Goal: Communication & Community: Connect with others

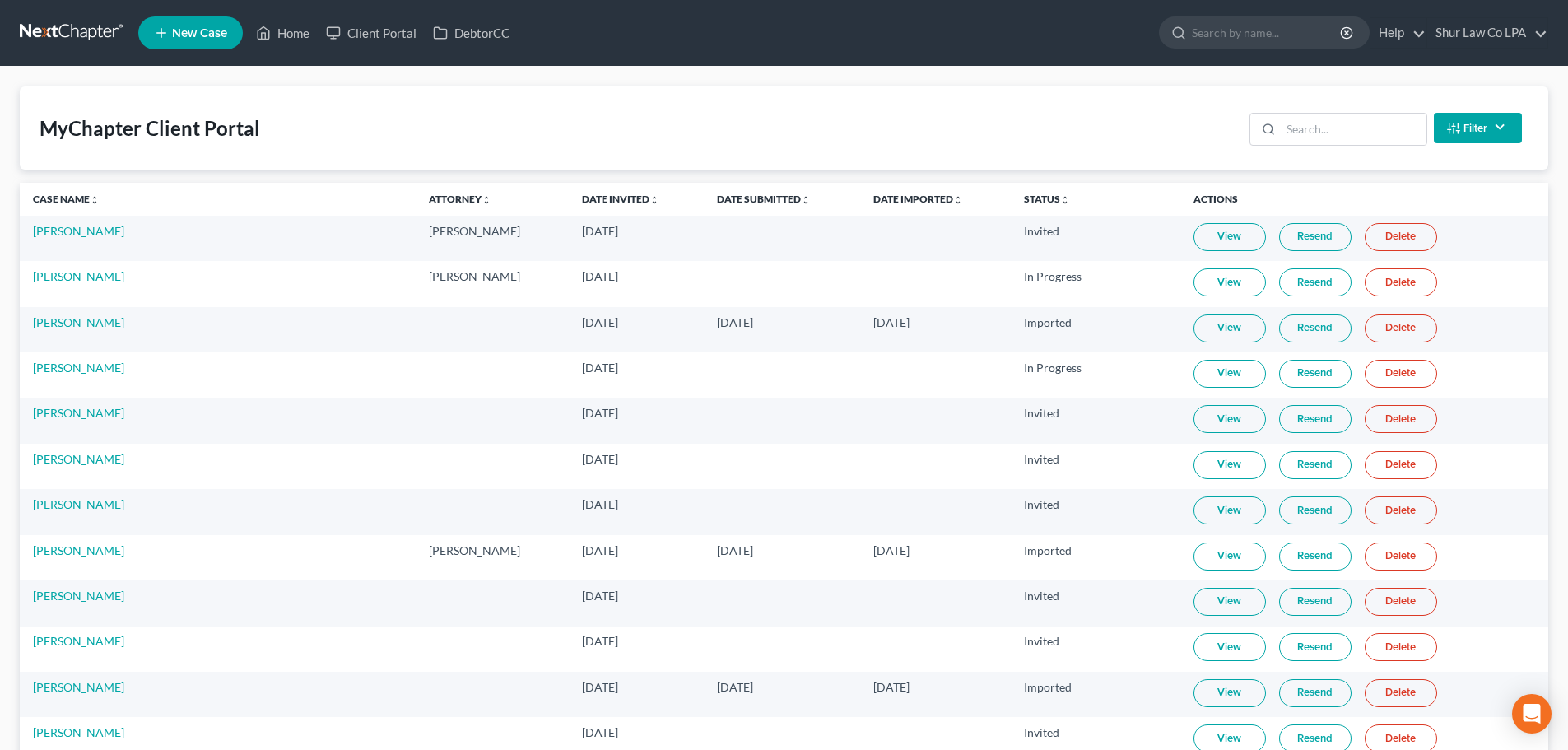
click at [53, 29] on link at bounding box center [72, 33] width 105 height 30
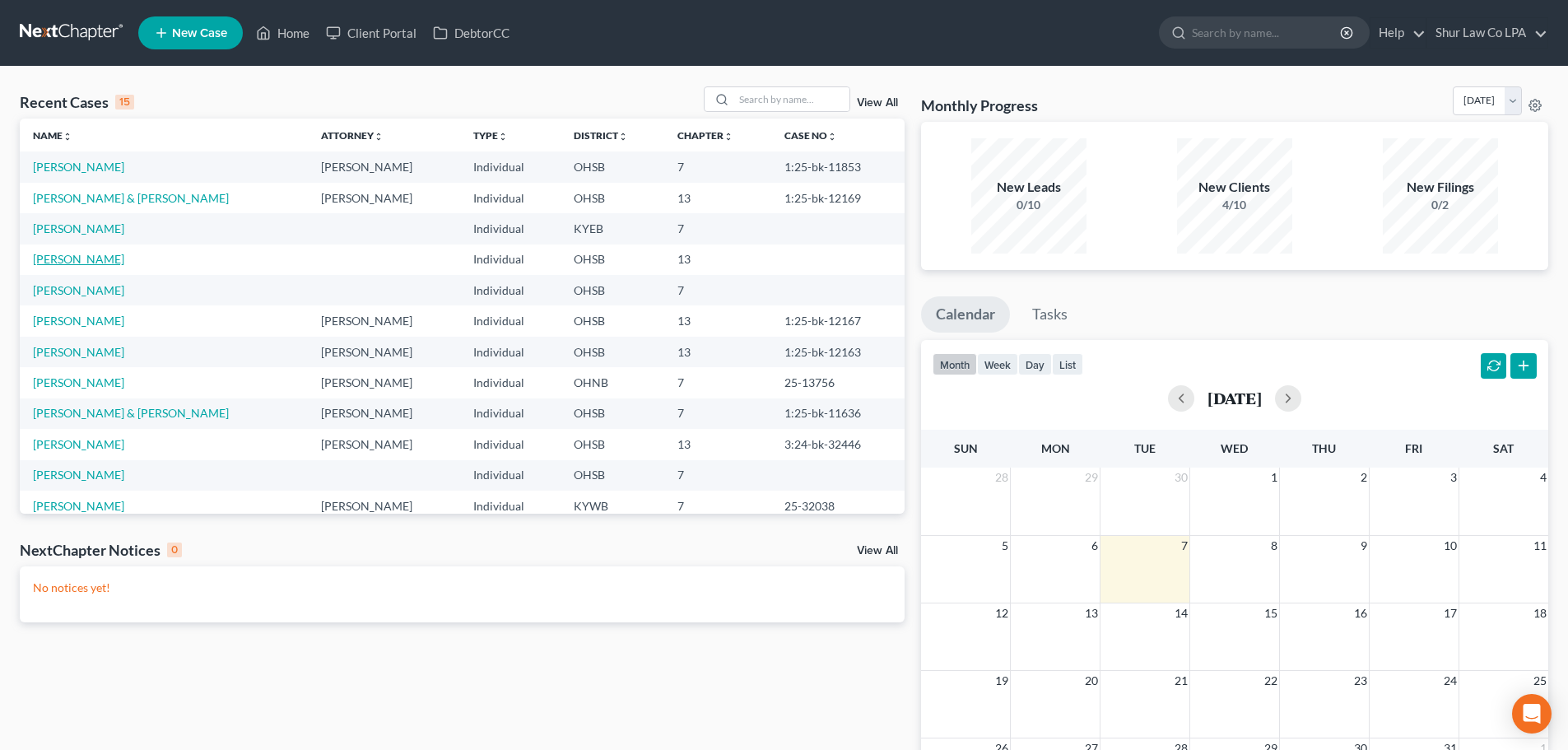
click at [69, 260] on link "[PERSON_NAME]" at bounding box center [78, 258] width 91 height 14
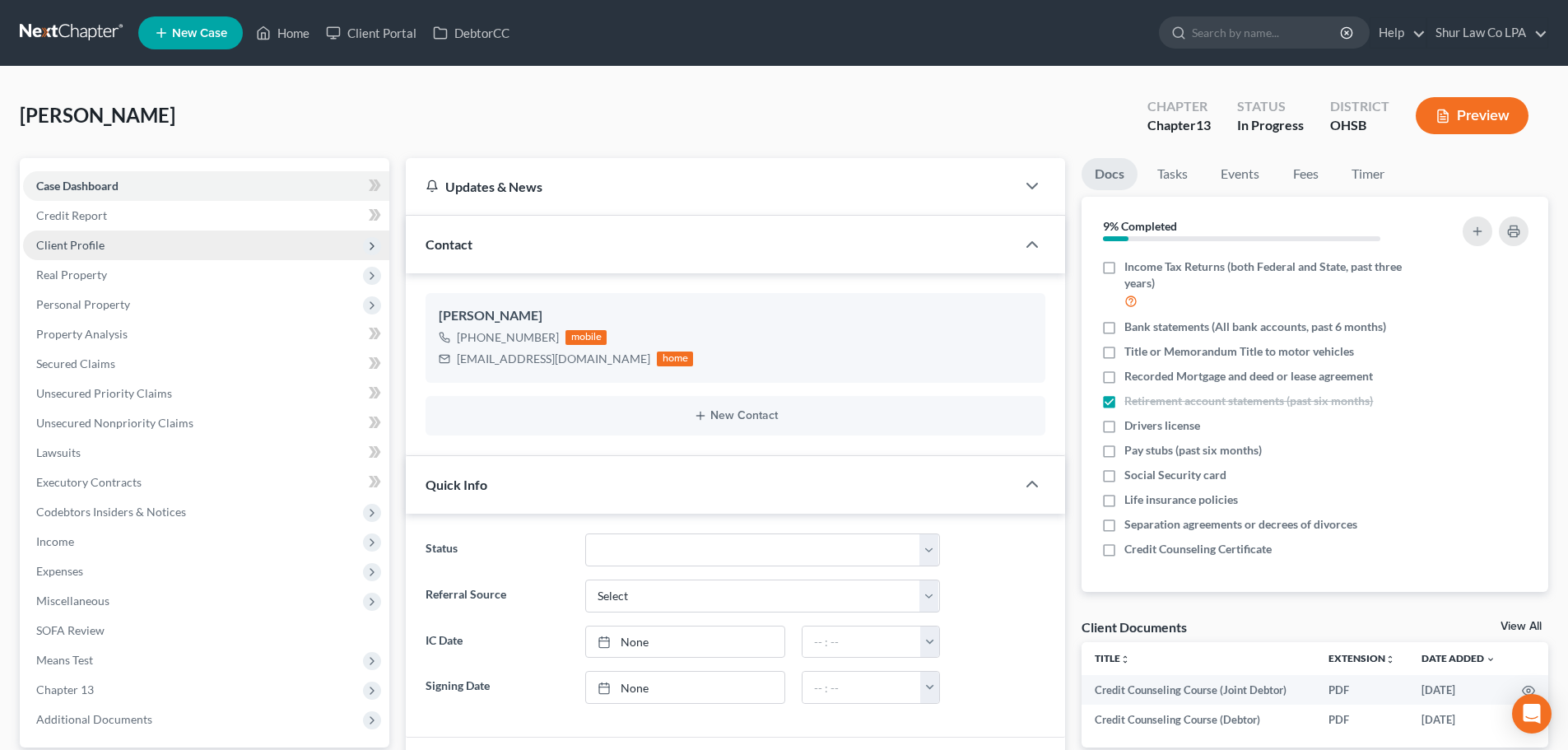
click at [125, 247] on span "Client Profile" at bounding box center [206, 246] width 366 height 30
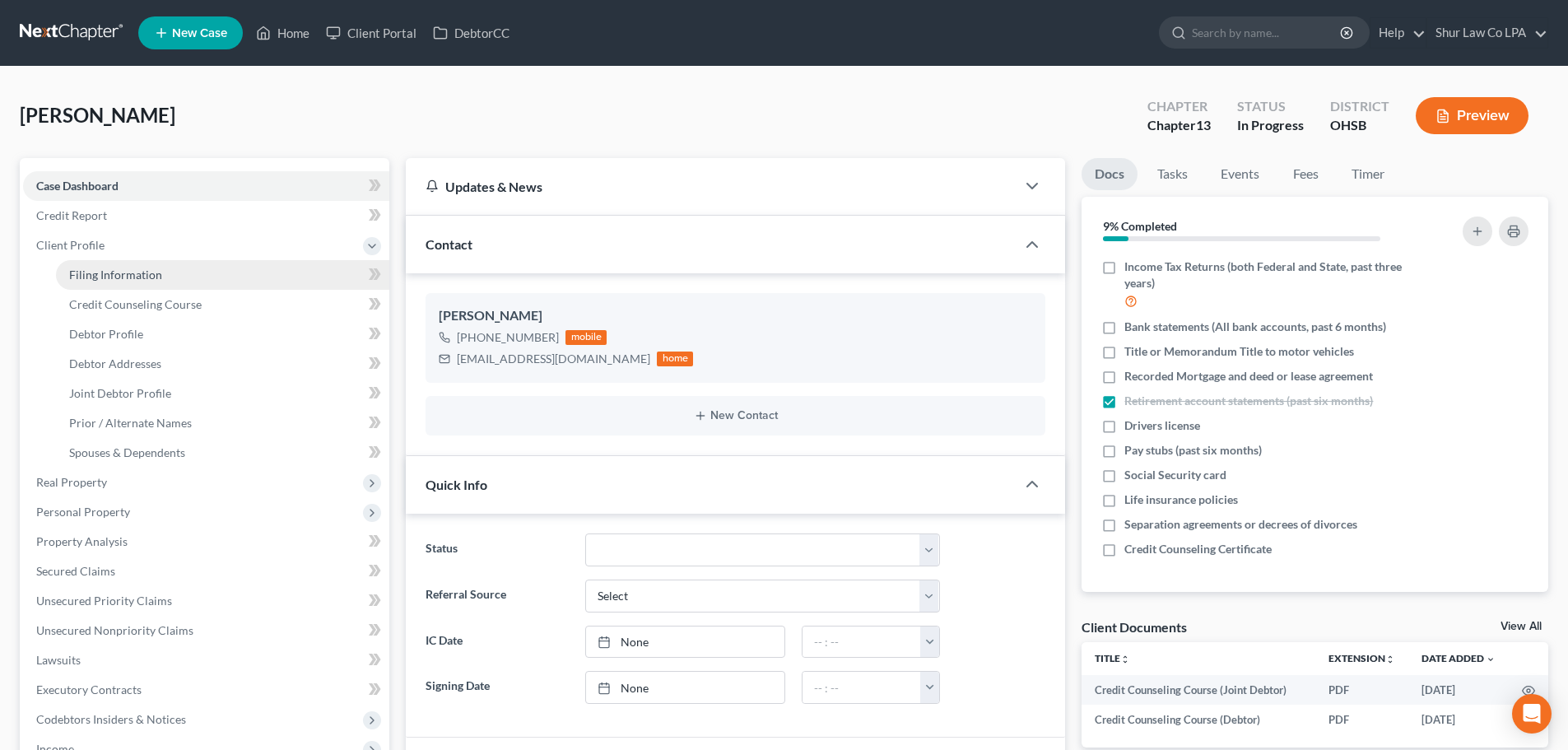
click at [195, 279] on link "Filing Information" at bounding box center [222, 275] width 333 height 30
select select "1"
select select "3"
select select "36"
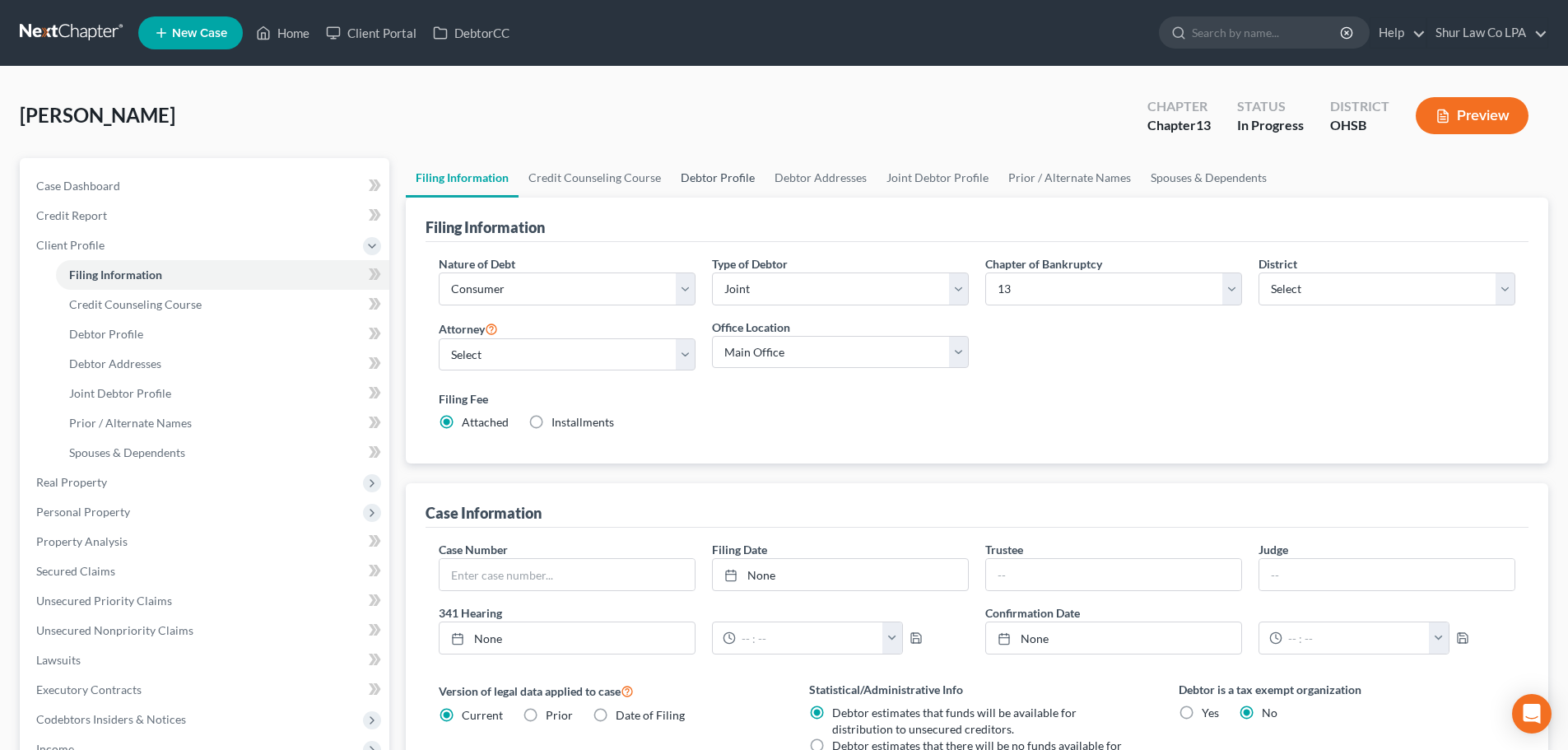
click at [747, 174] on link "Debtor Profile" at bounding box center [718, 177] width 94 height 39
select select "1"
select select "0"
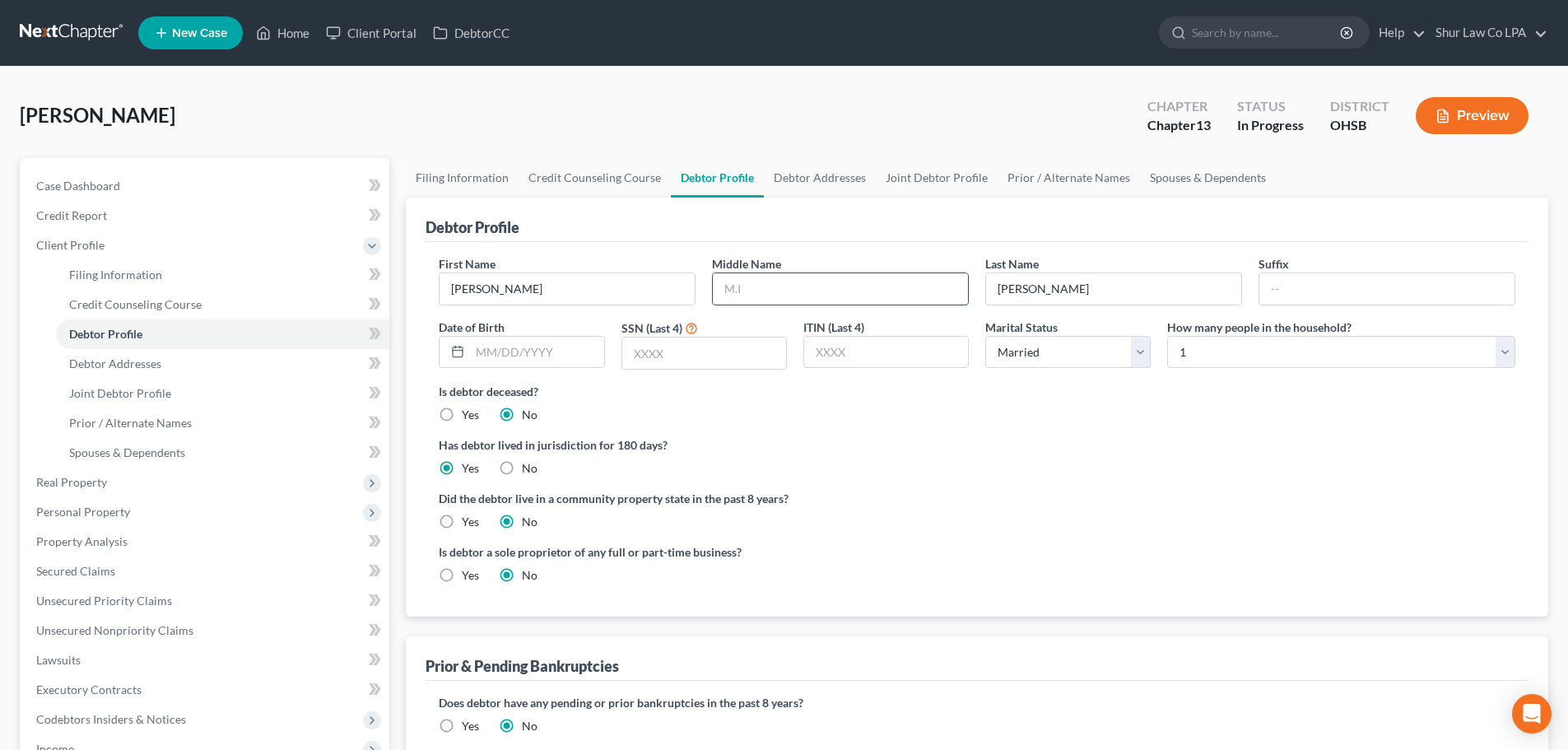
click at [754, 289] on input "text" at bounding box center [841, 288] width 255 height 31
type input "Joe"
click at [926, 180] on link "Joint Debtor Profile" at bounding box center [937, 177] width 122 height 39
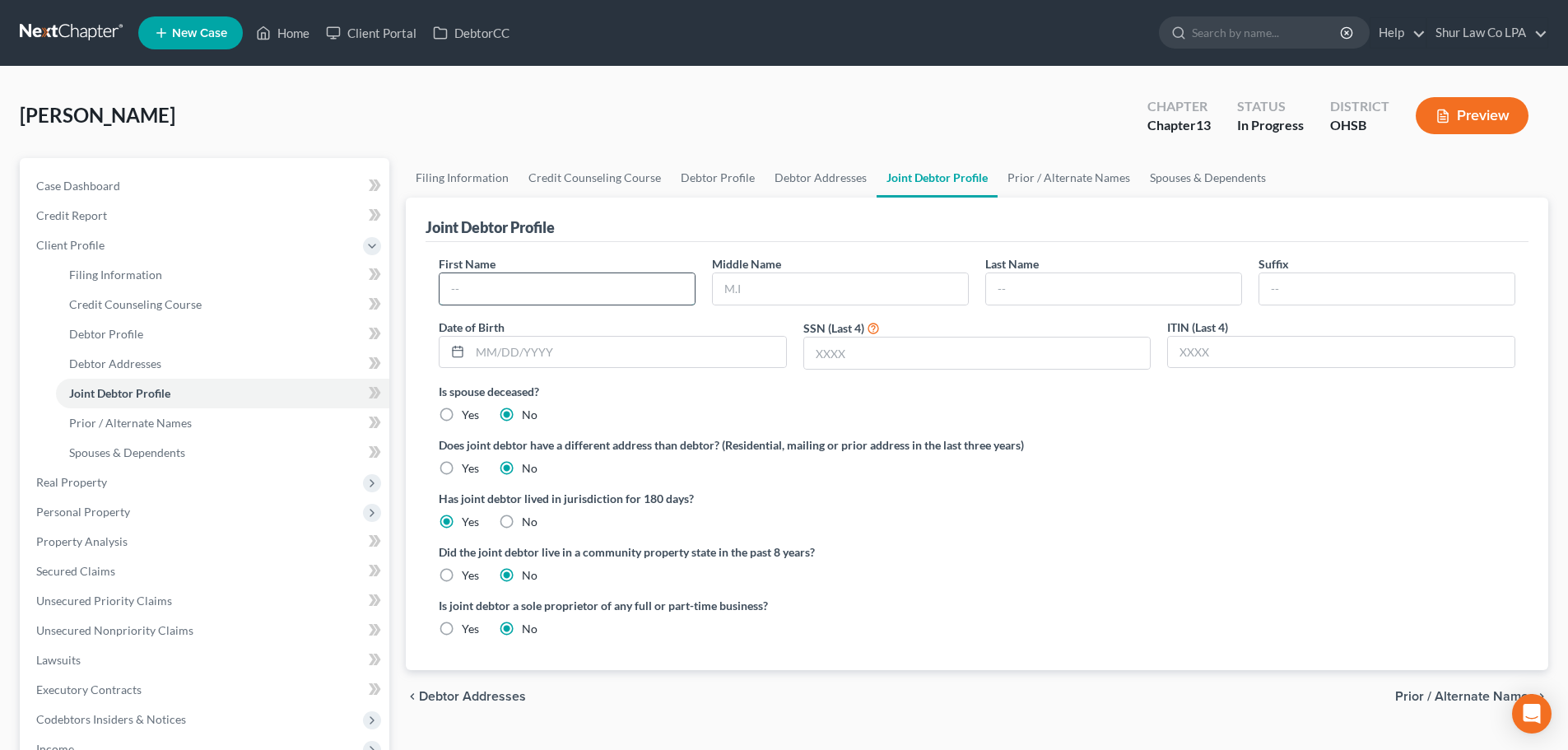
click at [569, 298] on input "text" at bounding box center [568, 288] width 255 height 31
type input "Pamela"
type input "Jean"
type input "Innis"
click at [861, 360] on input "text" at bounding box center [977, 353] width 346 height 31
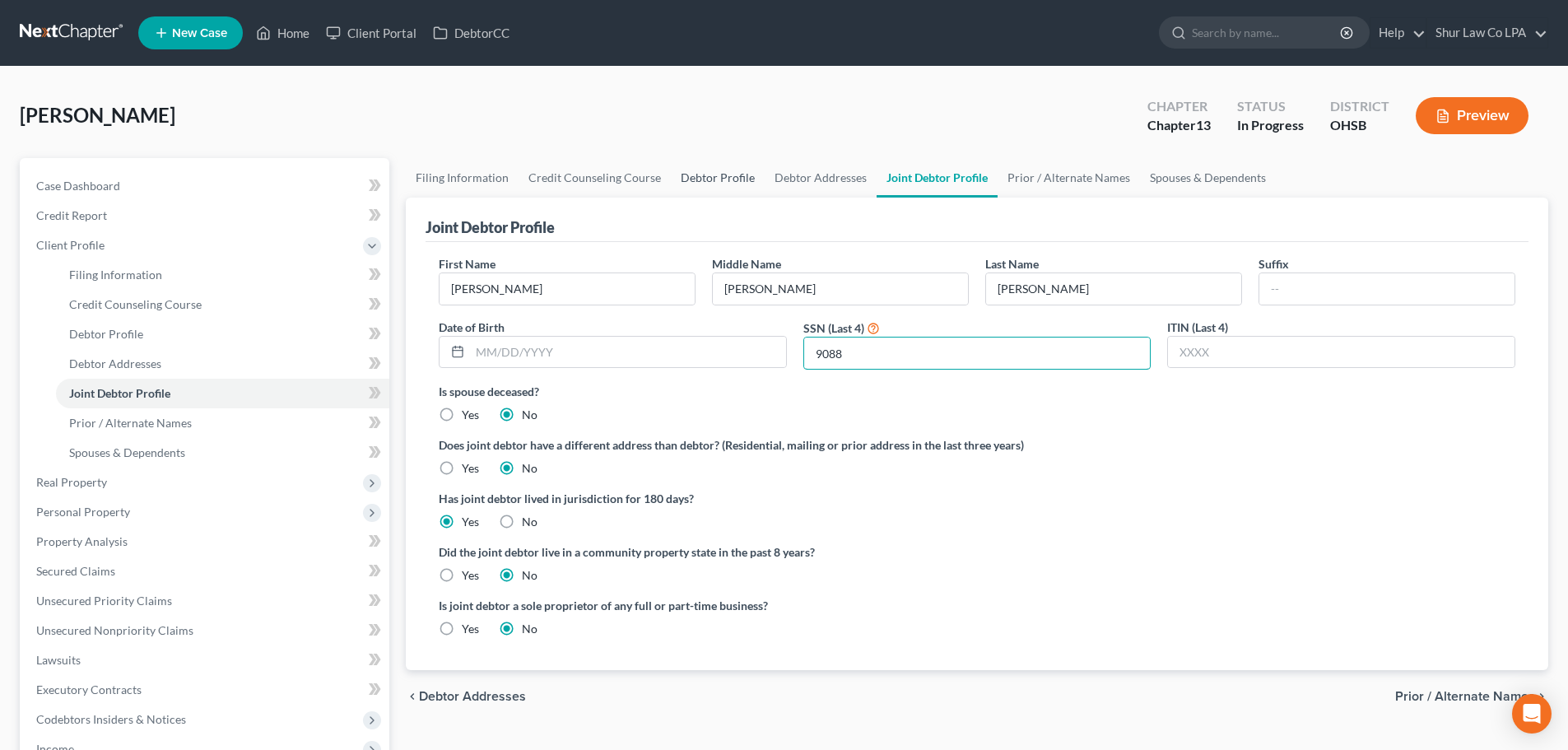
type input "9088"
click at [704, 174] on link "Debtor Profile" at bounding box center [718, 177] width 94 height 39
select select "1"
select select "0"
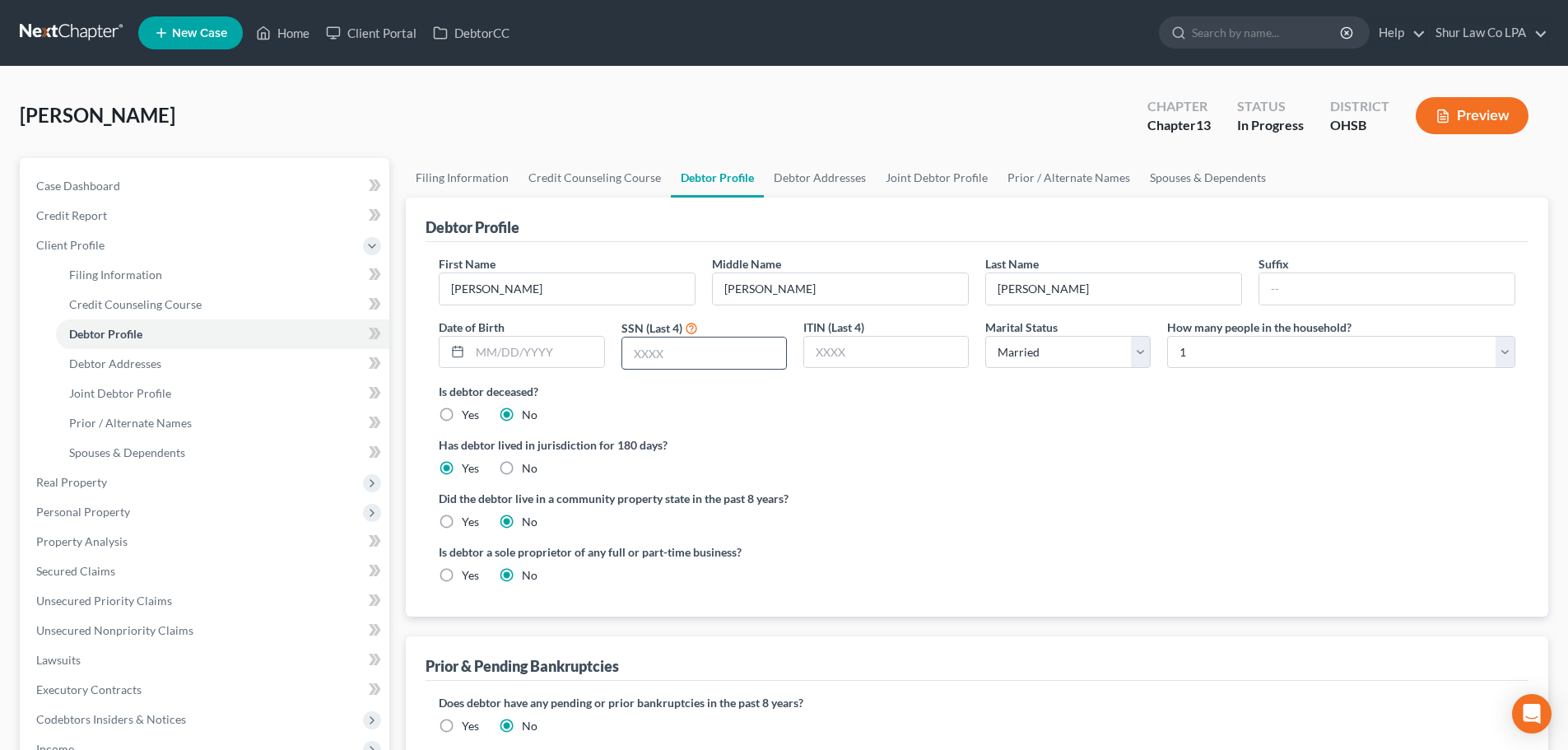
click at [650, 356] on input "text" at bounding box center [704, 353] width 164 height 31
type input "5240"
click at [831, 185] on link "Debtor Addresses" at bounding box center [819, 177] width 112 height 39
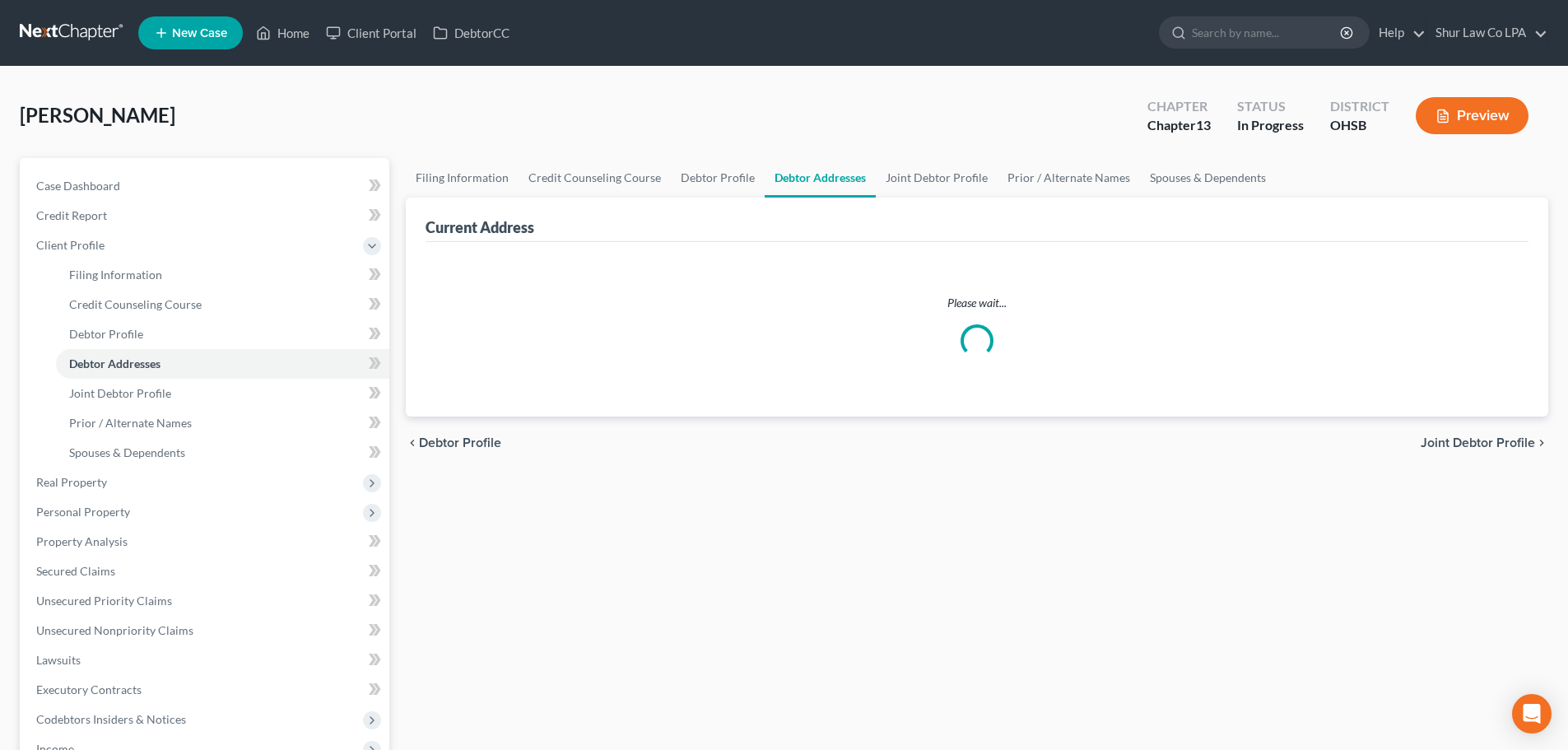
select select "0"
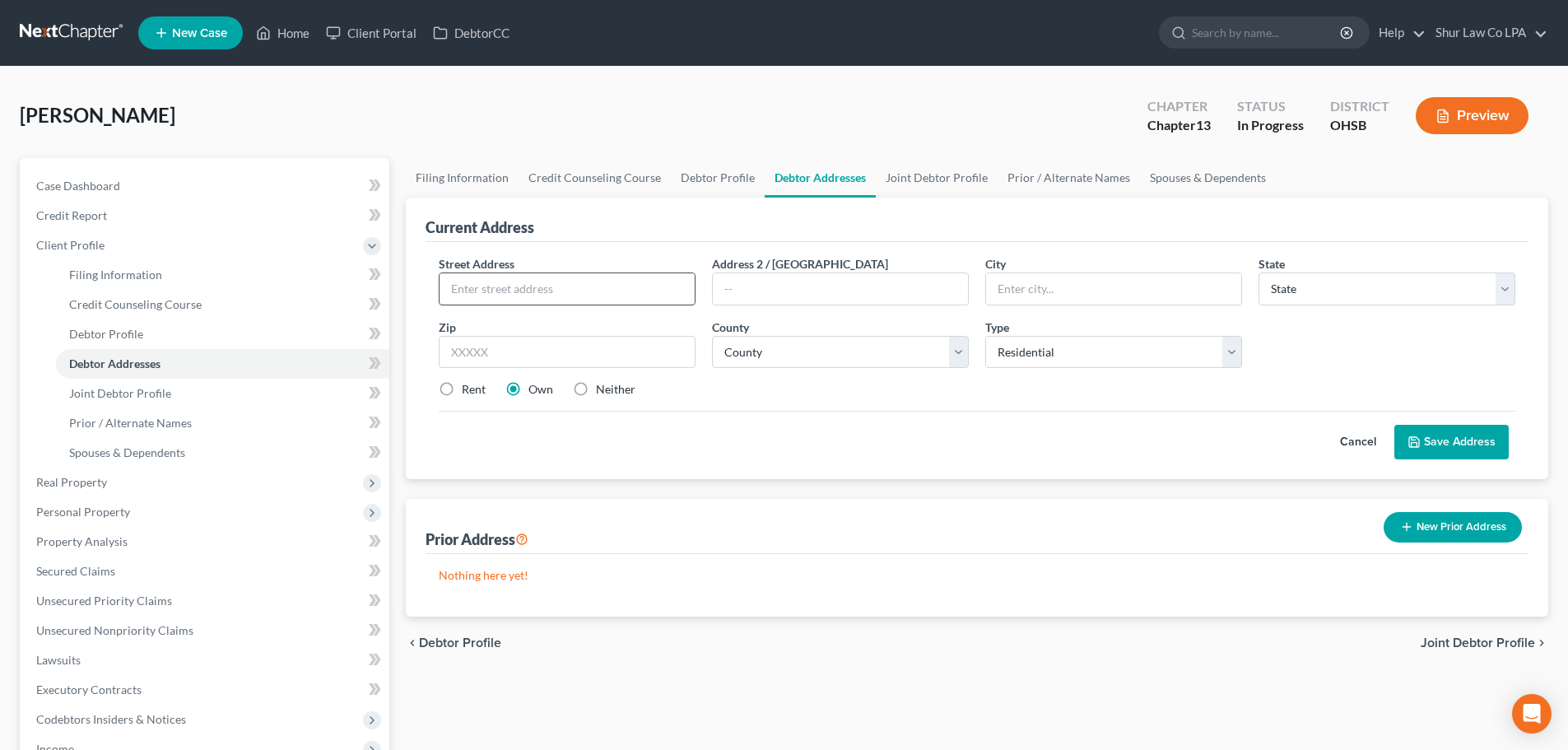
drag, startPoint x: 544, startPoint y: 283, endPoint x: 564, endPoint y: 297, distance: 24.4
click at [544, 284] on input "text" at bounding box center [568, 288] width 255 height 31
click at [517, 294] on input "text" at bounding box center [568, 288] width 255 height 31
type input "178 W Crest Drive"
type input "45215"
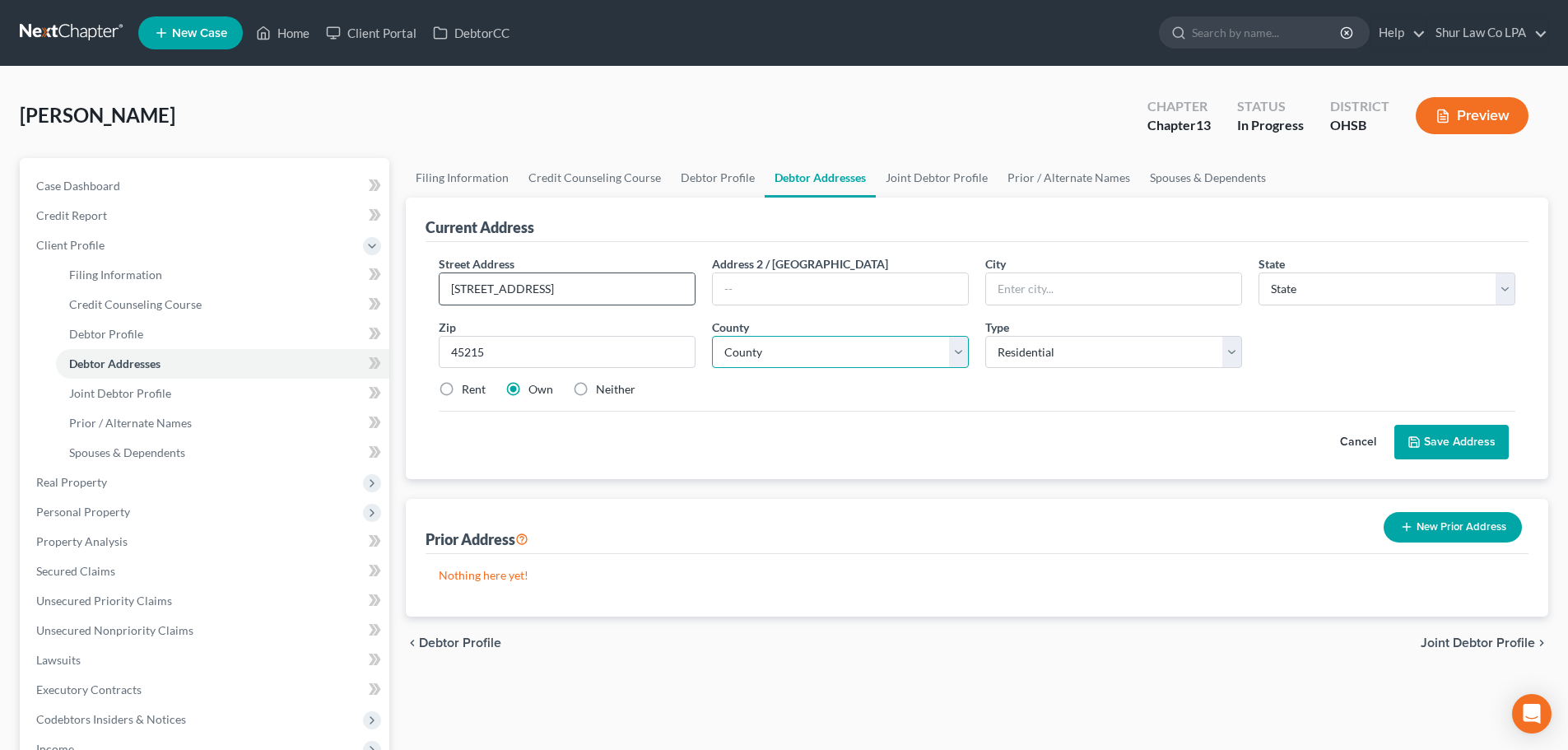
type input "Cincinnati"
select select "36"
click at [1063, 288] on input "Cincinnati" at bounding box center [1114, 288] width 255 height 31
type input "Reading"
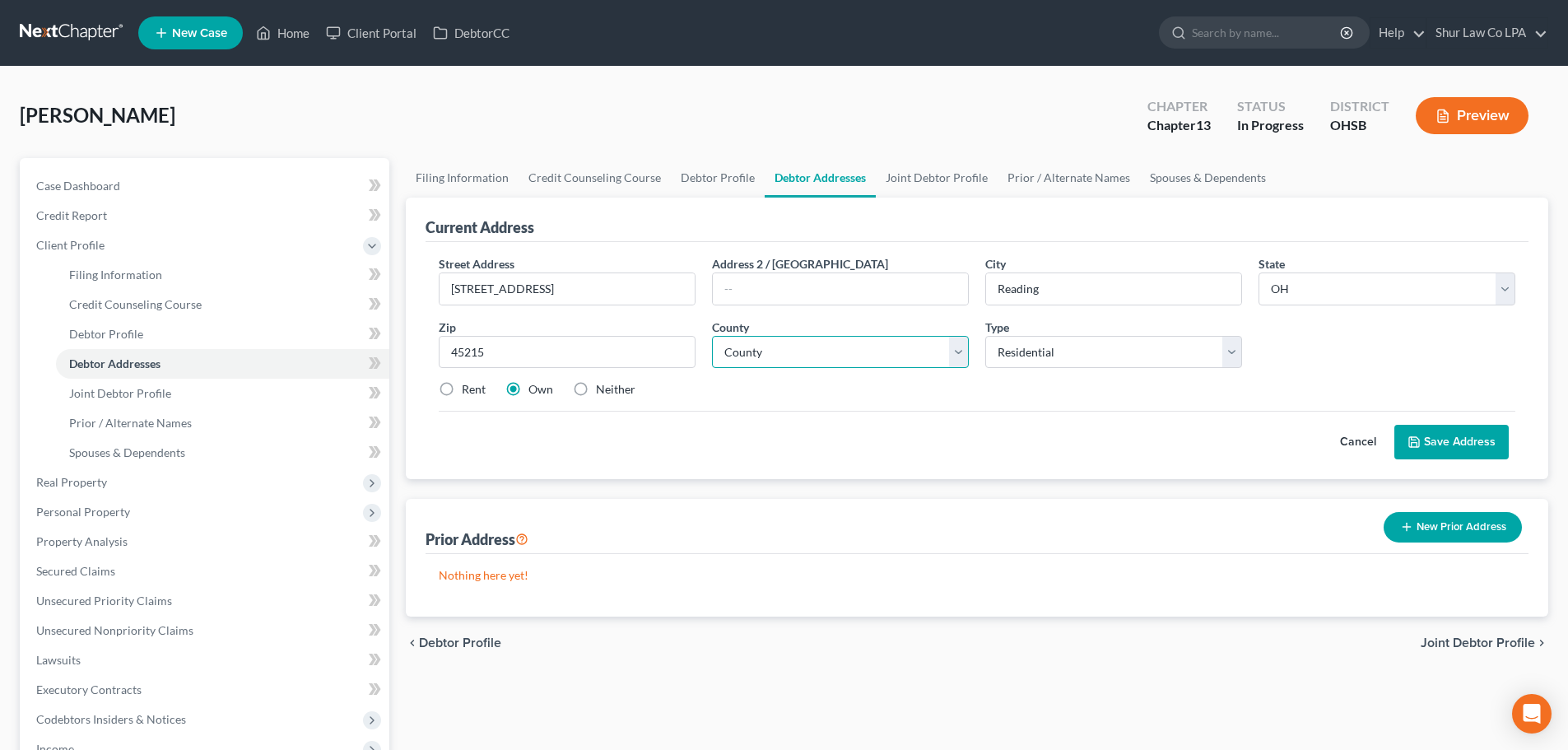
click at [885, 355] on select "County Adams County Allen County Ashland County Ashtabula County Athens County …" at bounding box center [841, 352] width 257 height 33
select select "30"
click at [712, 336] on select "County Adams County Allen County Ashland County Ashtabula County Athens County …" at bounding box center [841, 352] width 257 height 33
click at [1468, 447] on button "Save Address" at bounding box center [1452, 442] width 114 height 35
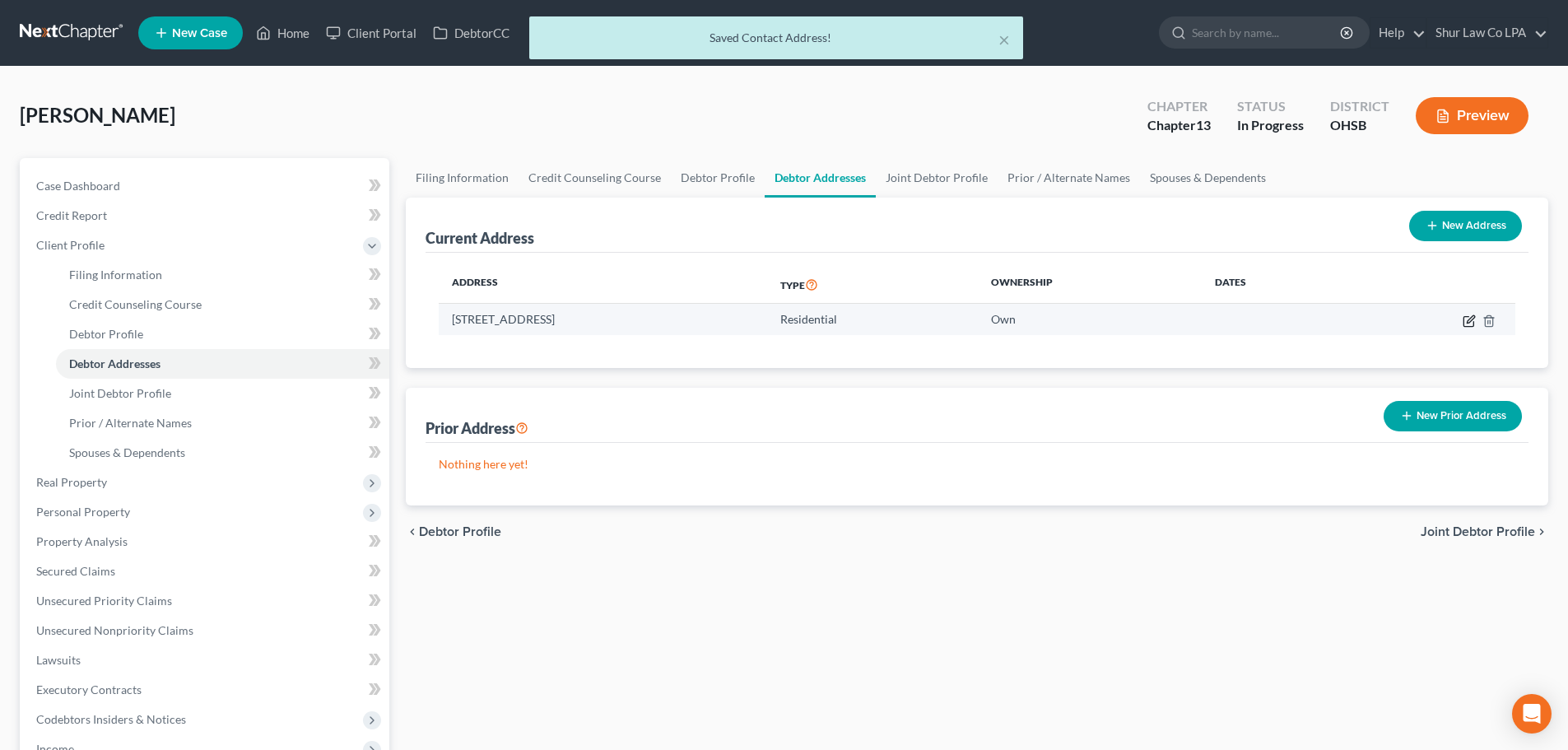
click at [1465, 323] on icon "button" at bounding box center [1469, 321] width 10 height 10
select select "36"
select select "30"
select select "0"
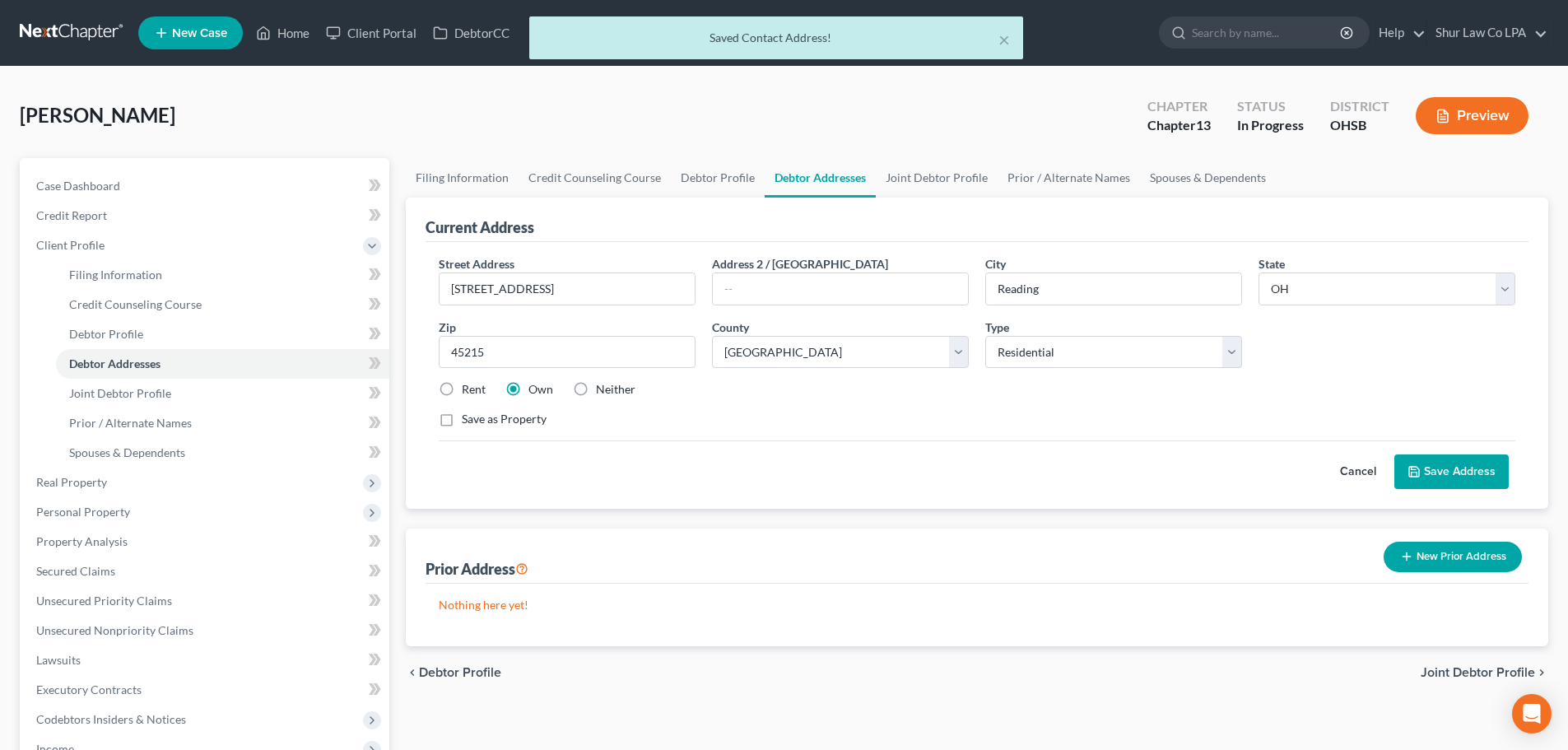
click at [507, 428] on div "Street Address * 178 W Crest Drive Address 2 / PO Box City * Reading State * St…" at bounding box center [977, 348] width 1093 height 186
click at [516, 421] on label "Save as Property" at bounding box center [504, 420] width 84 height 17
click at [480, 421] on input "Save as Property" at bounding box center [473, 416] width 10 height 10
checkbox input "true"
click at [1461, 467] on button "Save Address" at bounding box center [1452, 471] width 114 height 35
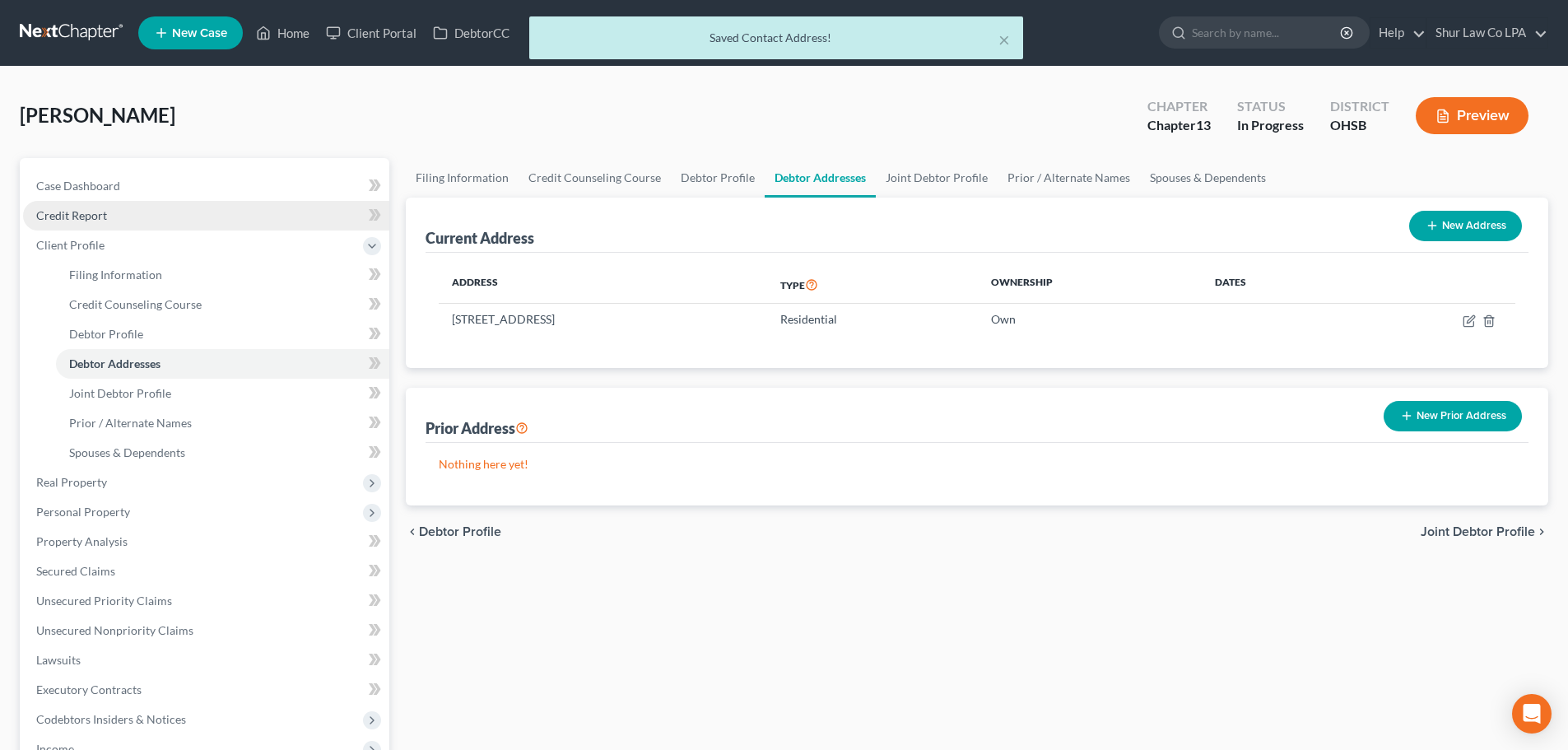
click at [76, 217] on span "Credit Report" at bounding box center [71, 215] width 70 height 14
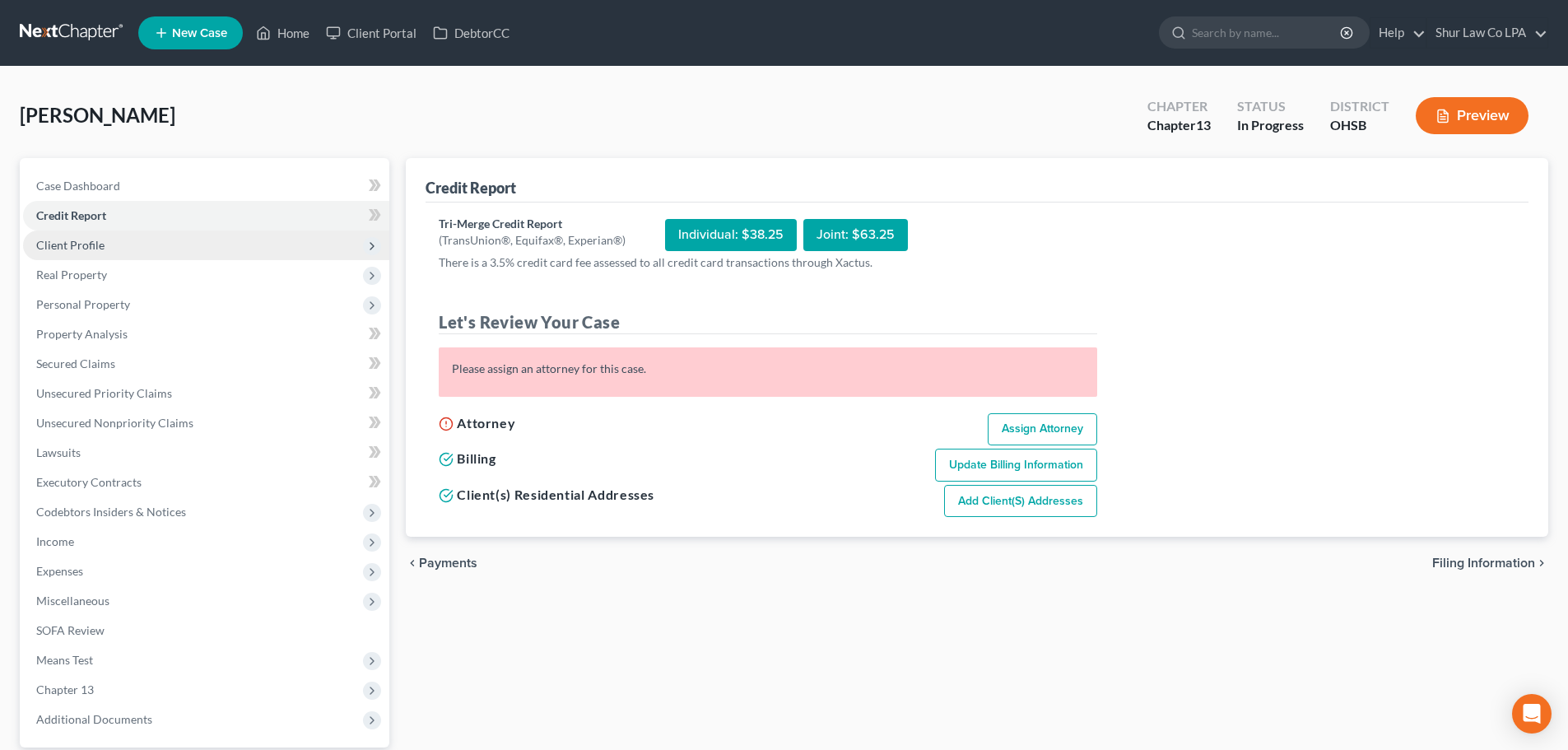
click at [182, 240] on span "Client Profile" at bounding box center [206, 246] width 366 height 30
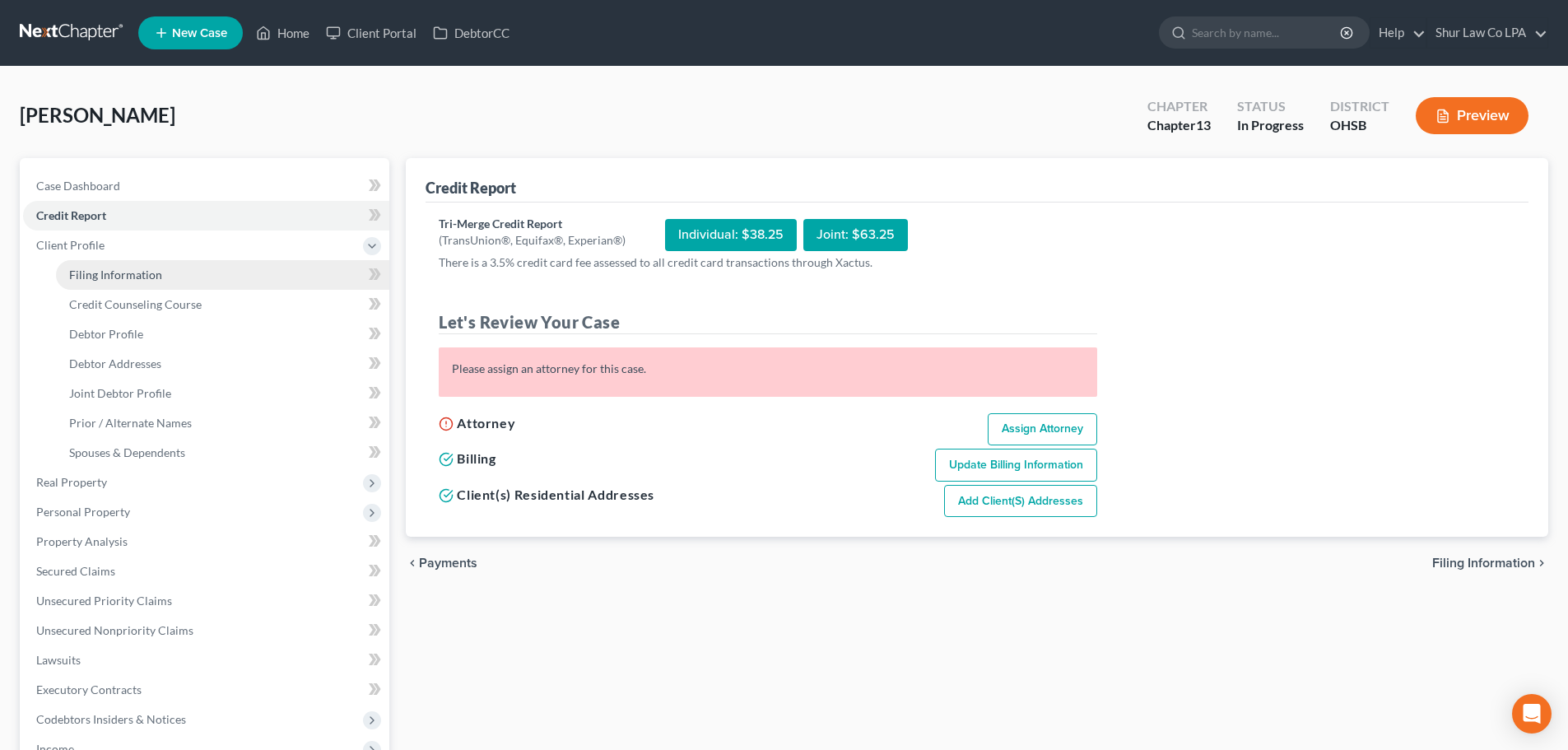
click at [226, 272] on link "Filing Information" at bounding box center [222, 275] width 333 height 30
select select "1"
select select "3"
select select "62"
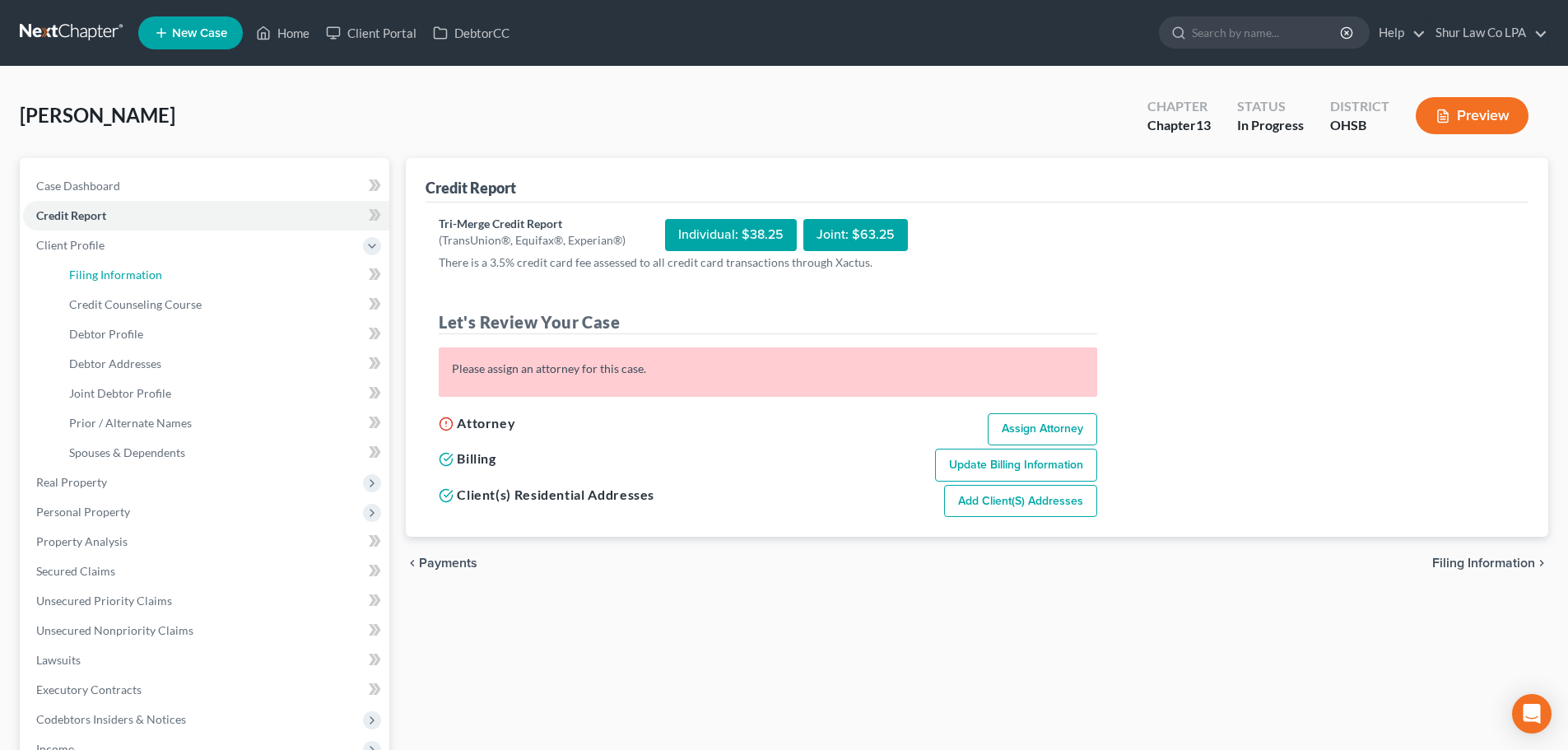
select select "36"
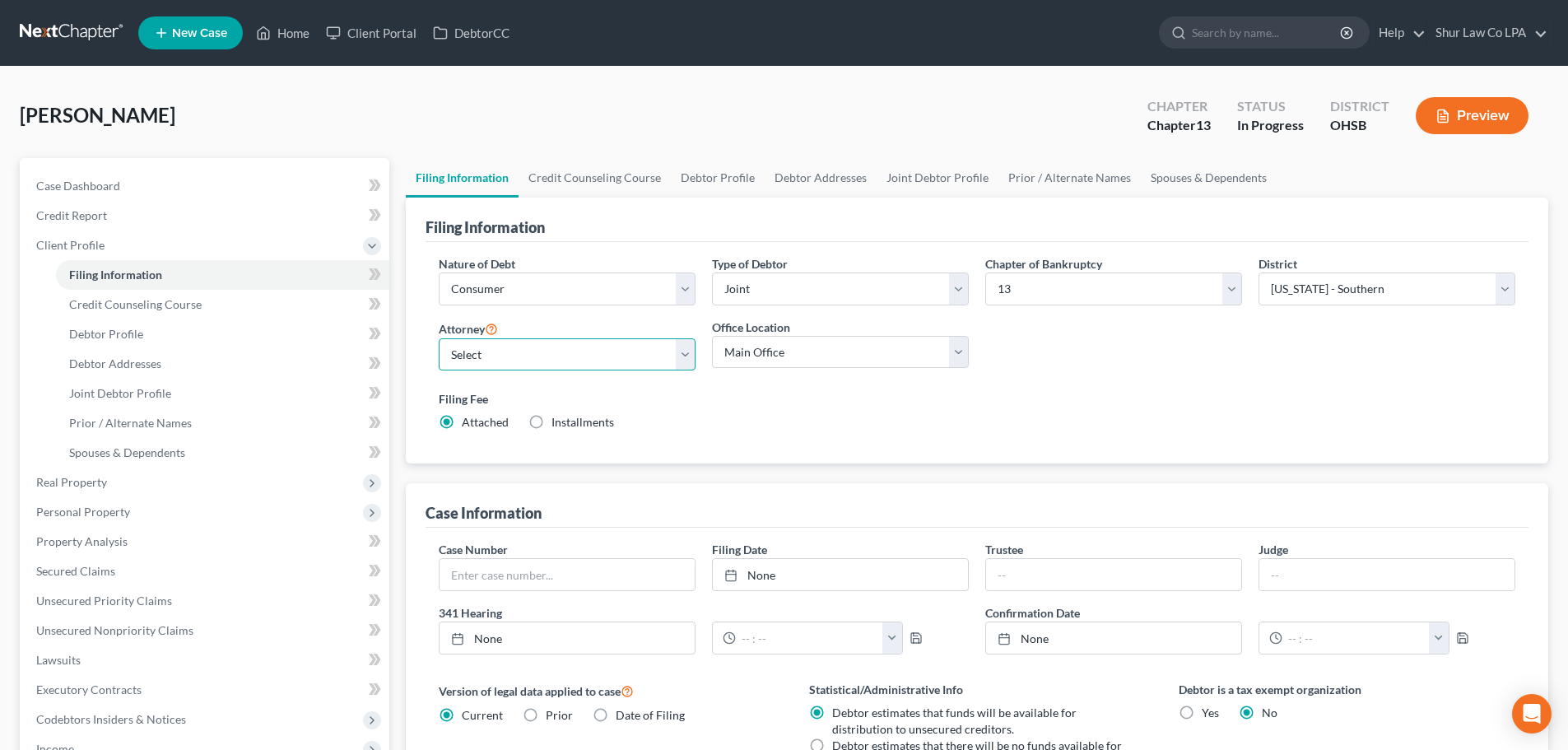
click at [620, 353] on select "Select Tonya VanBenschoten - OHSB Tonya VanBenschoten - OHNB Tonya VanBenschote…" at bounding box center [568, 355] width 257 height 33
select select "0"
click at [439, 339] on select "Select Tonya VanBenschoten - OHSB Tonya VanBenschoten - OHNB Tonya VanBenschote…" at bounding box center [568, 355] width 257 height 33
drag, startPoint x: 1003, startPoint y: 412, endPoint x: 921, endPoint y: 420, distance: 82.4
click at [1003, 411] on div "Filing Fee Attached Installments Installments" at bounding box center [978, 410] width 1077 height 40
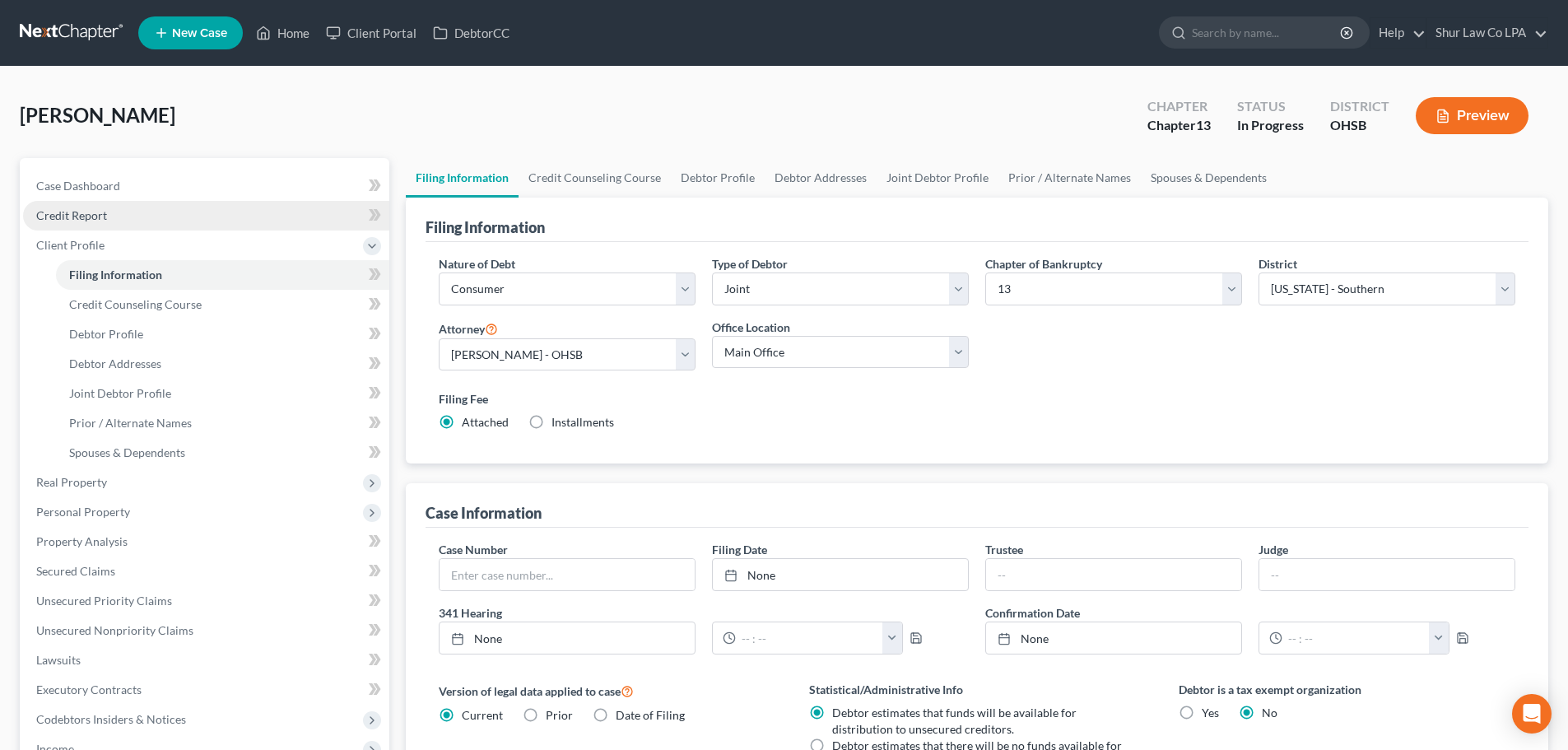
click at [110, 214] on link "Credit Report" at bounding box center [206, 216] width 366 height 30
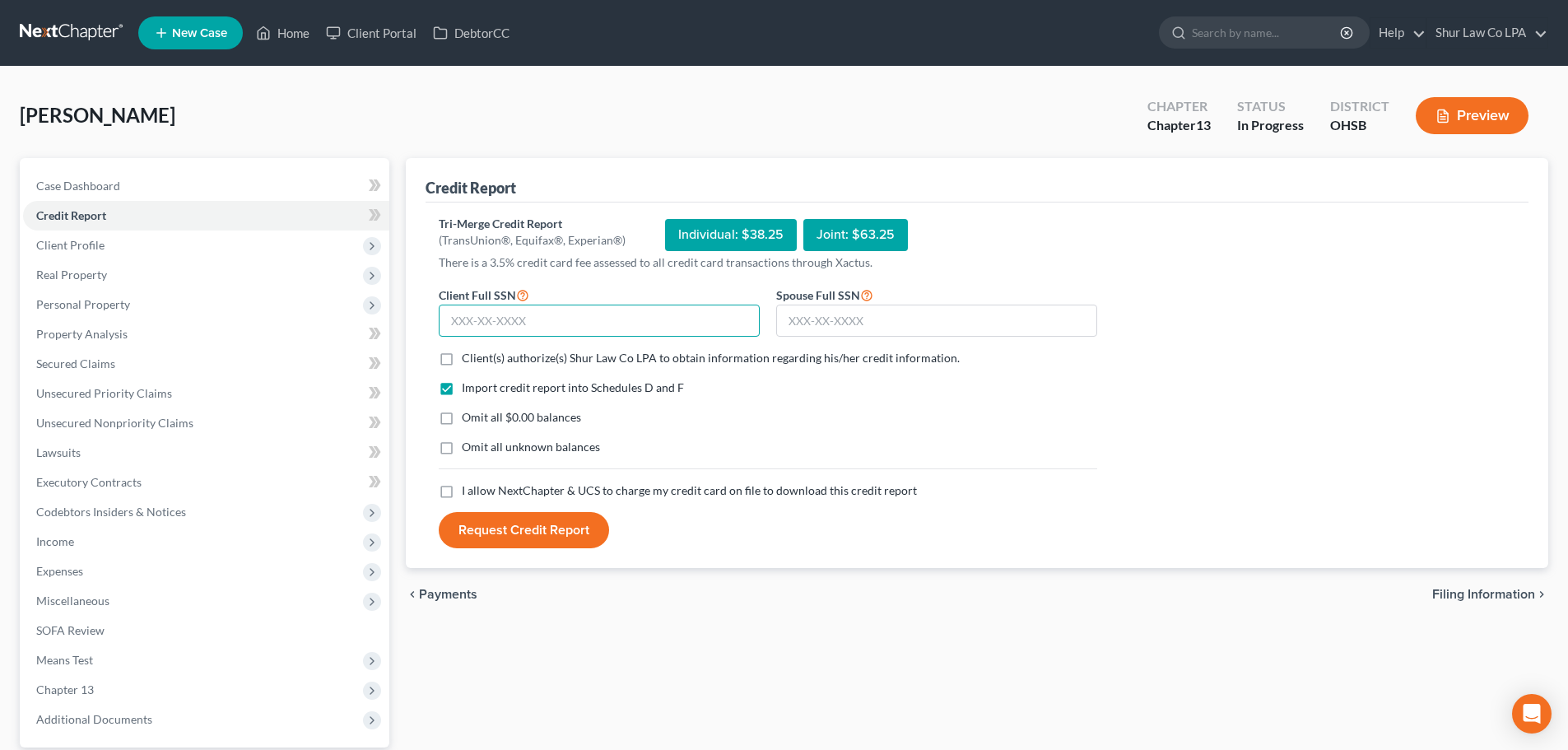
click at [490, 318] on input "text" at bounding box center [600, 321] width 321 height 33
type input "278-66-5240"
type input "305-76-9088"
click at [462, 358] on label "Client(s) authorize(s) Shur Law Co LPA to obtain information regarding his/her …" at bounding box center [710, 359] width 498 height 17
click at [468, 358] on input "Client(s) authorize(s) Shur Law Co LPA to obtain information regarding his/her …" at bounding box center [473, 355] width 10 height 10
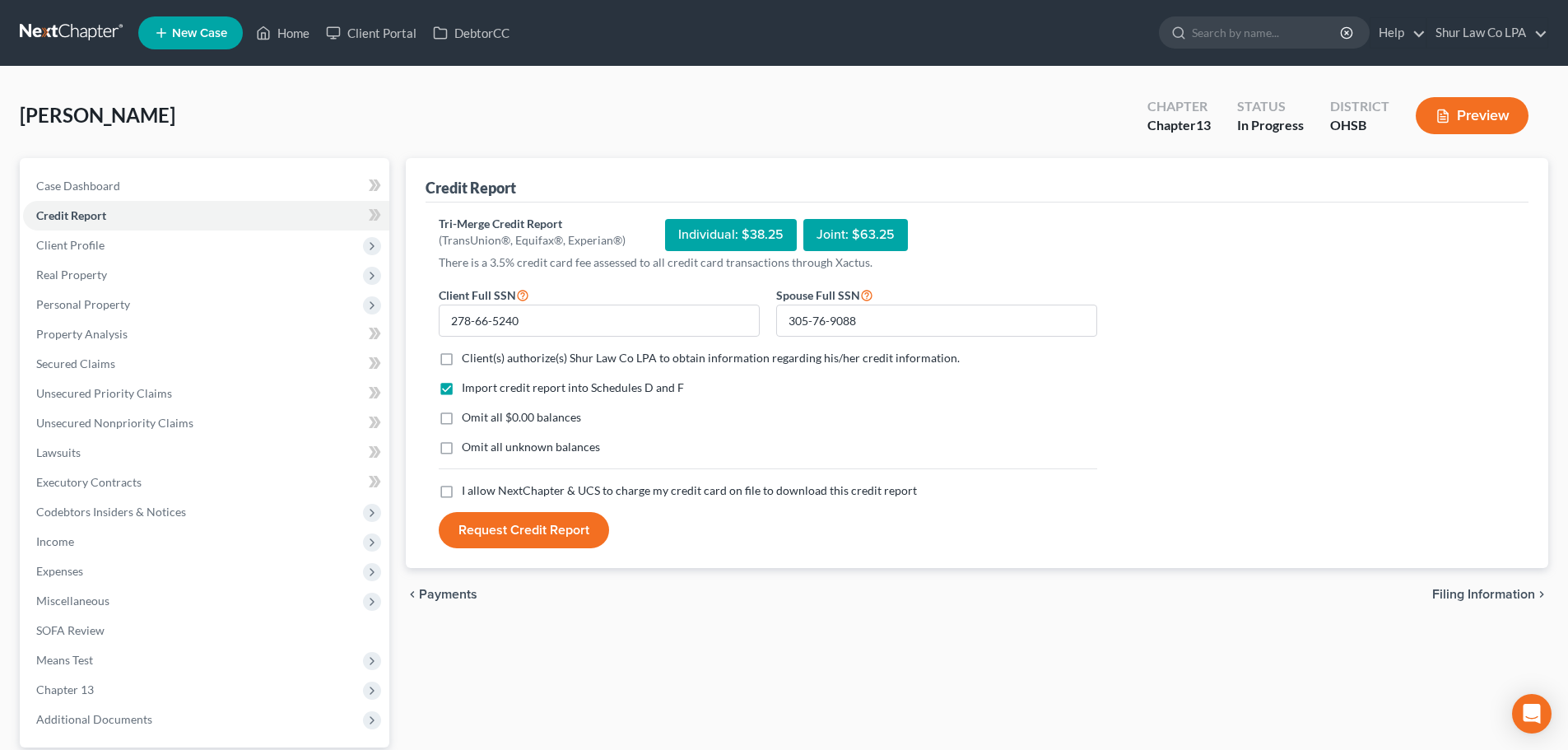
checkbox input "true"
click at [462, 417] on label "Omit all $0.00 balances" at bounding box center [521, 418] width 119 height 17
click at [468, 417] on input "Omit all $0.00 balances" at bounding box center [473, 414] width 10 height 10
checkbox input "true"
click at [462, 452] on label "Omit all unknown balances" at bounding box center [530, 448] width 138 height 17
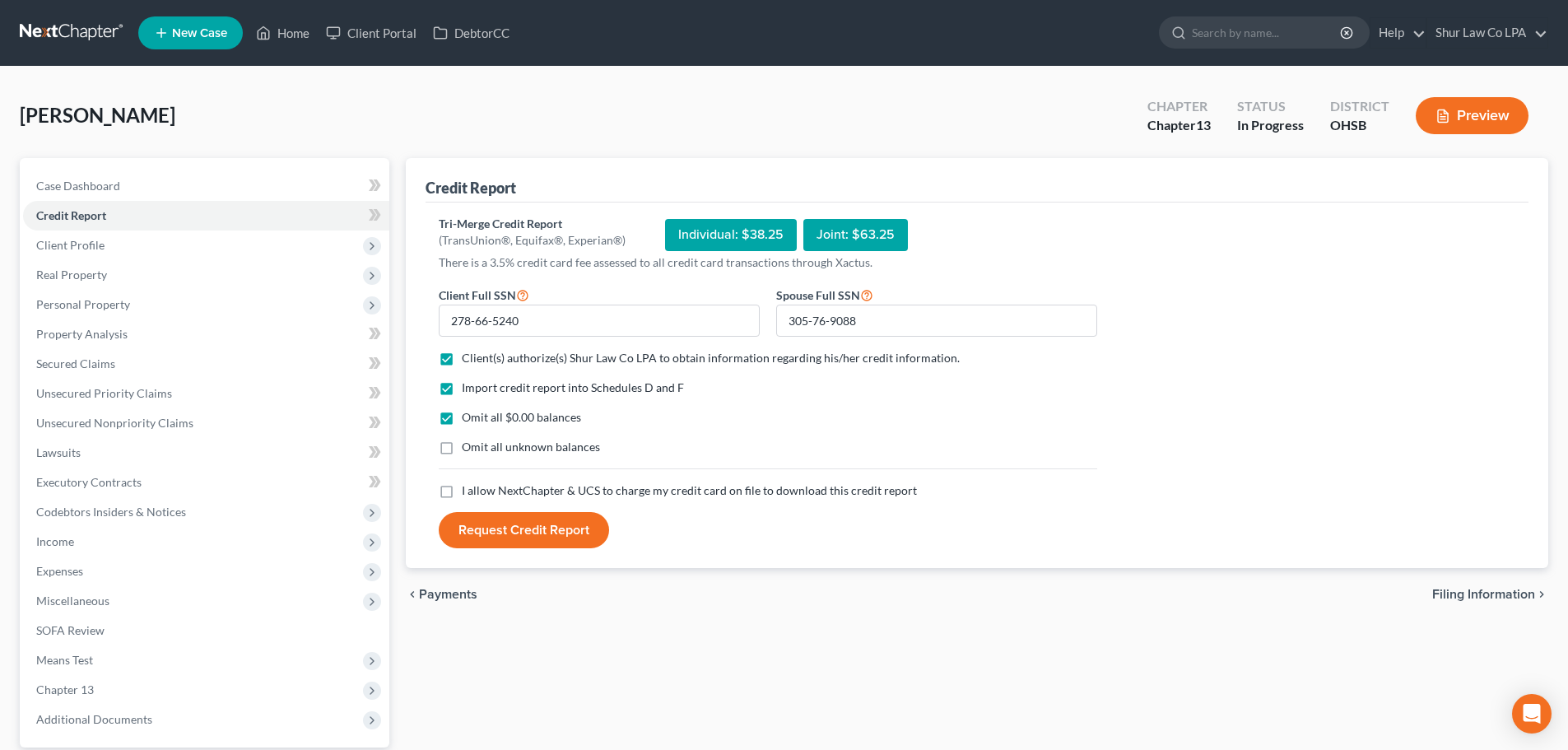
click at [468, 450] on input "Omit all unknown balances" at bounding box center [473, 444] width 10 height 10
checkbox input "true"
click at [462, 492] on label "I allow NextChapter & UCS to charge my credit card on file to download this cre…" at bounding box center [689, 491] width 455 height 17
click at [468, 492] on input "I allow NextChapter & UCS to charge my credit card on file to download this cre…" at bounding box center [473, 487] width 10 height 10
checkbox input "true"
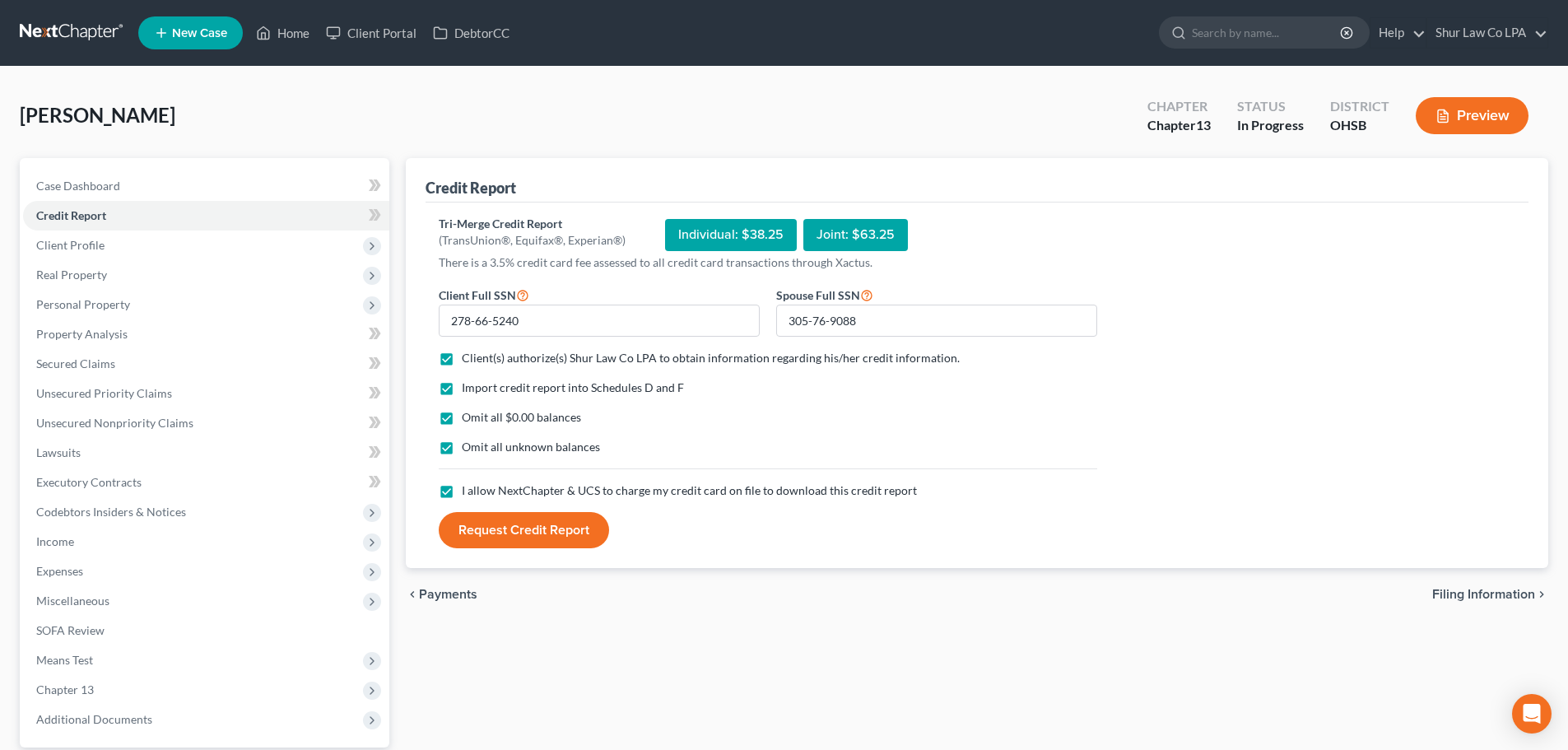
click at [534, 533] on button "Request Credit Report" at bounding box center [525, 530] width 171 height 37
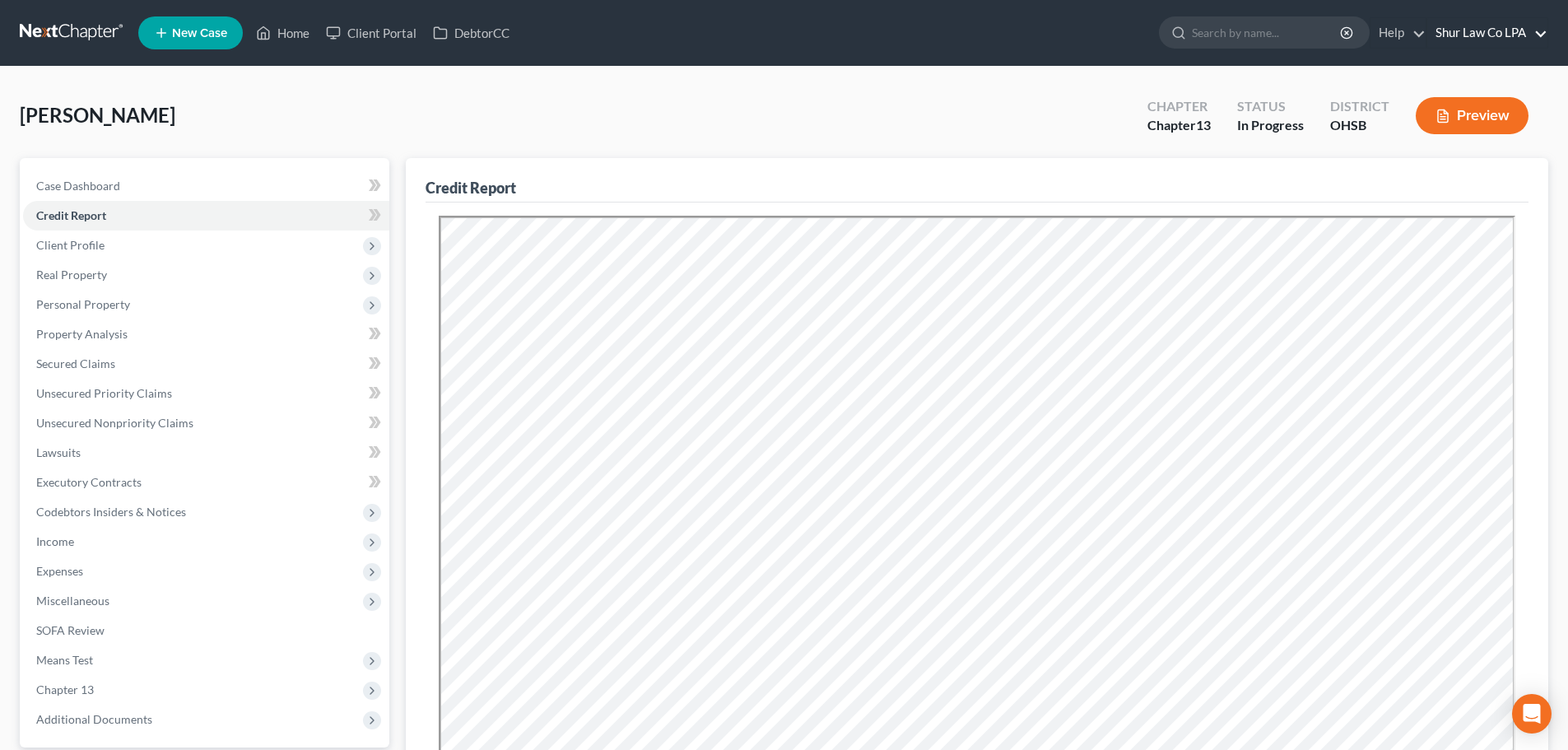
click at [1529, 25] on link "Shur Law Co LPA" at bounding box center [1487, 33] width 120 height 30
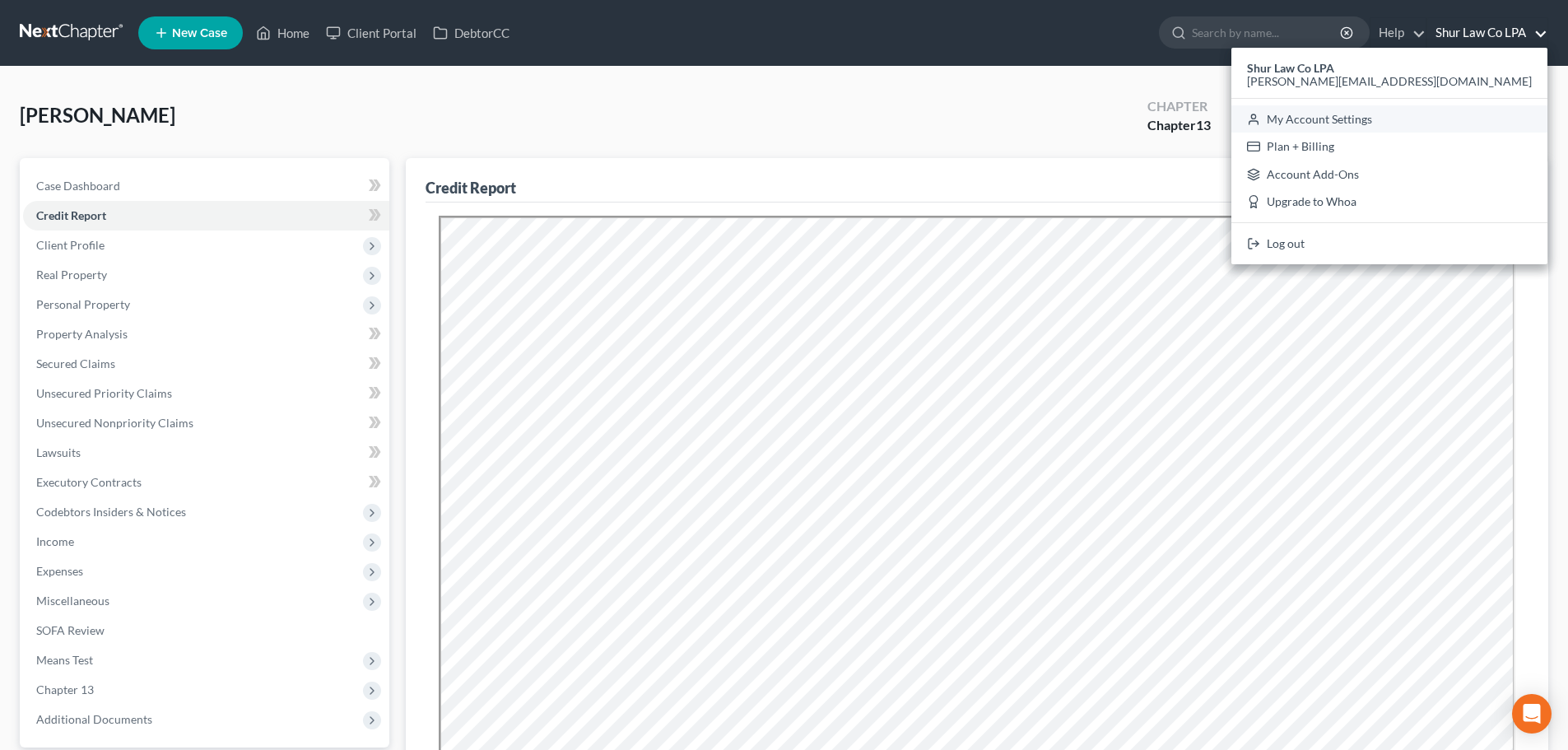
click at [1465, 115] on link "My Account Settings" at bounding box center [1390, 119] width 316 height 28
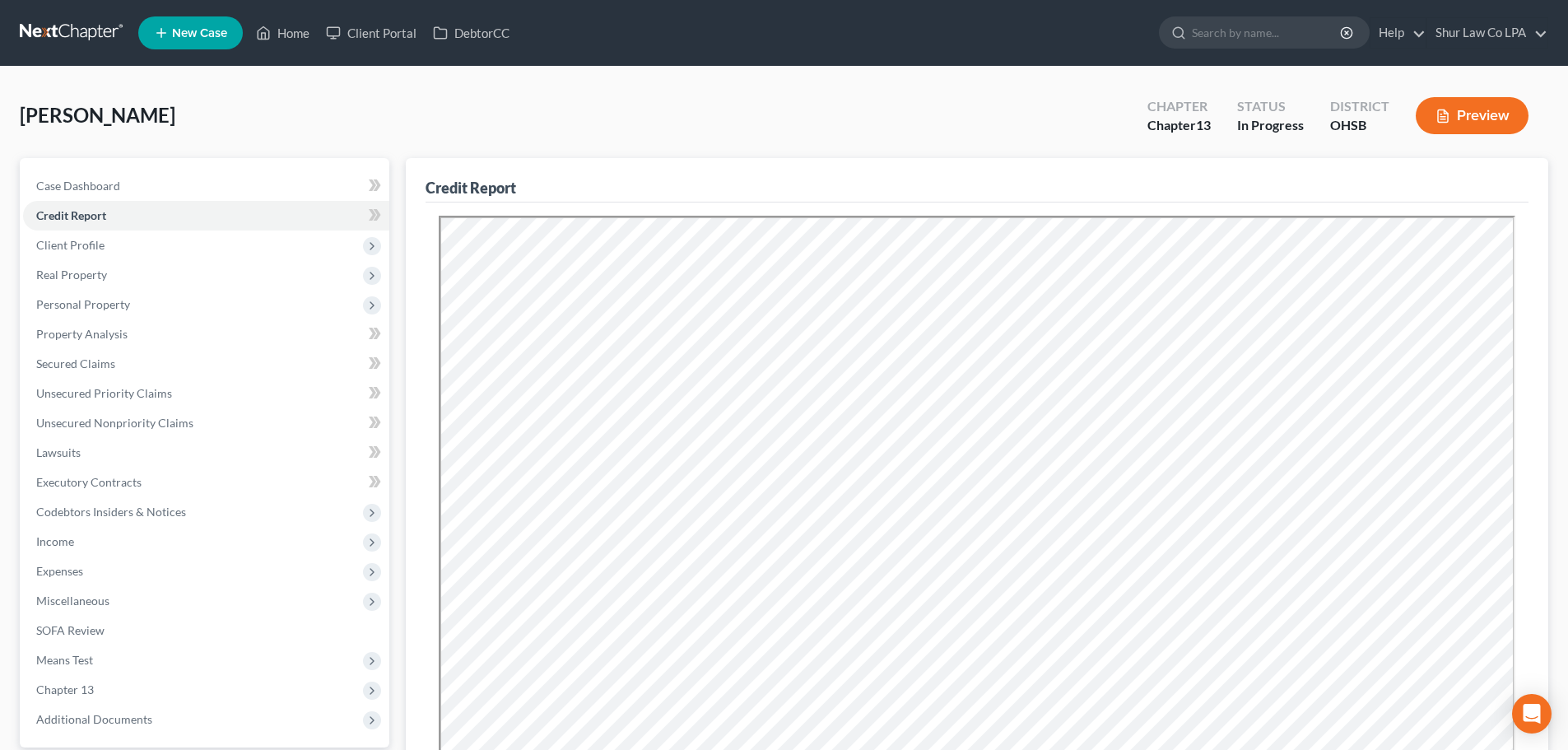
select select "62"
select select "24"
select select "36"
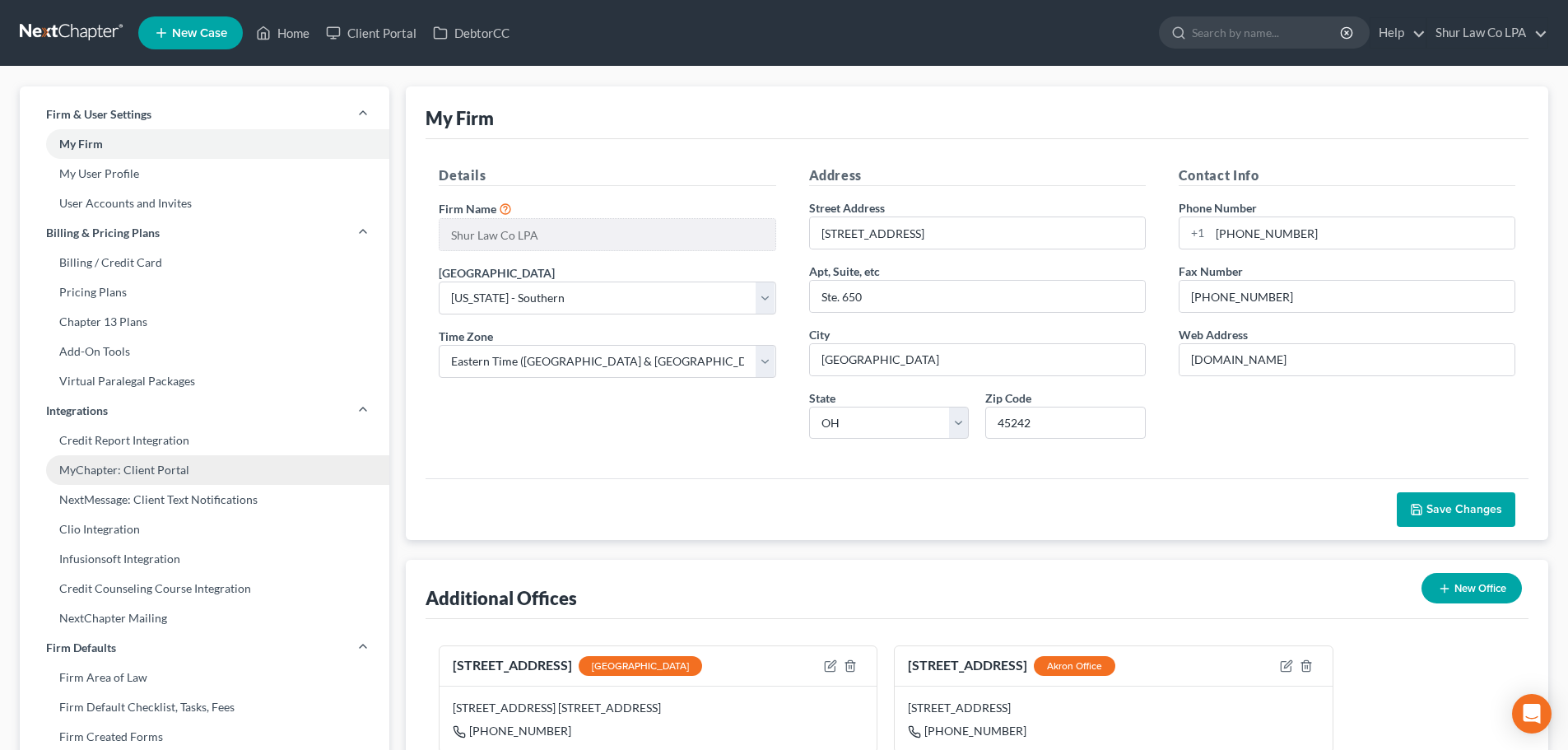
click at [141, 472] on link "MyChapter: Client Portal" at bounding box center [205, 470] width 370 height 30
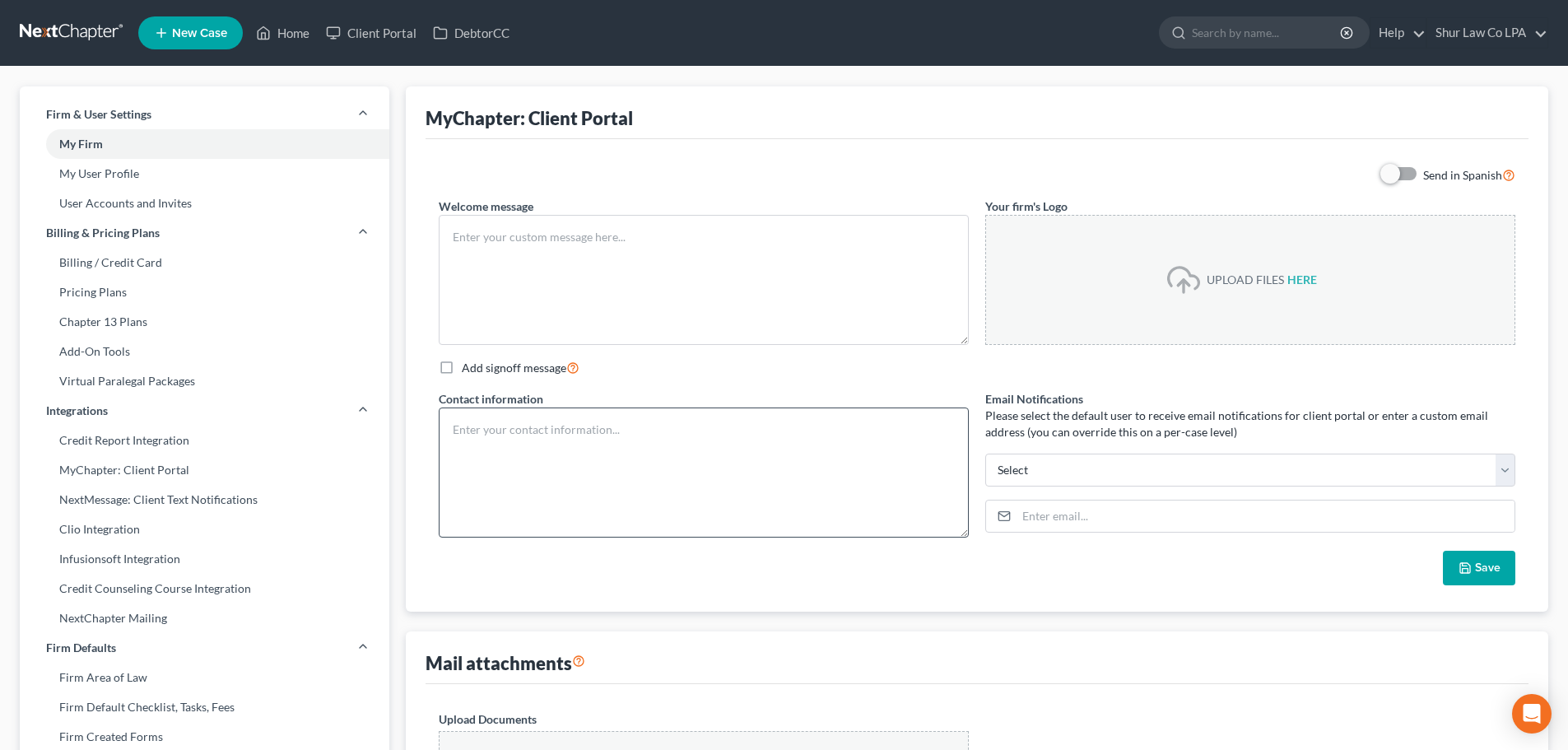
type textarea "Hello! Welcome to MyChapter. We are here to help make the bankruptcy filing pro…"
type textarea "Shur Law Co LPA 4555 Lake Forest Dr. Ste. 650 Cincinnati, OH 45242 T: 513-449-0…"
type input "[PERSON_NAME][EMAIL_ADDRESS][DOMAIN_NAME]"
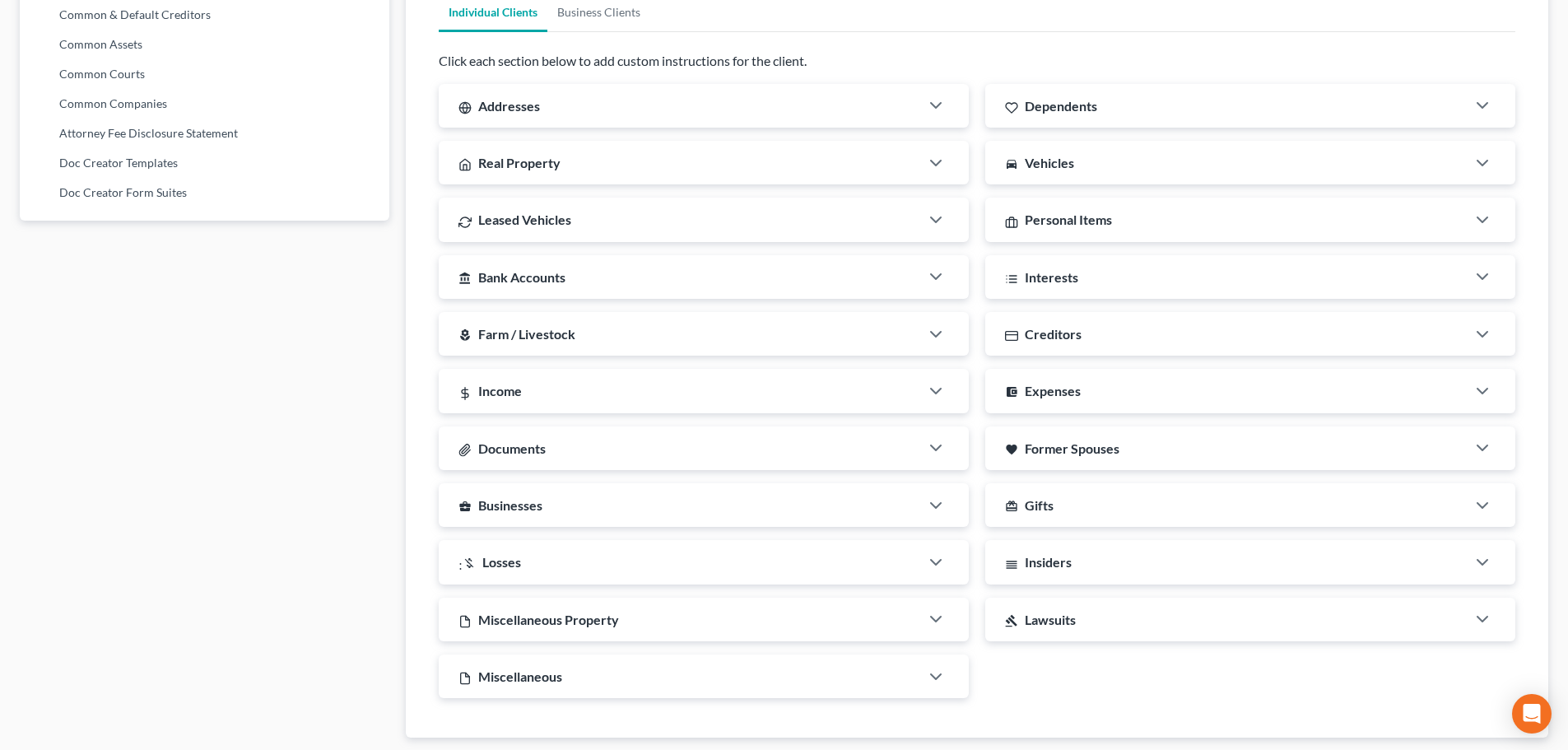
scroll to position [997, 0]
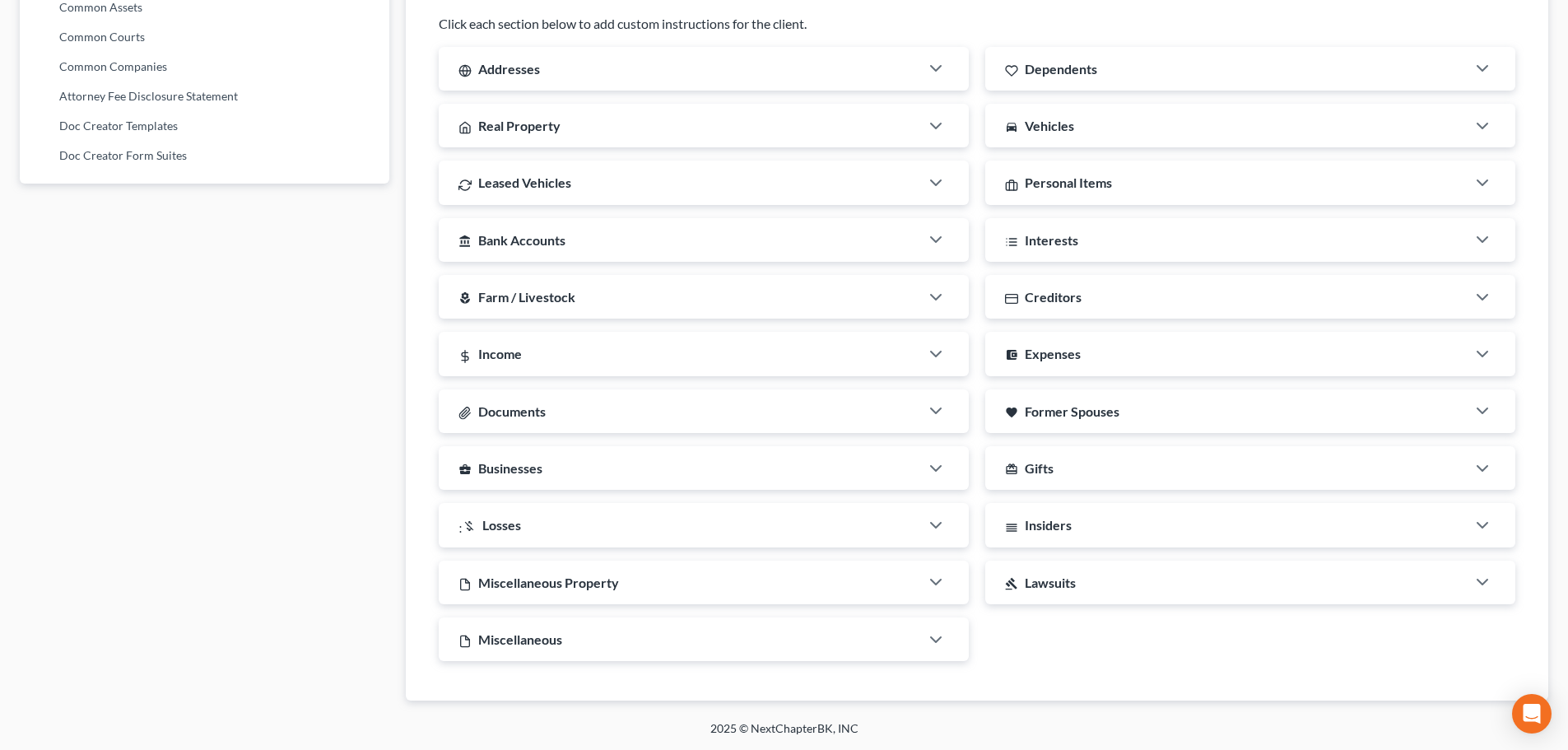
click at [1075, 297] on span "Creditors" at bounding box center [1053, 297] width 57 height 16
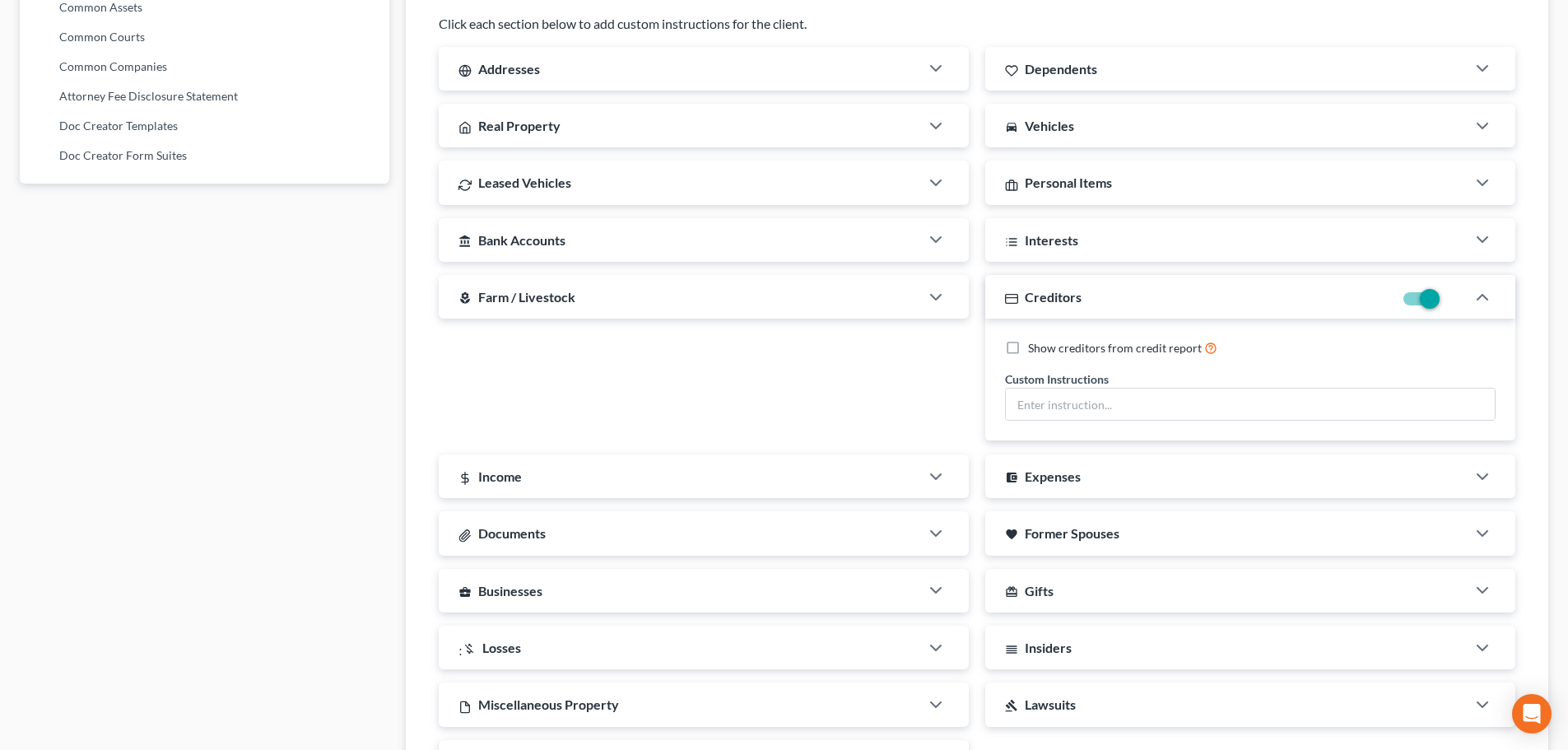
click at [1028, 345] on label "Show creditors from credit report" at bounding box center [1123, 348] width 190 height 19
click at [1035, 345] on input "Show creditors from credit report" at bounding box center [1040, 344] width 10 height 10
checkbox input "true"
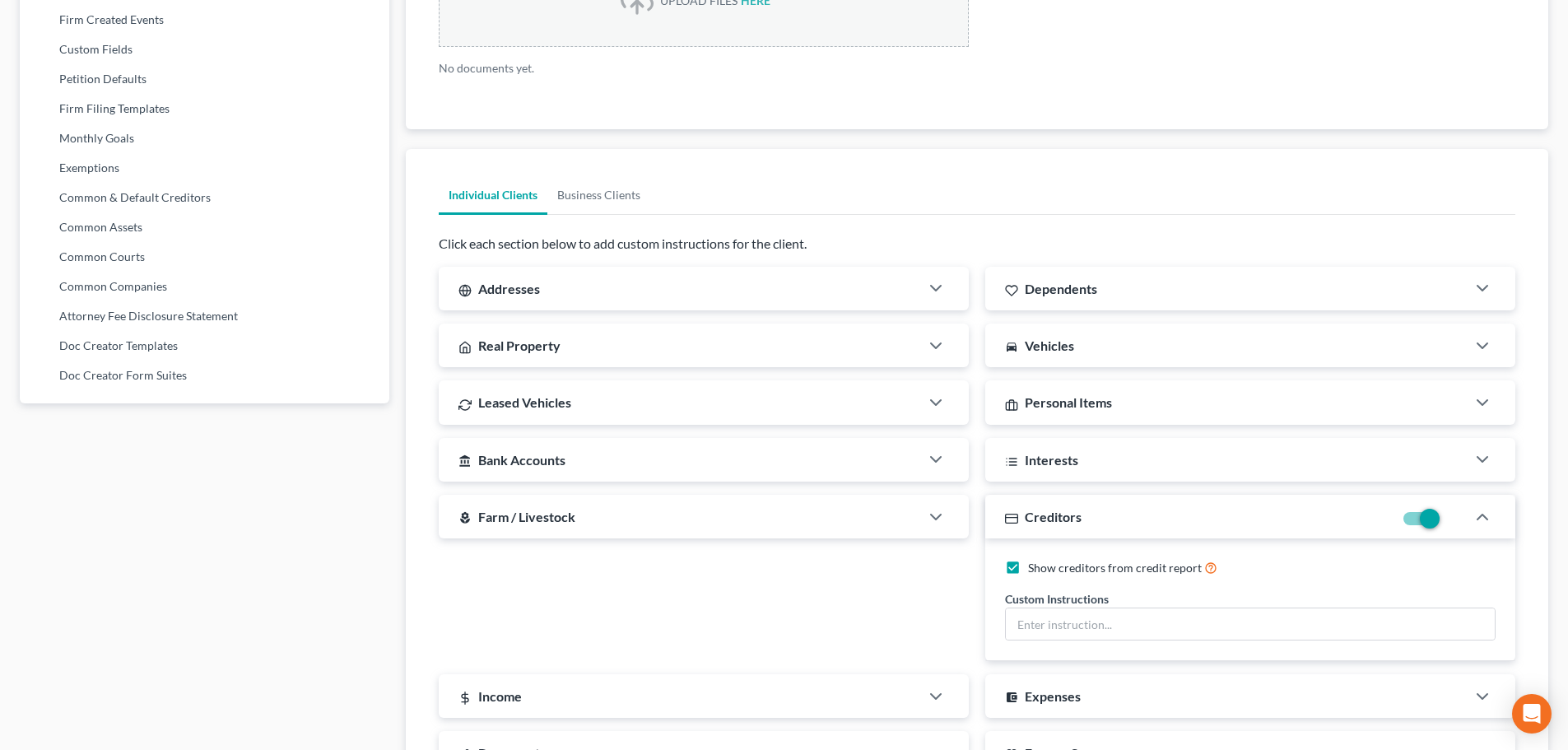
scroll to position [872, 0]
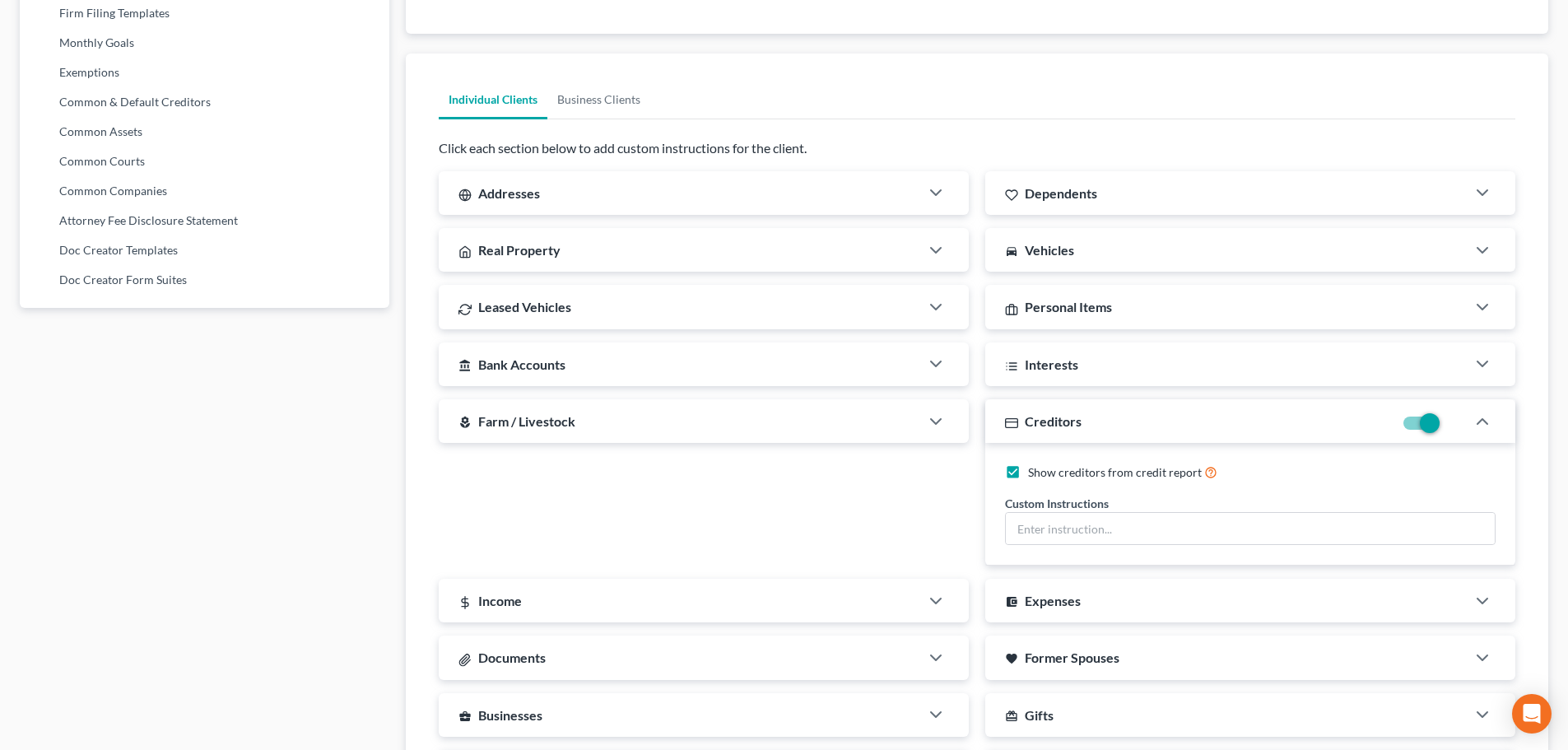
click at [1067, 421] on span "Creditors" at bounding box center [1053, 421] width 57 height 16
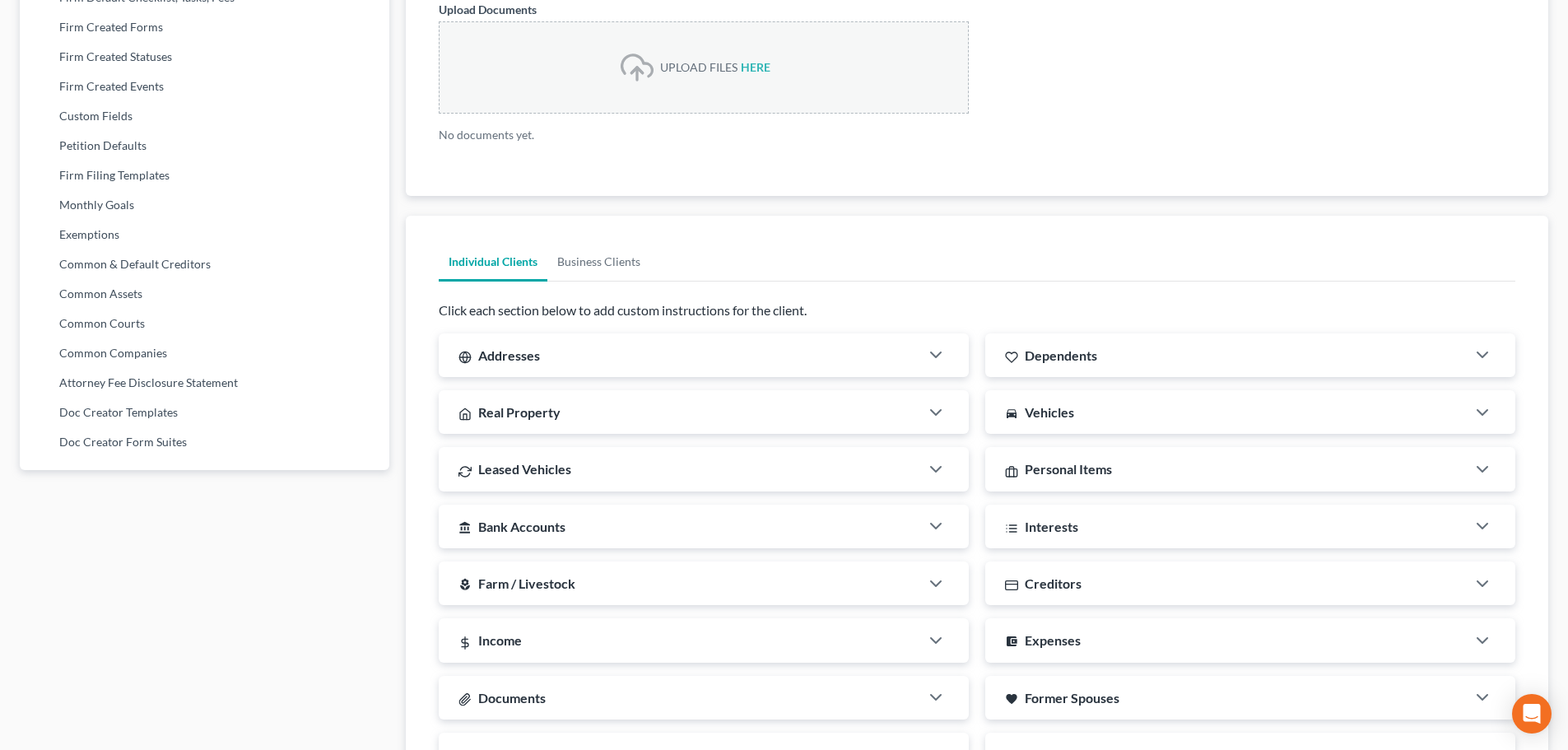
scroll to position [789, 0]
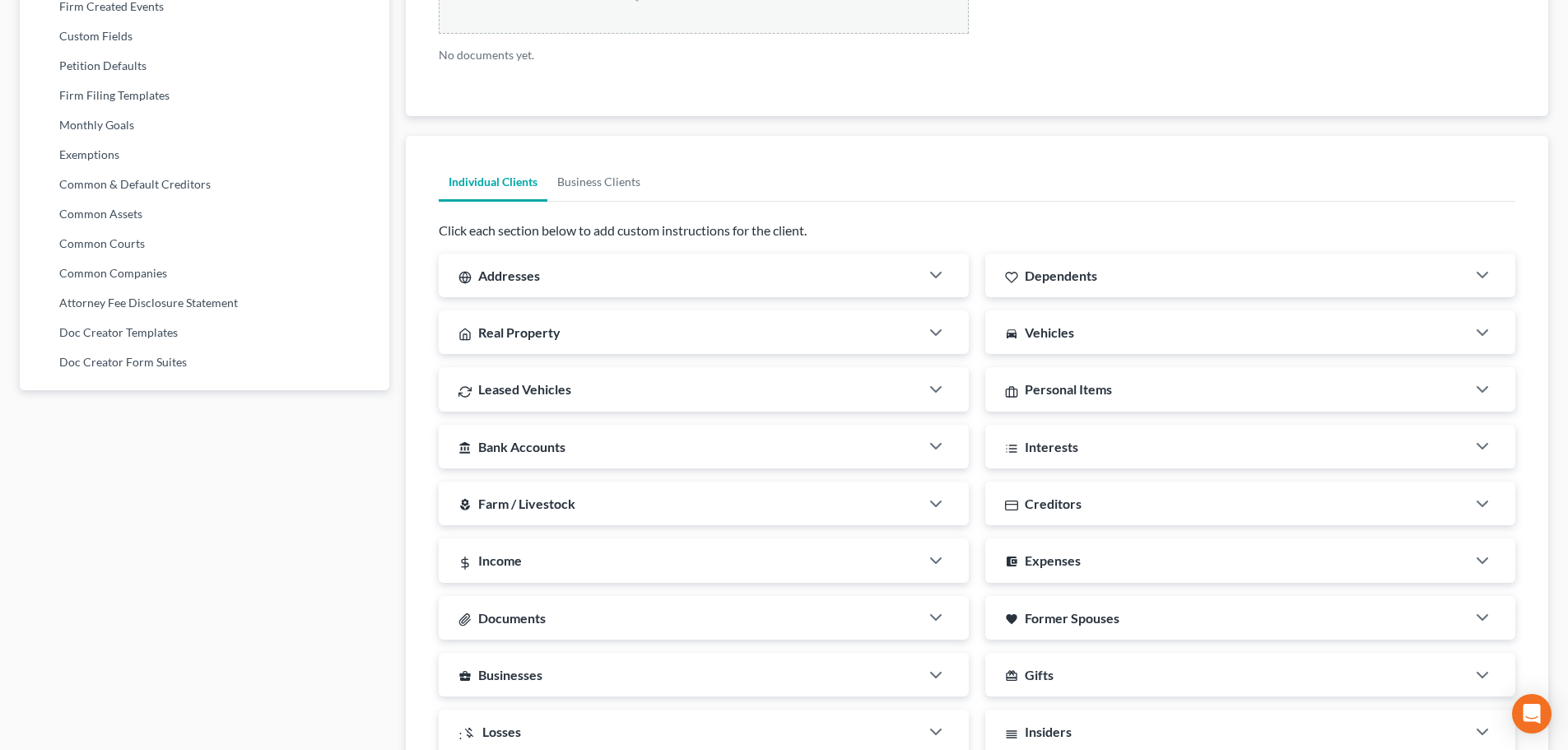
click at [1047, 503] on span "Creditors" at bounding box center [1053, 503] width 57 height 16
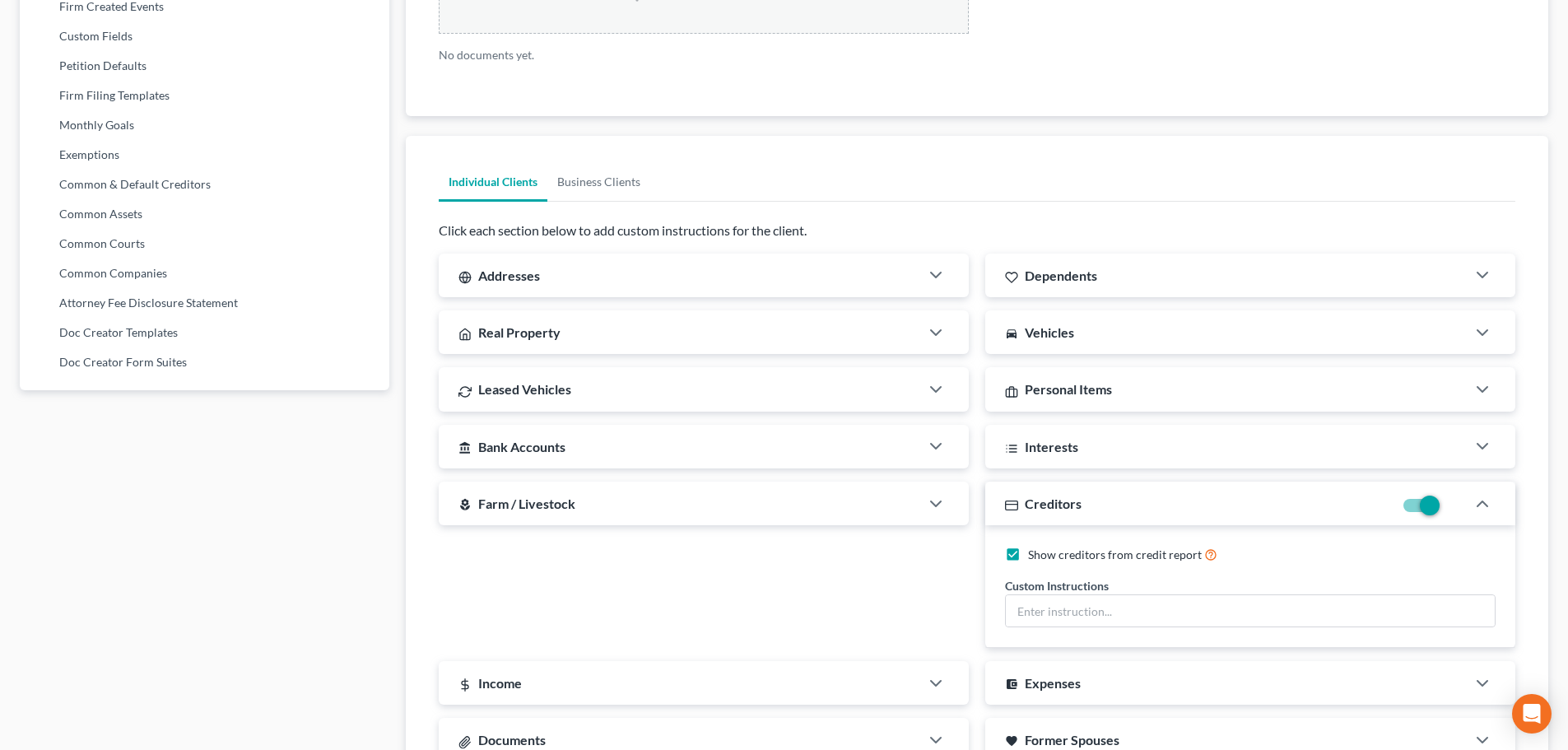
scroll to position [872, 0]
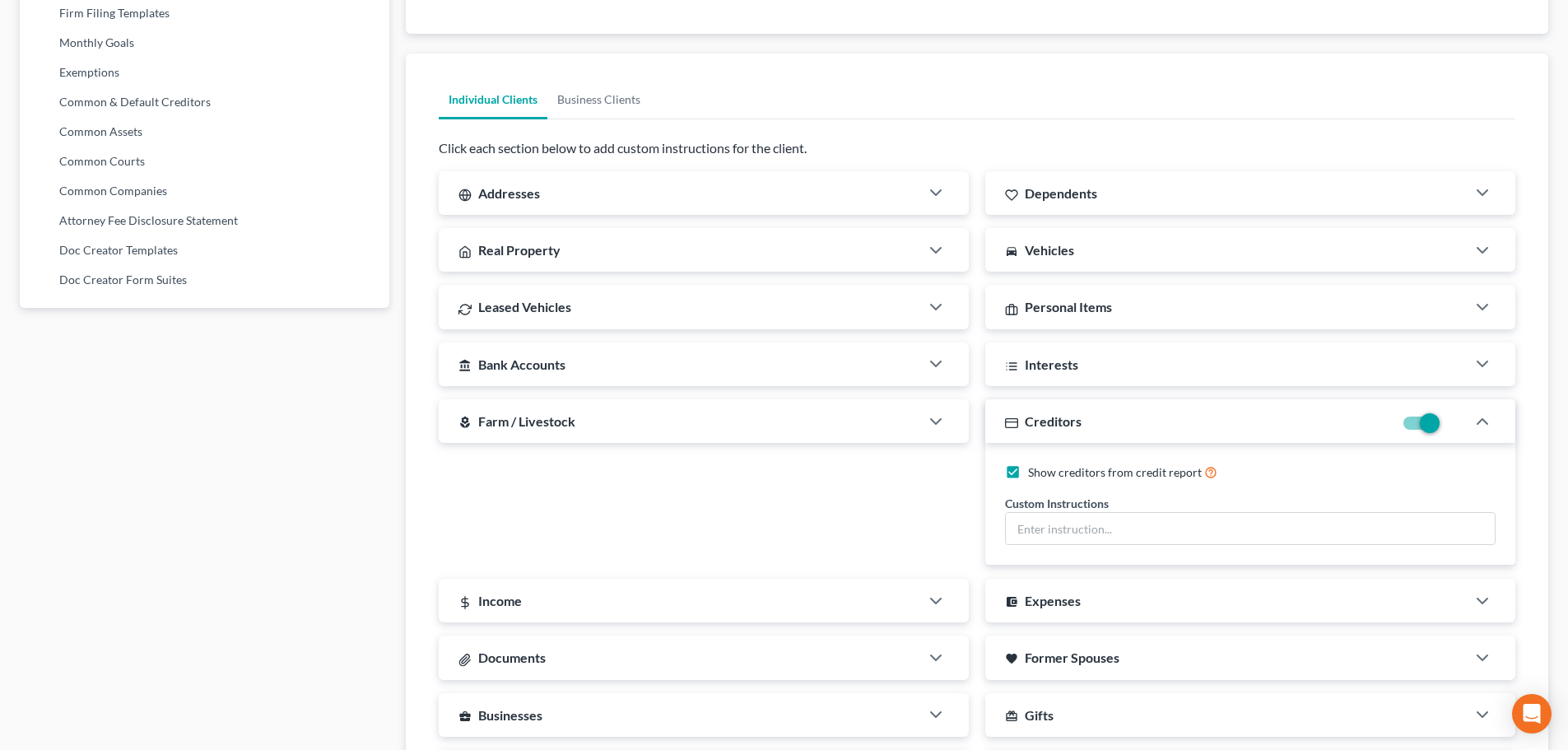
click at [1053, 434] on div "Creditors" at bounding box center [1189, 421] width 408 height 44
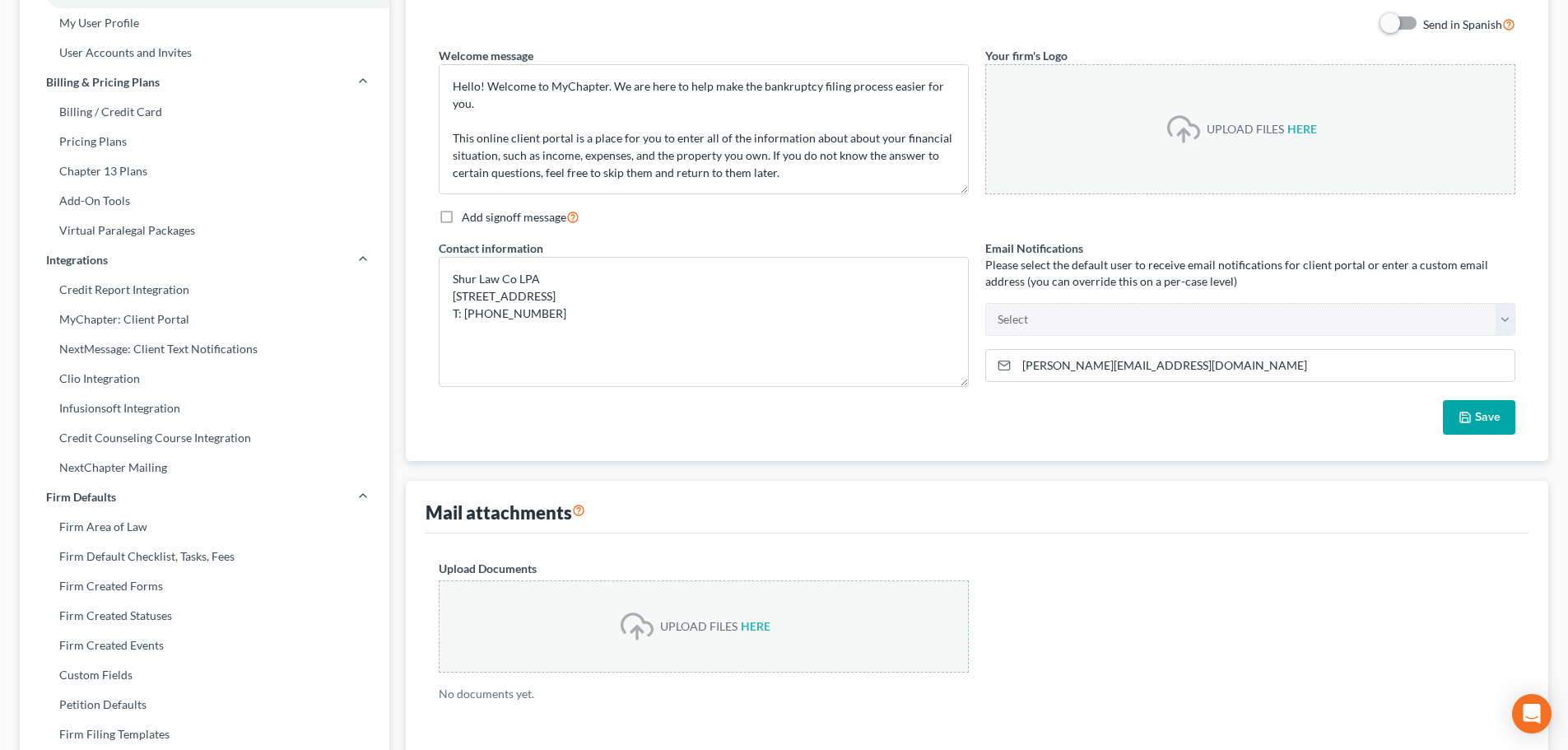
scroll to position [8, 0]
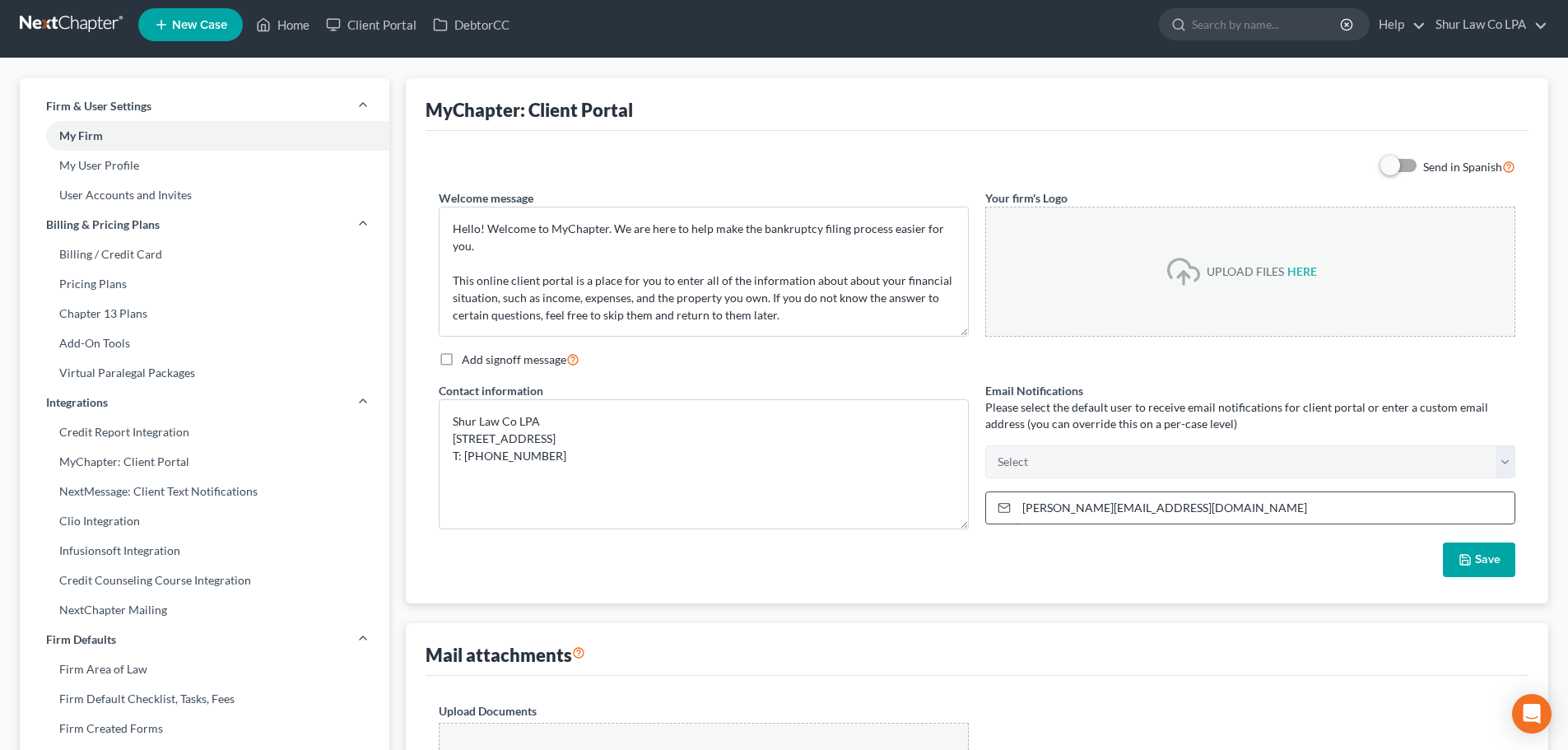
click at [1168, 508] on input "[PERSON_NAME][EMAIL_ADDRESS][DOMAIN_NAME]" at bounding box center [1266, 508] width 498 height 31
click at [1160, 512] on input "[PERSON_NAME][EMAIL_ADDRESS][DOMAIN_NAME]" at bounding box center [1266, 508] width 498 height 31
click at [1484, 562] on button "Save" at bounding box center [1479, 559] width 72 height 35
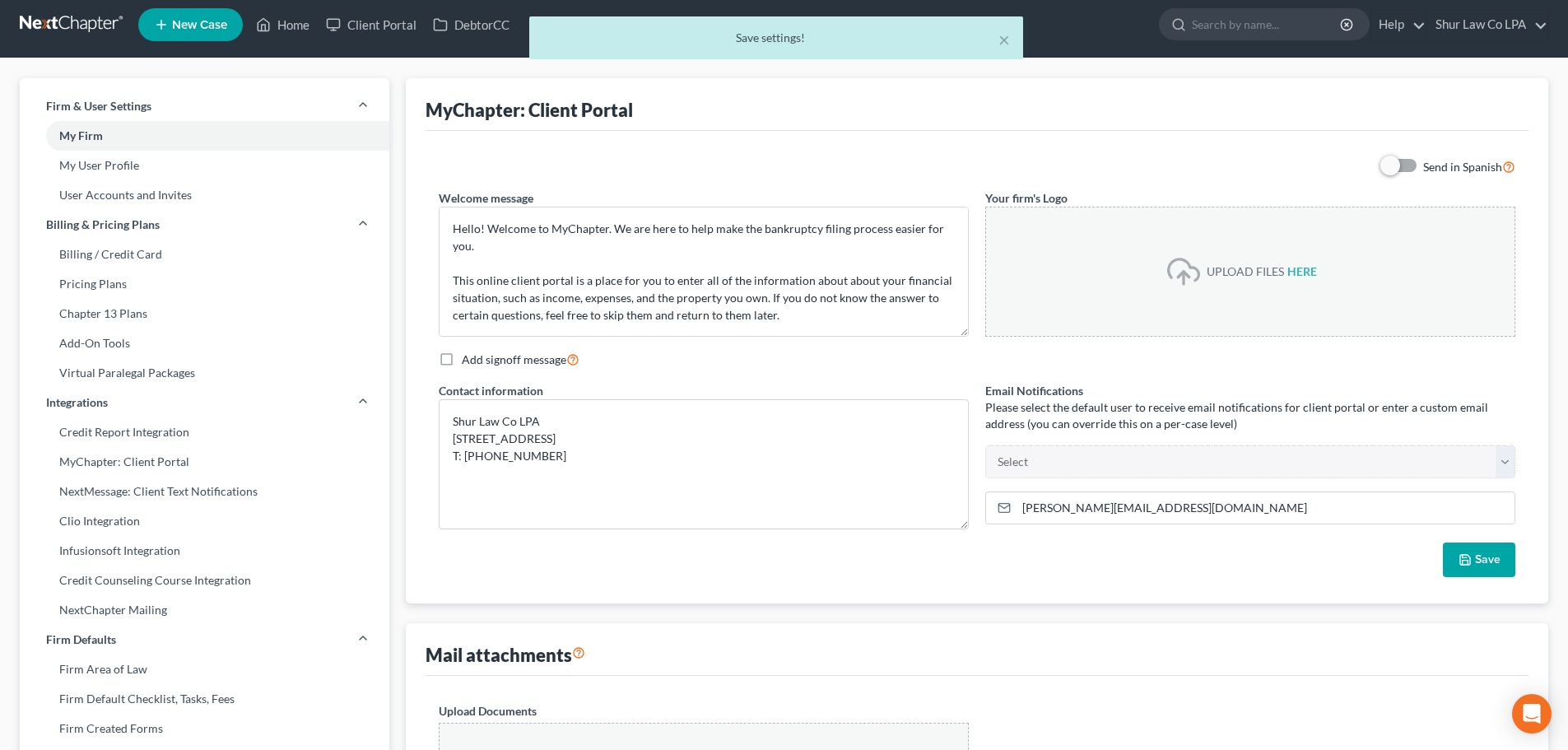
click at [74, 21] on div "× Save settings!" at bounding box center [775, 42] width 1568 height 51
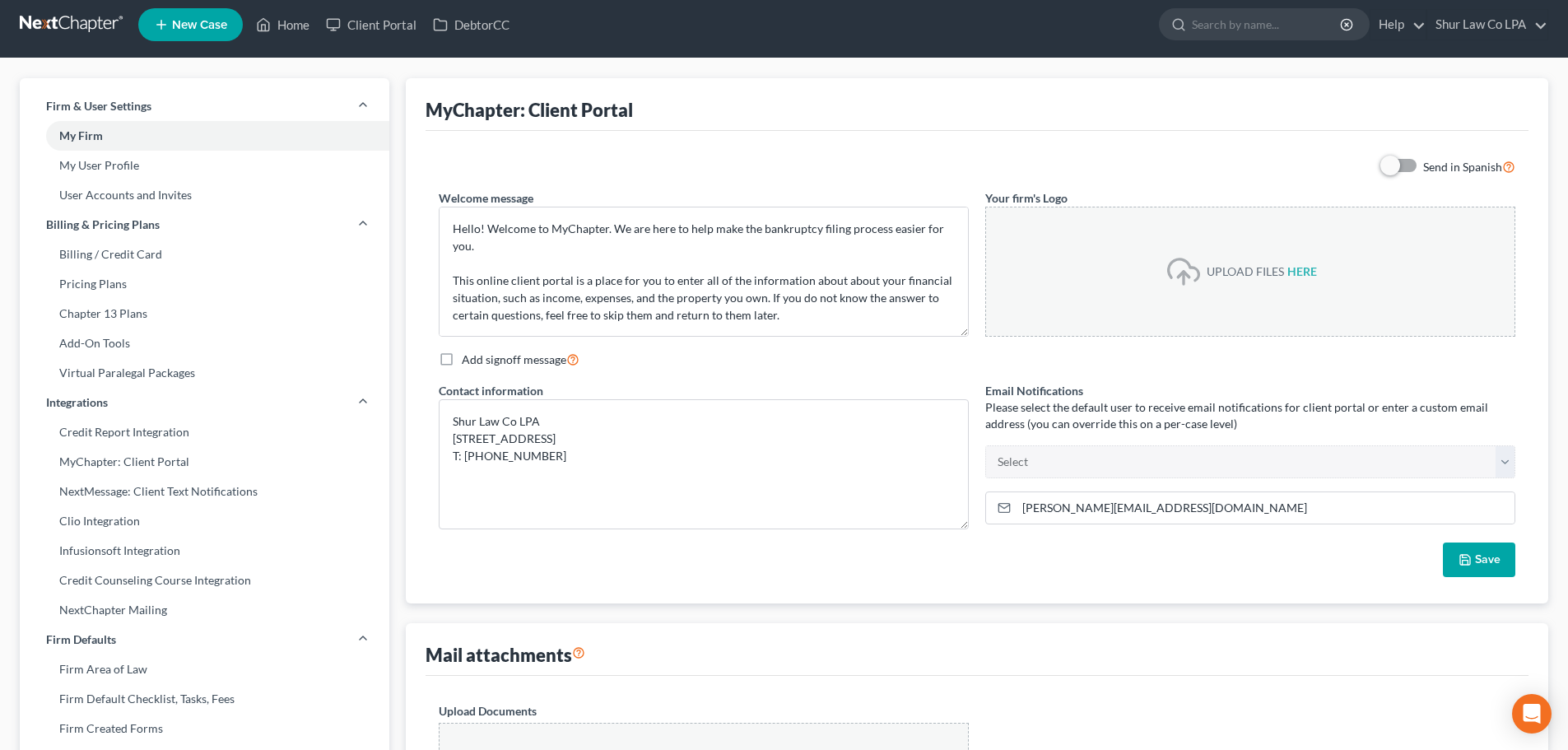
click at [93, 23] on link at bounding box center [72, 25] width 105 height 30
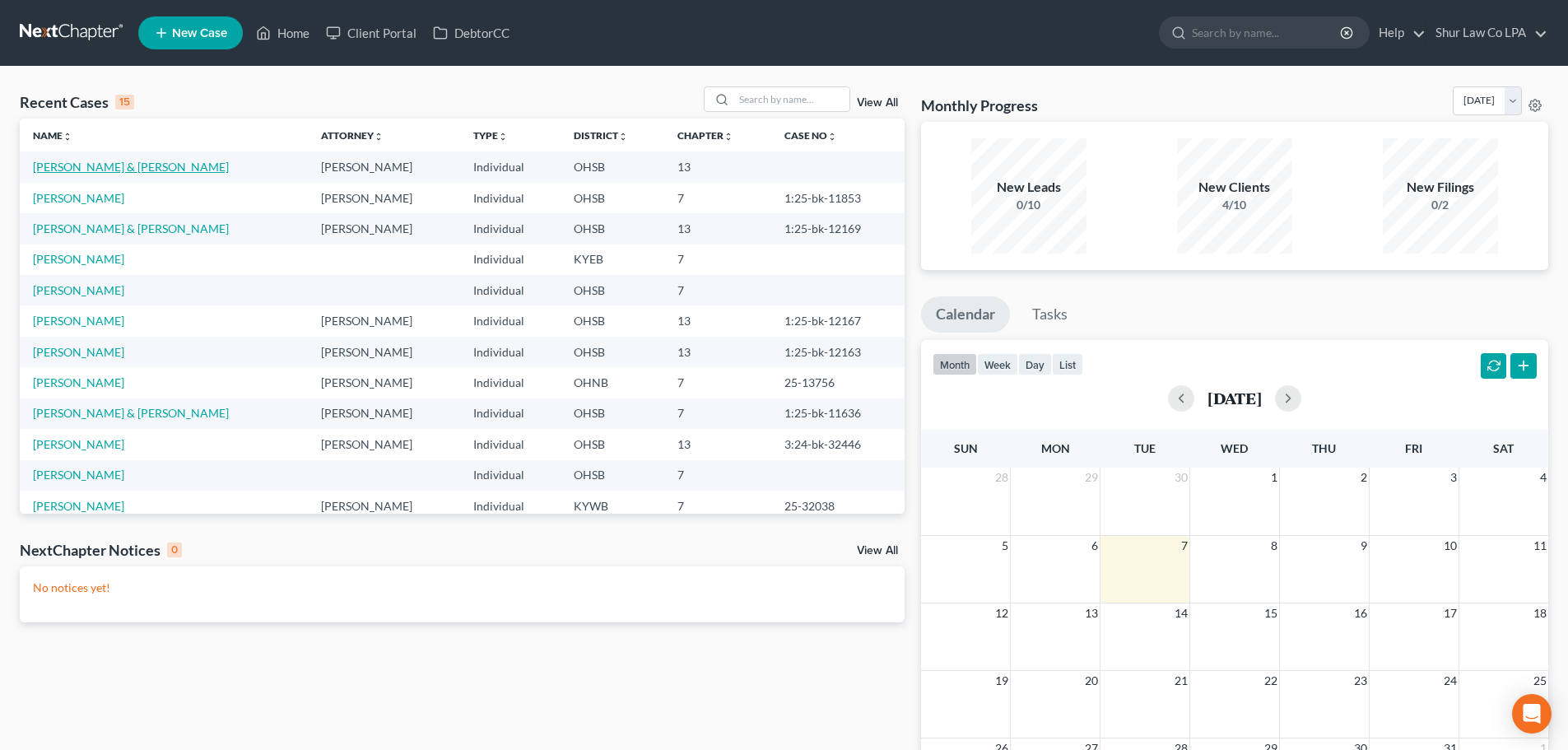
click at [112, 170] on link "Innis, Terry & Pamela" at bounding box center [130, 166] width 196 height 14
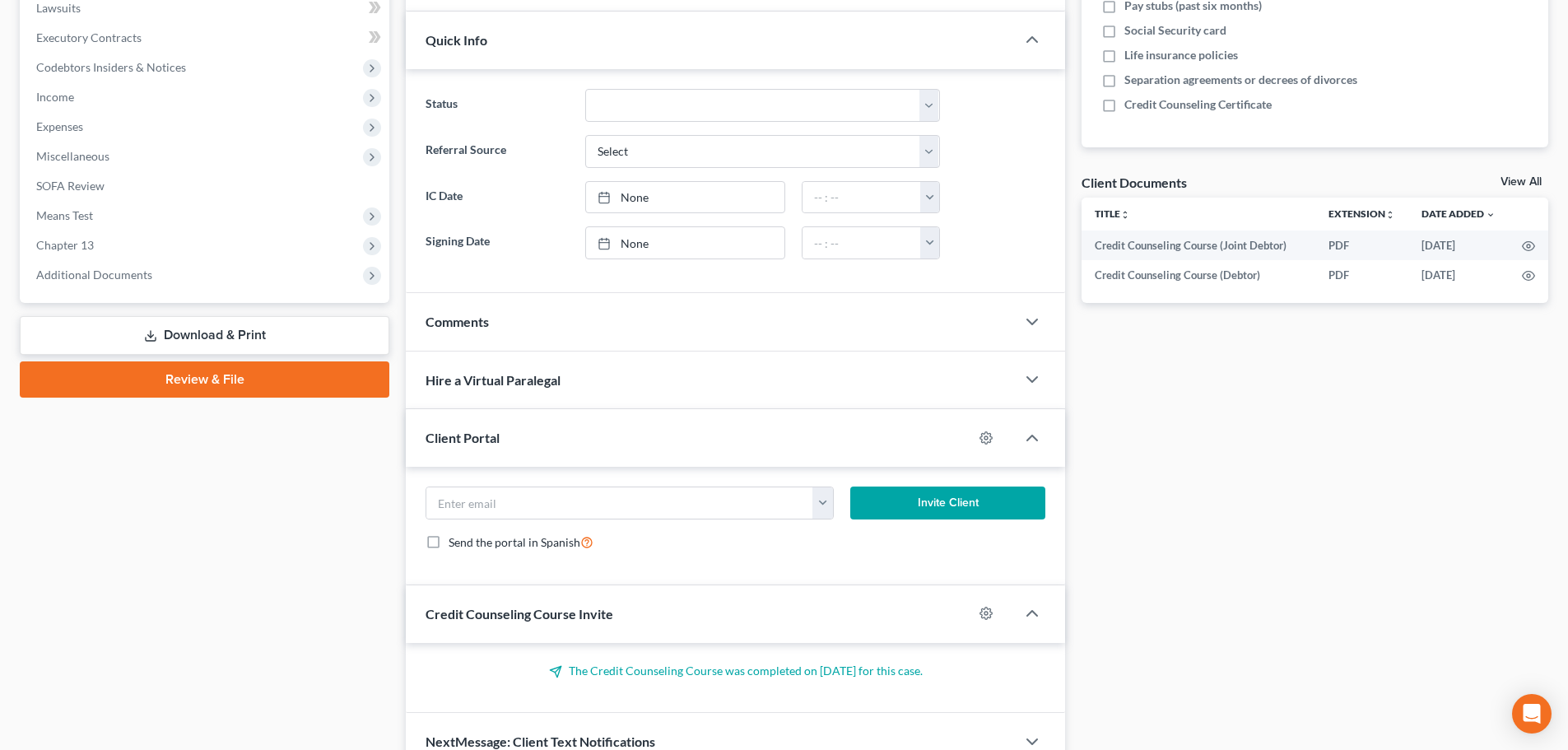
scroll to position [494, 0]
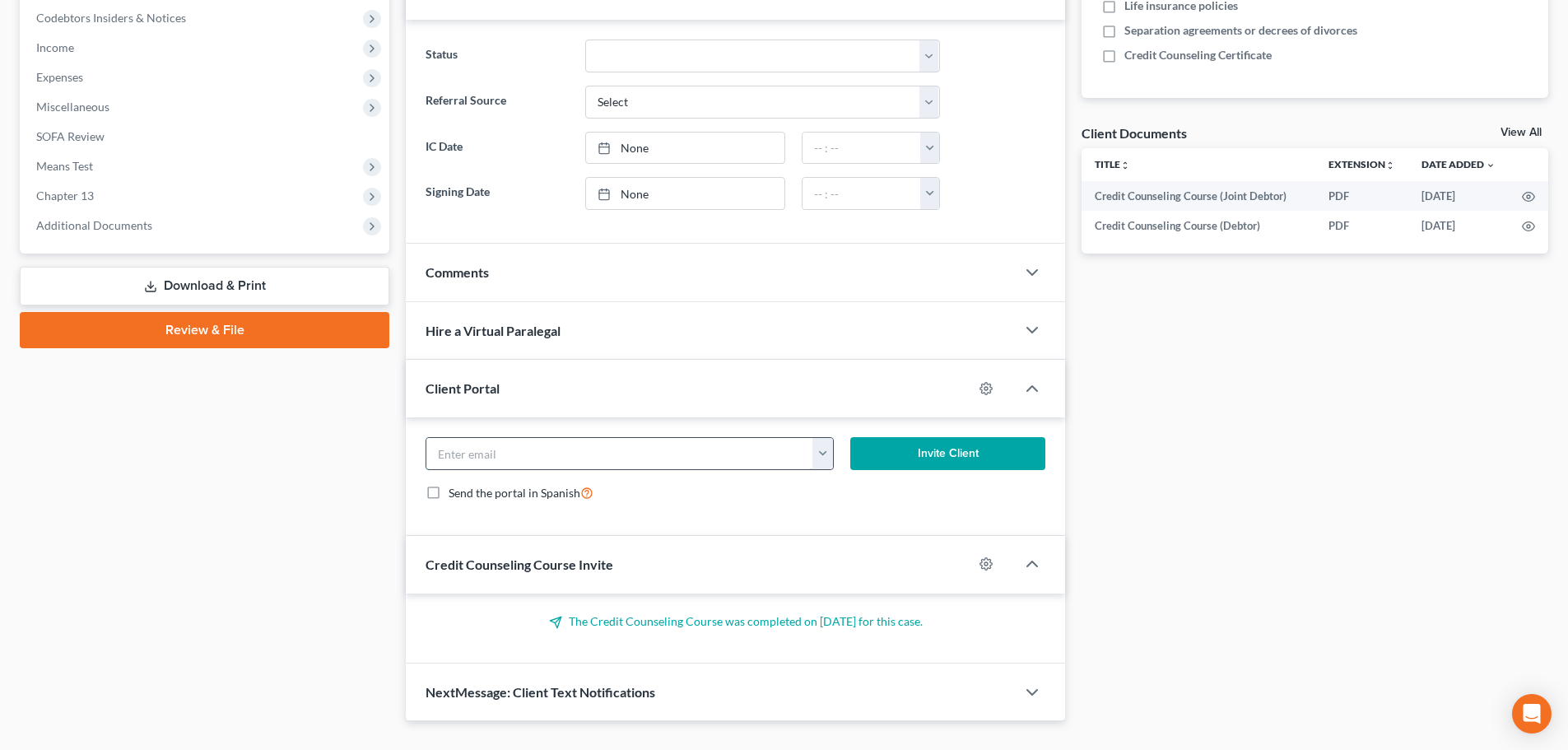
click at [667, 459] on input "email" at bounding box center [619, 453] width 387 height 31
click at [816, 457] on button "button" at bounding box center [823, 453] width 21 height 31
click at [845, 487] on link "[EMAIL_ADDRESS][DOMAIN_NAME]" at bounding box center [925, 490] width 225 height 28
type input "[EMAIL_ADDRESS][DOMAIN_NAME]"
click at [936, 457] on button "Invite Client" at bounding box center [948, 453] width 196 height 33
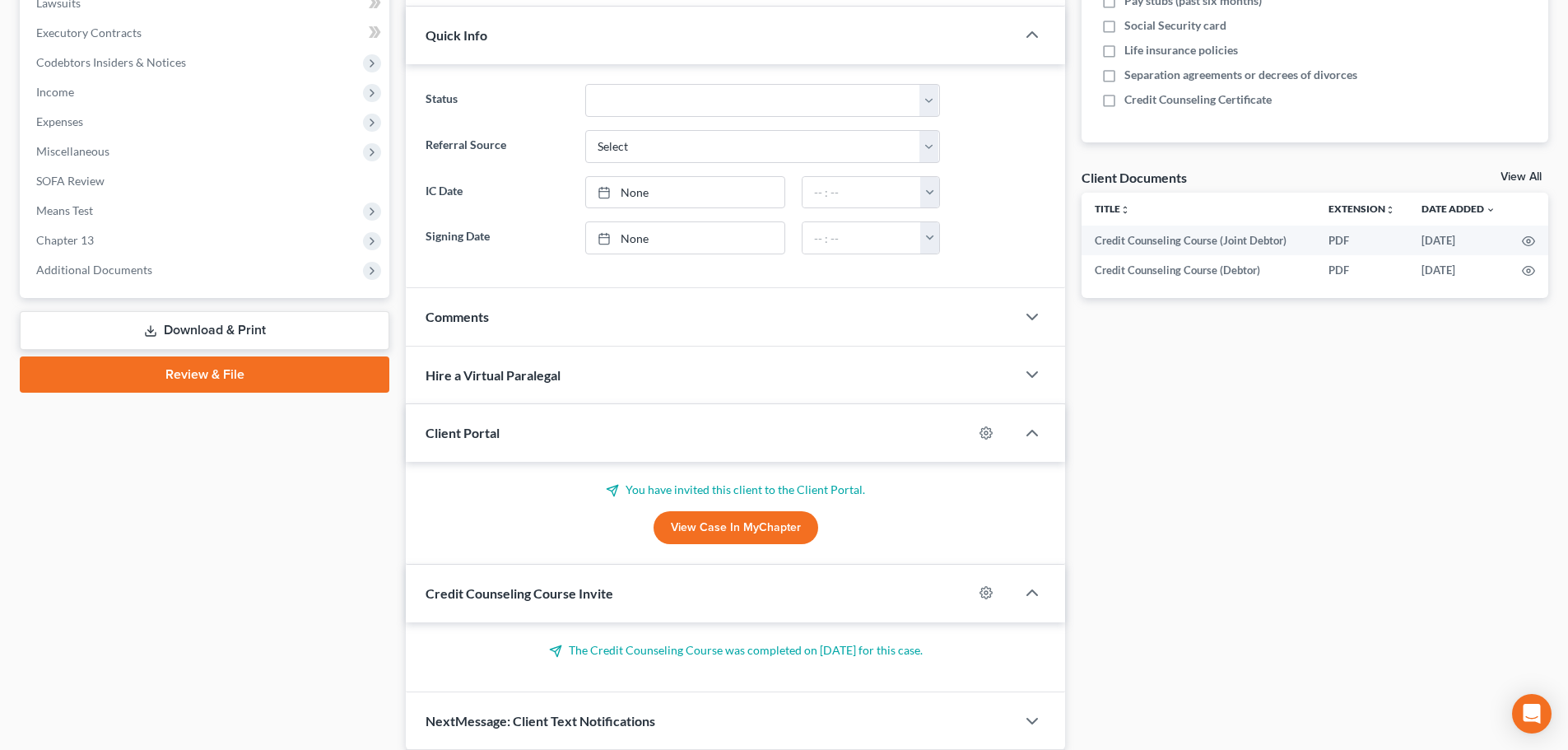
scroll to position [412, 0]
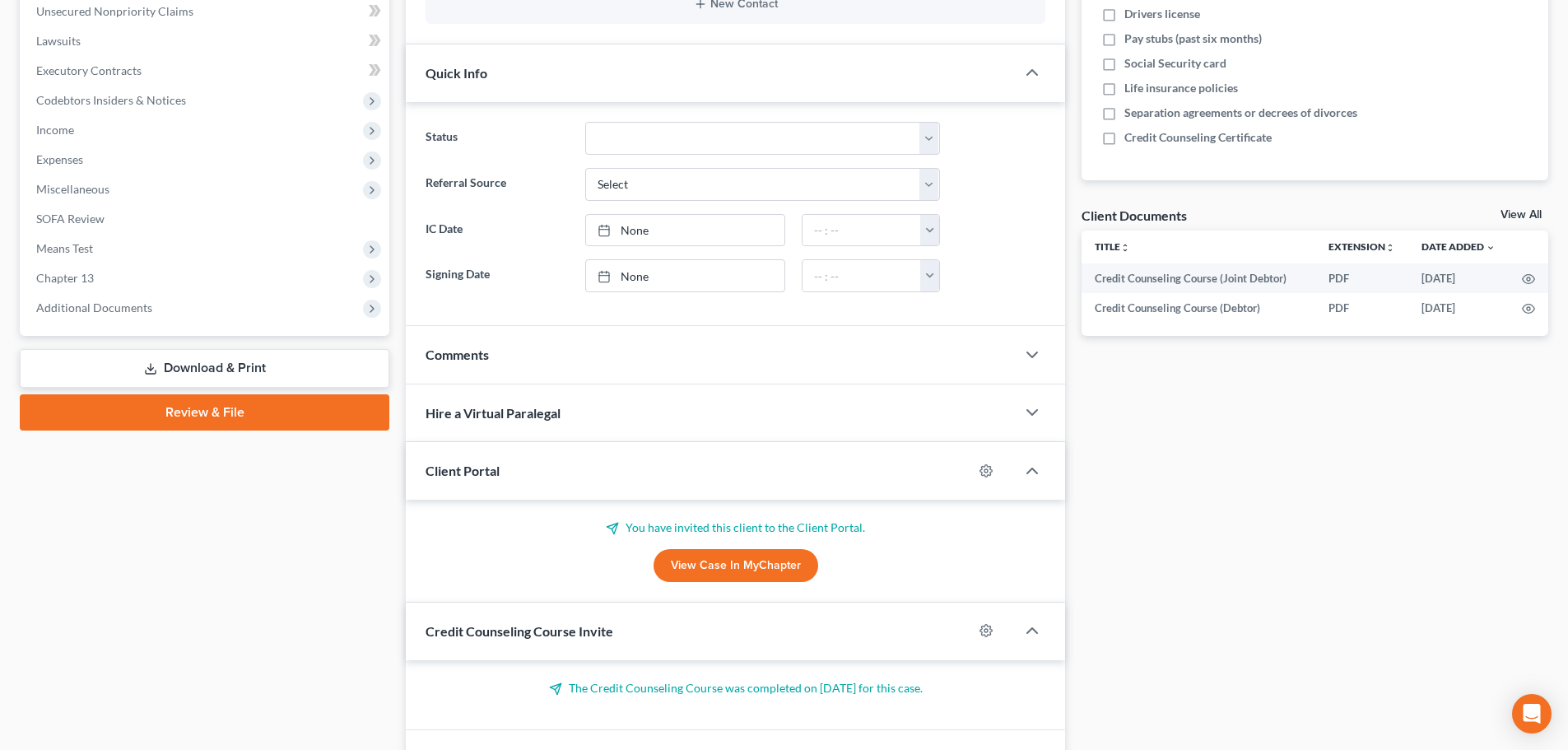
click at [709, 561] on link "View Case in MyChapter" at bounding box center [736, 565] width 164 height 33
click at [980, 474] on div at bounding box center [995, 471] width 43 height 26
click at [984, 474] on icon "button" at bounding box center [986, 471] width 13 height 13
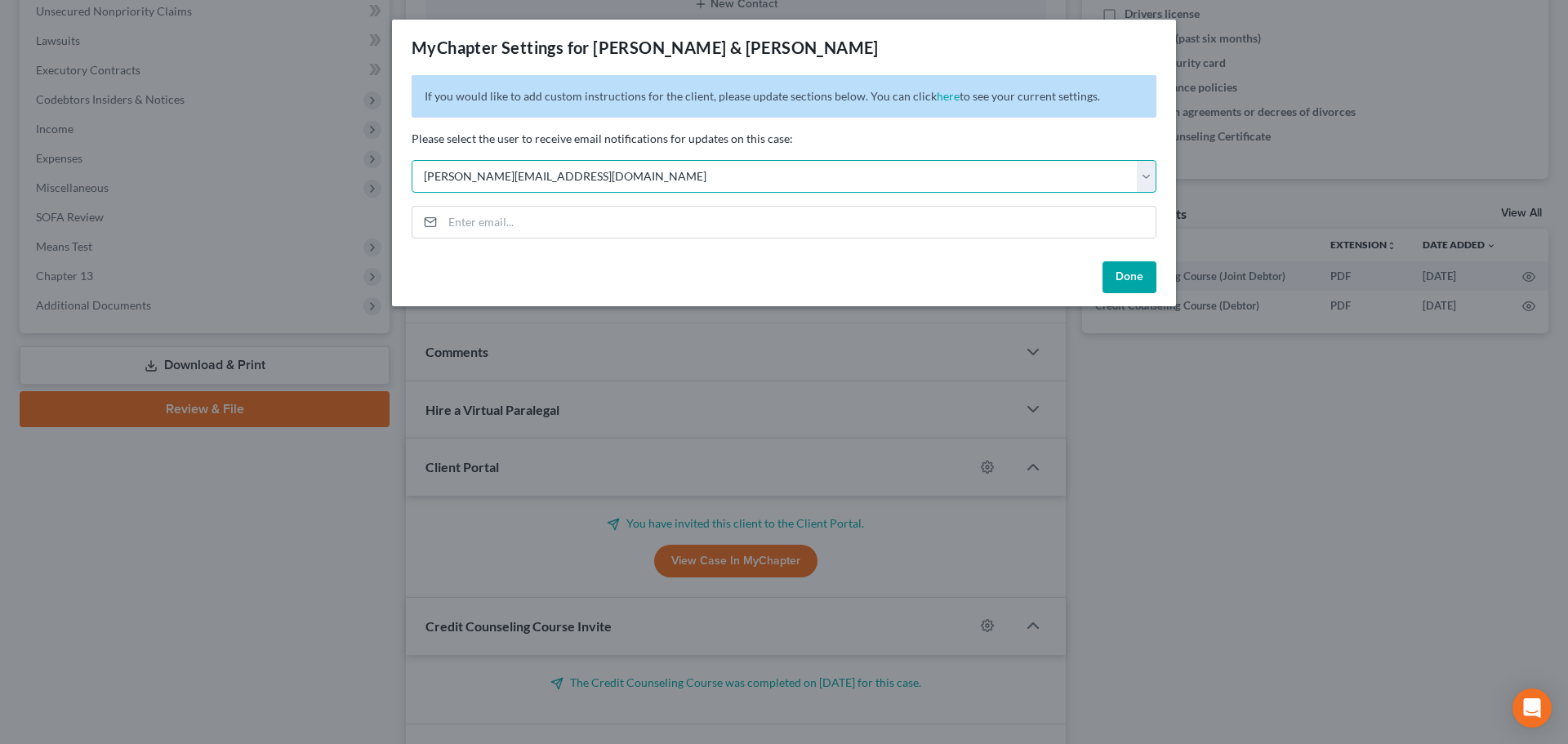
click at [574, 172] on select "Select tonya@shurlaw.com sarah@shurlaw.com brittany@shurlaw.com shelbie@shurlaw…" at bounding box center [784, 176] width 744 height 33
click at [411, 160] on select "Select tonya@shurlaw.com sarah@shurlaw.com brittany@shurlaw.com shelbie@shurlaw…" at bounding box center [784, 176] width 744 height 33
click at [834, 173] on select "Select tonya@shurlaw.com sarah@shurlaw.com brittany@shurlaw.com shelbie@shurlaw…" at bounding box center [784, 176] width 744 height 33
click at [411, 160] on select "Select tonya@shurlaw.com sarah@shurlaw.com brittany@shurlaw.com shelbie@shurlaw…" at bounding box center [784, 176] width 744 height 33
click at [1103, 176] on select "Select tonya@shurlaw.com sarah@shurlaw.com brittany@shurlaw.com shelbie@shurlaw…" at bounding box center [784, 176] width 744 height 33
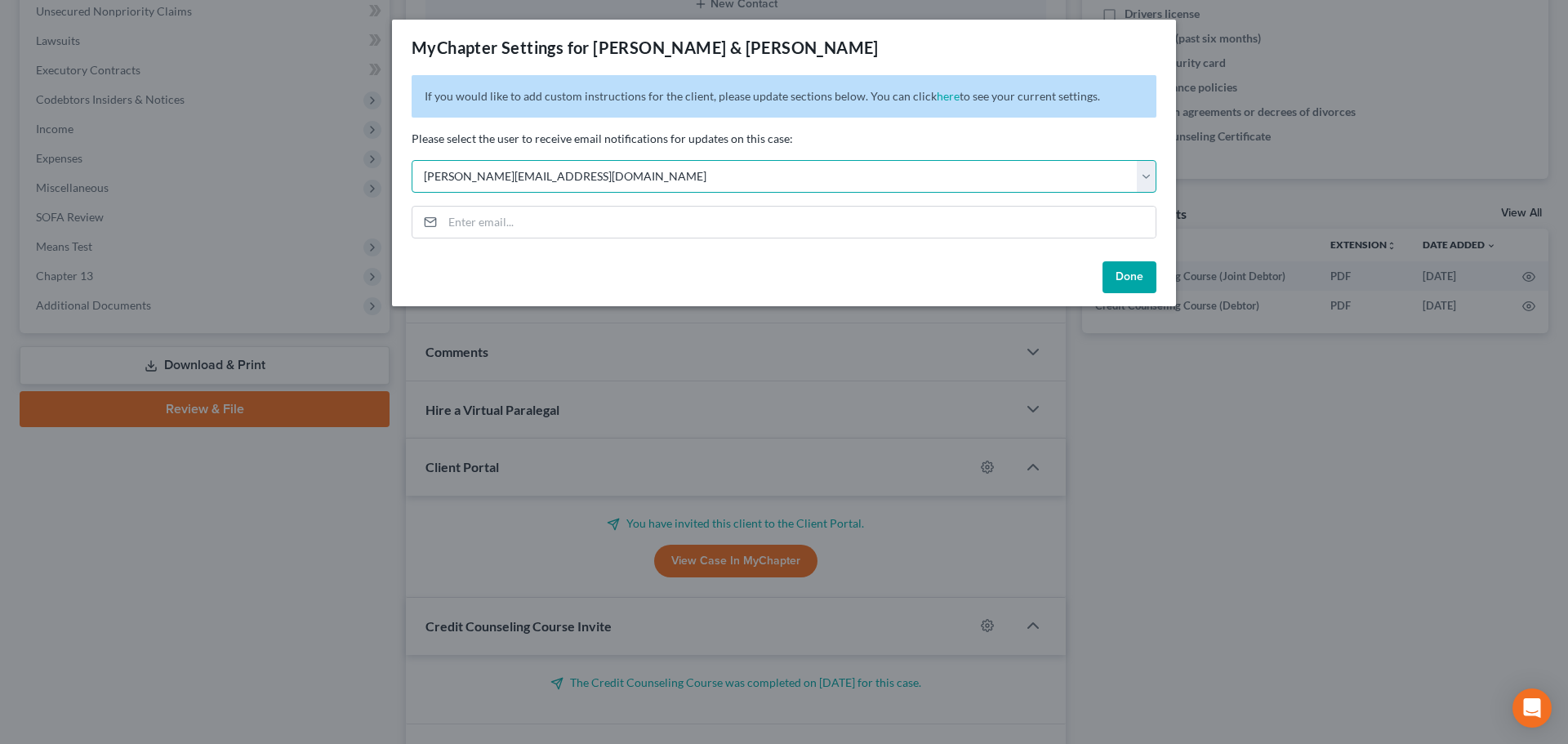
select select "0"
click at [411, 160] on select "Select tonya@shurlaw.com sarah@shurlaw.com brittany@shurlaw.com shelbie@shurlaw…" at bounding box center [784, 176] width 744 height 33
click at [874, 137] on p "Please select the user to receive email notifications for updates on this case:" at bounding box center [784, 139] width 744 height 17
click at [1141, 285] on button "Done" at bounding box center [1129, 277] width 54 height 33
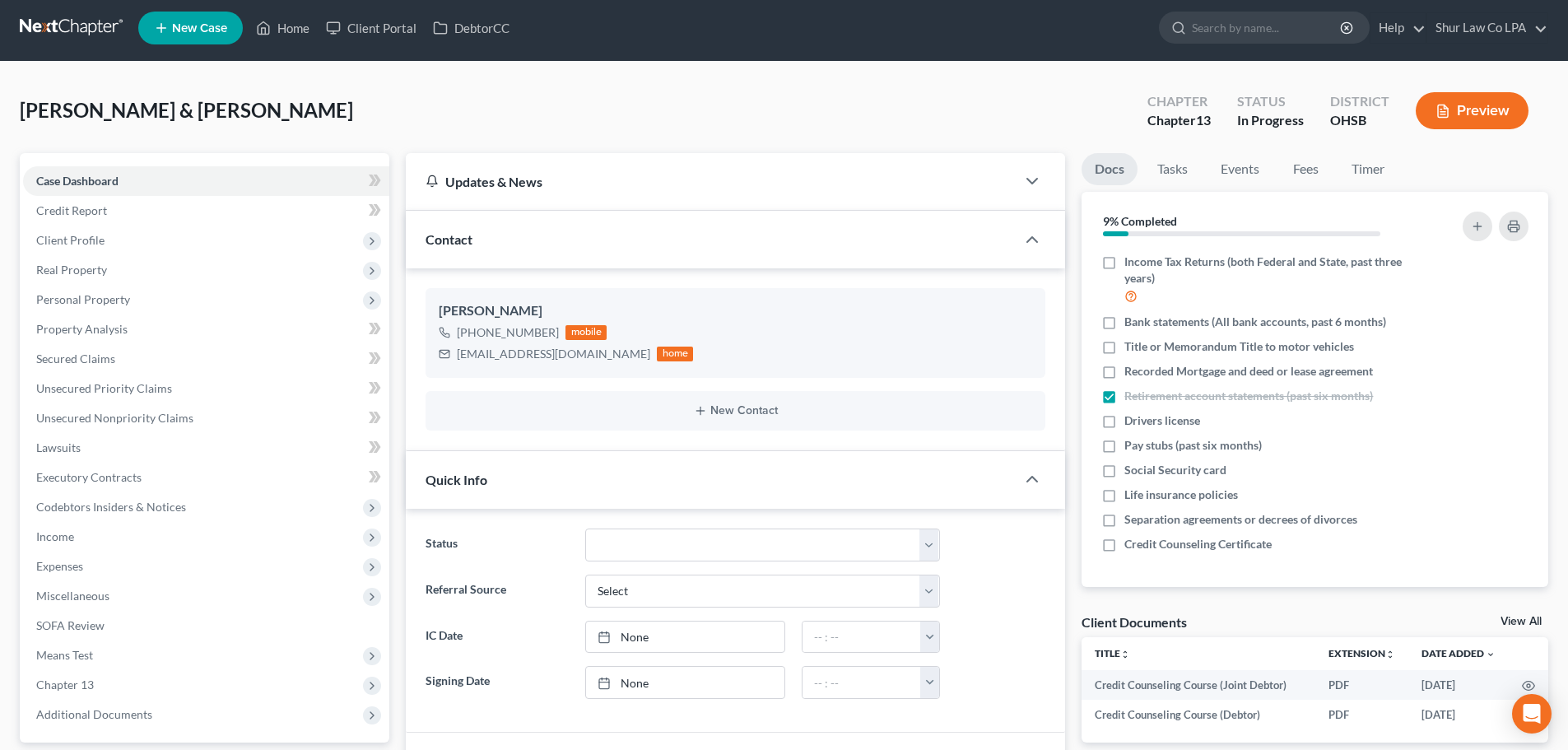
scroll to position [0, 0]
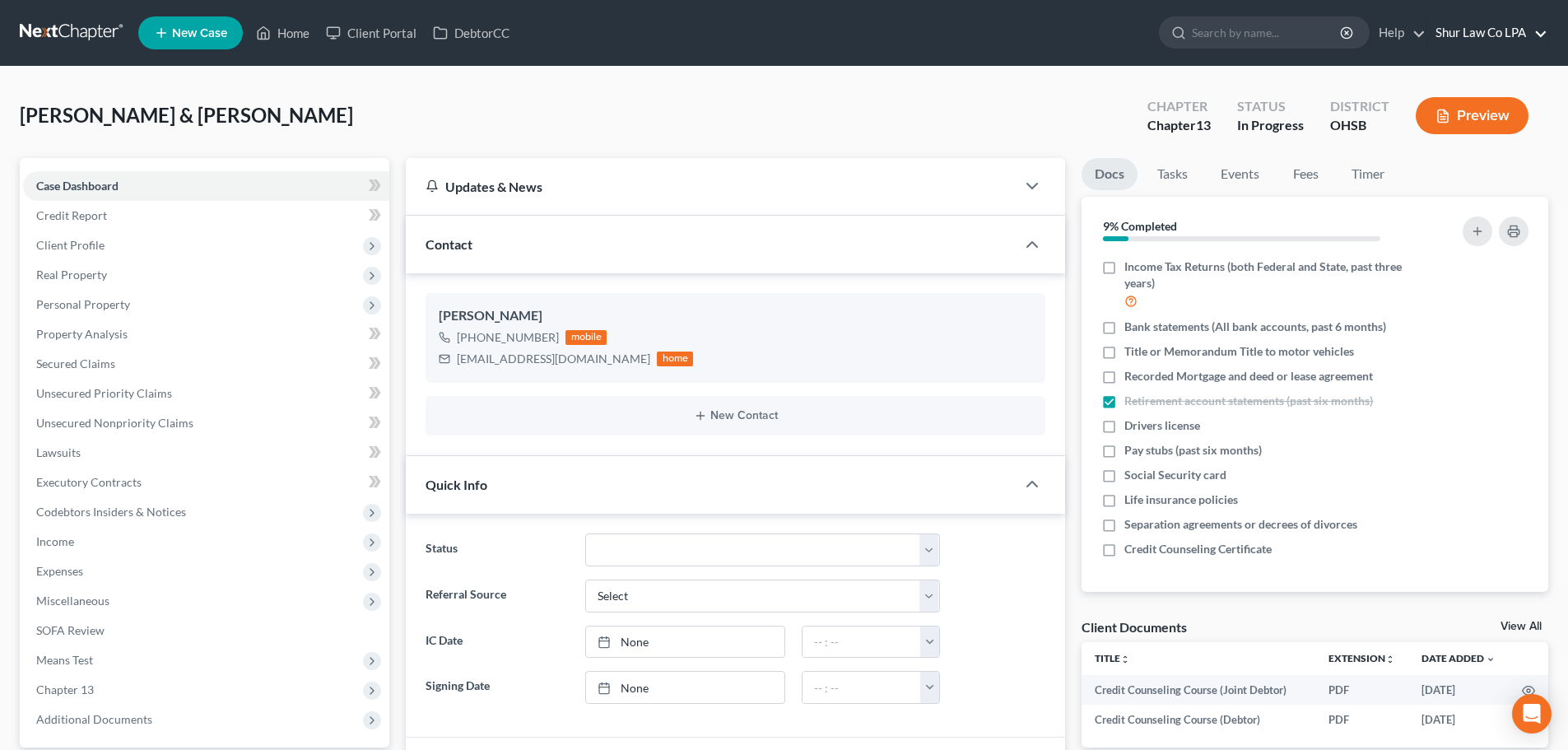
click at [1529, 28] on link "Shur Law Co LPA" at bounding box center [1487, 33] width 120 height 30
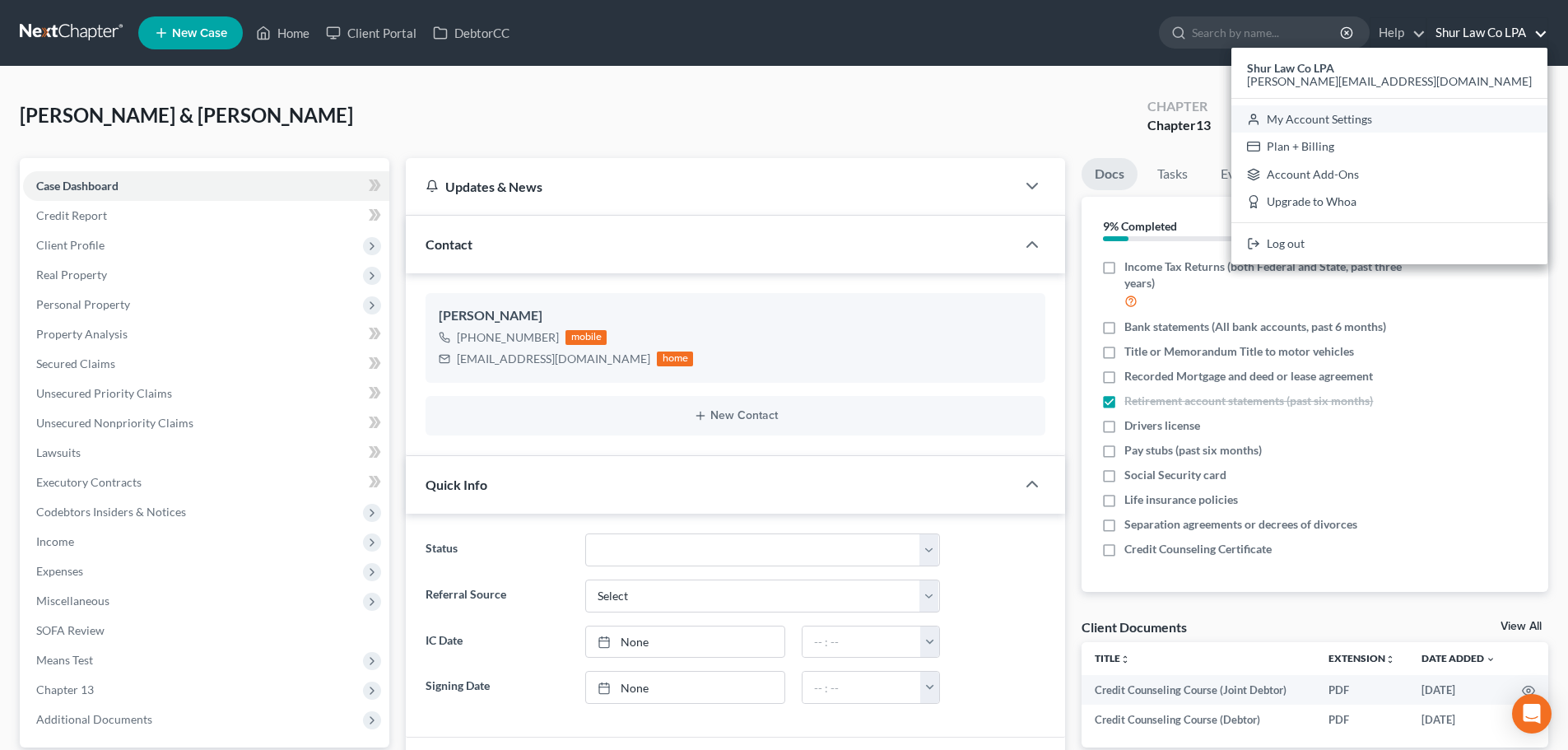
click at [1472, 118] on link "My Account Settings" at bounding box center [1390, 119] width 316 height 28
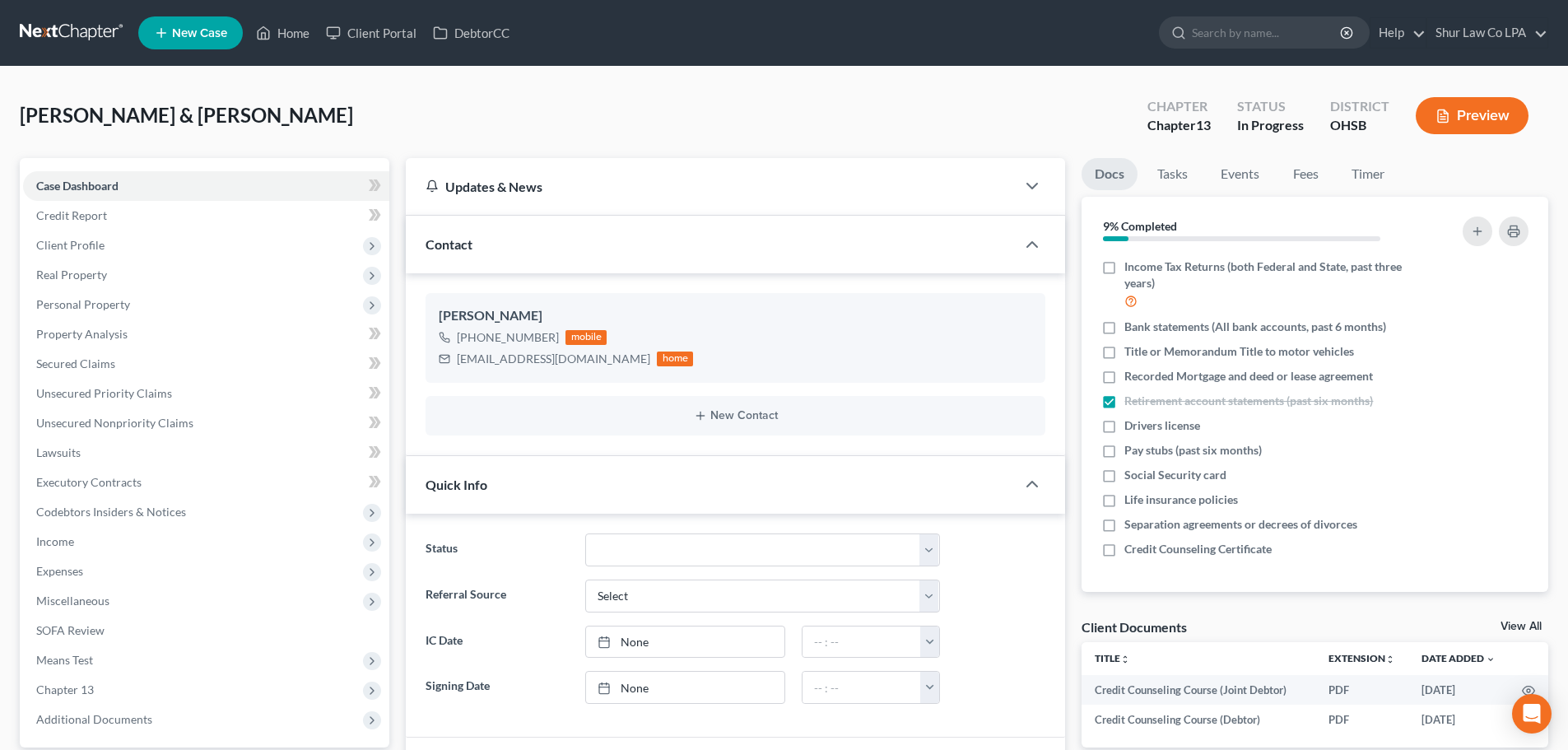
select select "24"
select select "36"
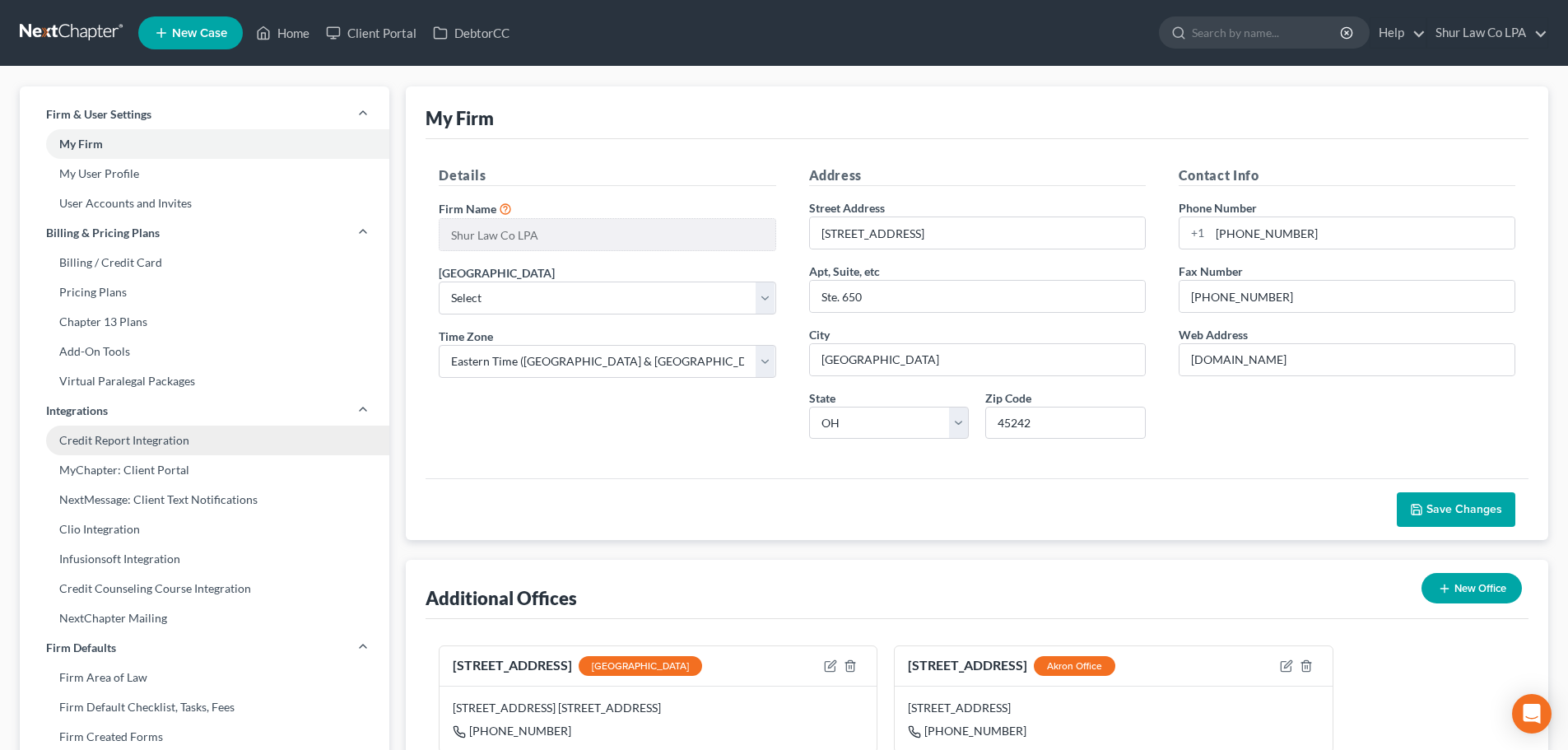
click at [142, 436] on link "Credit Report Integration" at bounding box center [205, 441] width 370 height 30
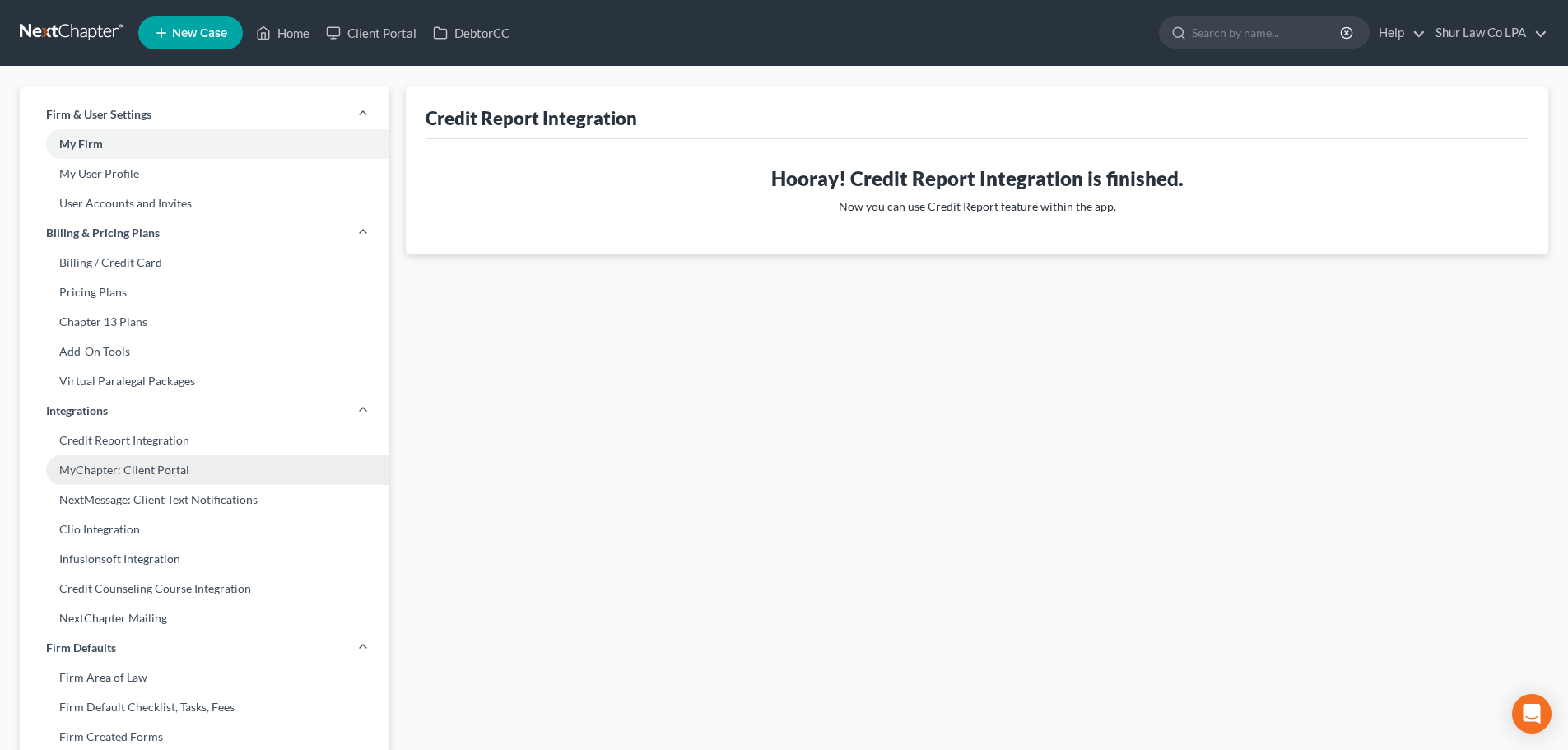
click at [129, 474] on link "MyChapter: Client Portal" at bounding box center [205, 470] width 370 height 30
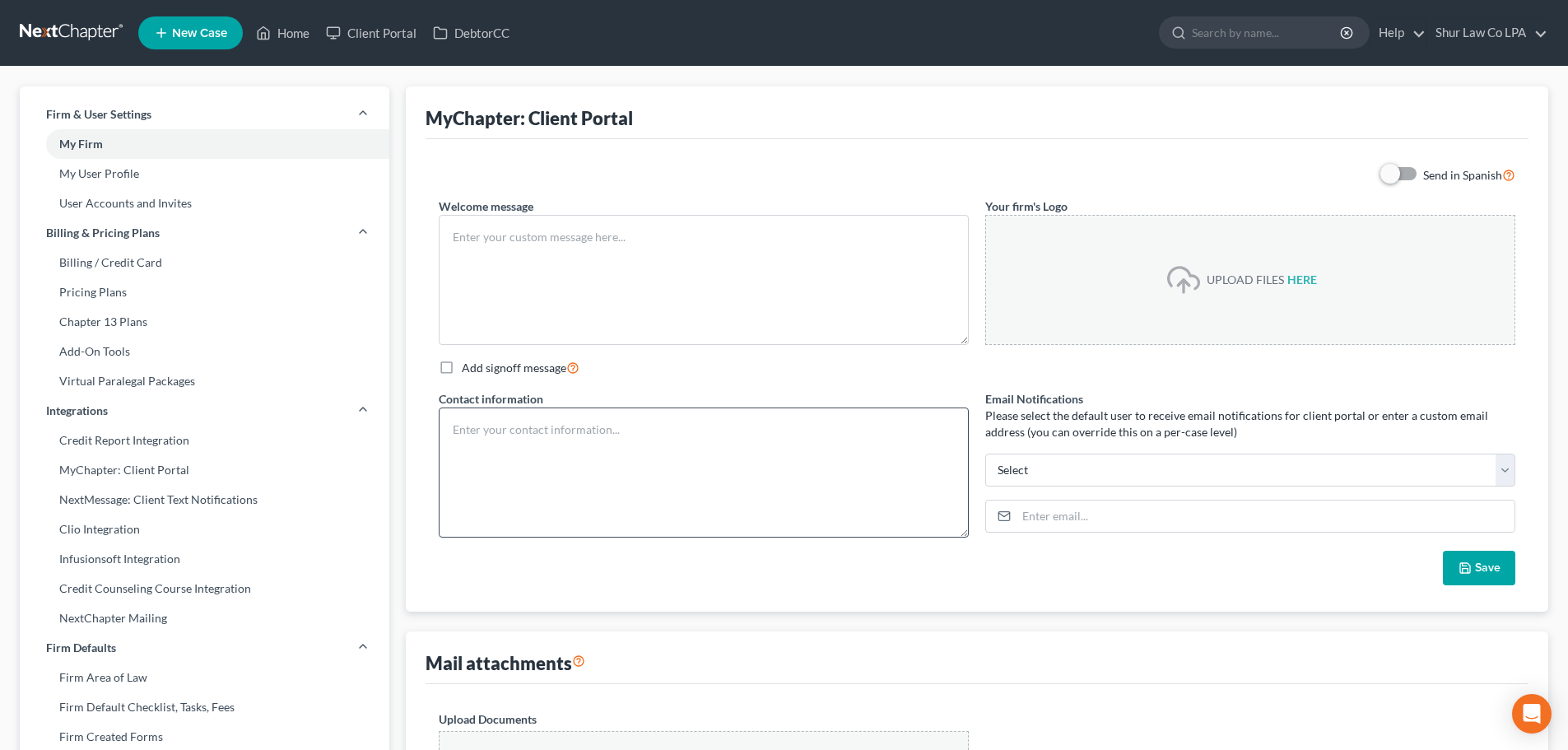
type textarea "Hello! Welcome to MyChapter. We are here to help make the bankruptcy filing pro…"
type textarea "Shur Law Co LPA 4555 Lake Forest Dr. Ste. 650 Cincinnati, OH 45242 T: 513-449-0…"
type input "[PERSON_NAME][EMAIL_ADDRESS][DOMAIN_NAME]"
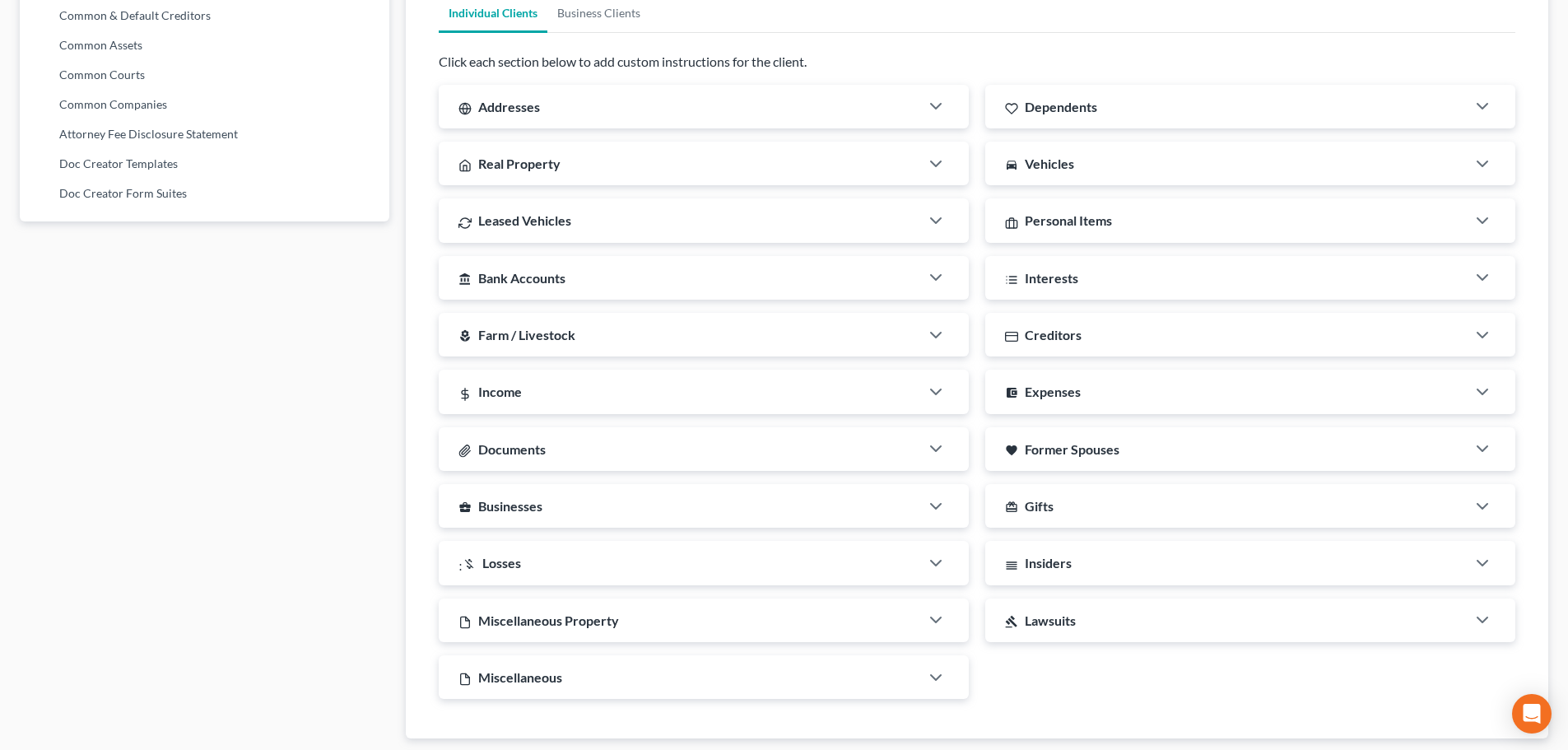
scroll to position [988, 0]
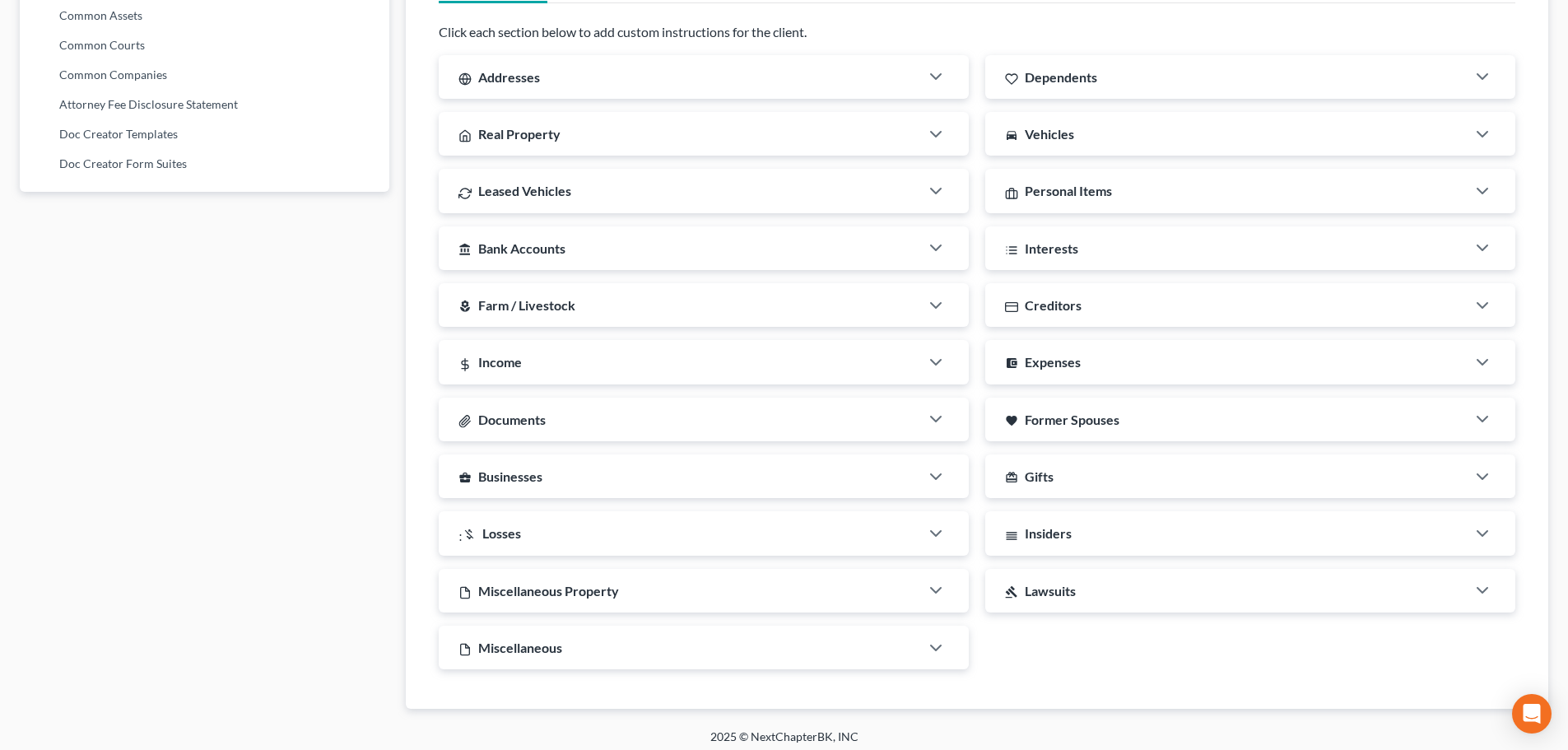
click at [1069, 302] on span "Creditors" at bounding box center [1053, 305] width 57 height 16
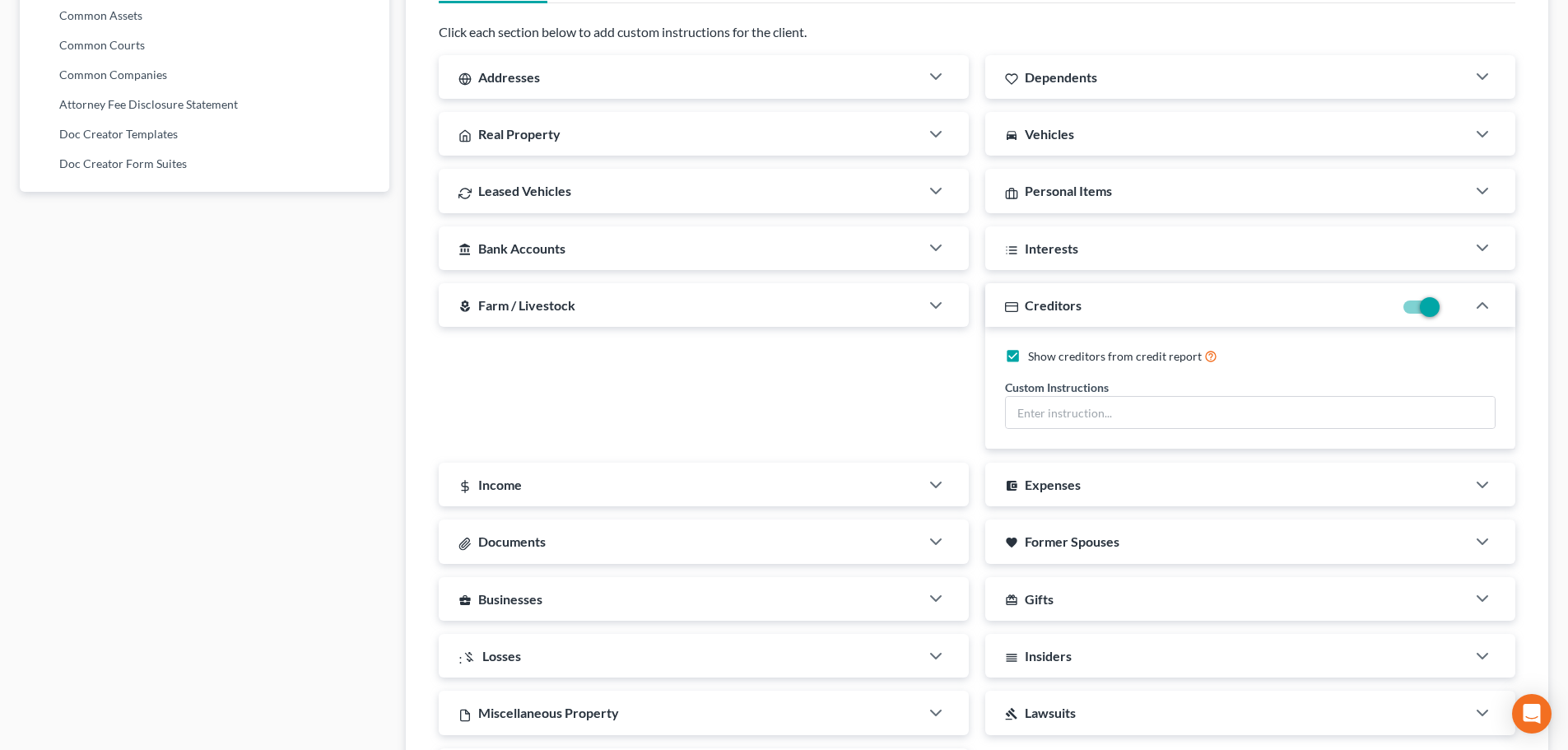
click at [1076, 303] on span "Creditors" at bounding box center [1053, 305] width 57 height 16
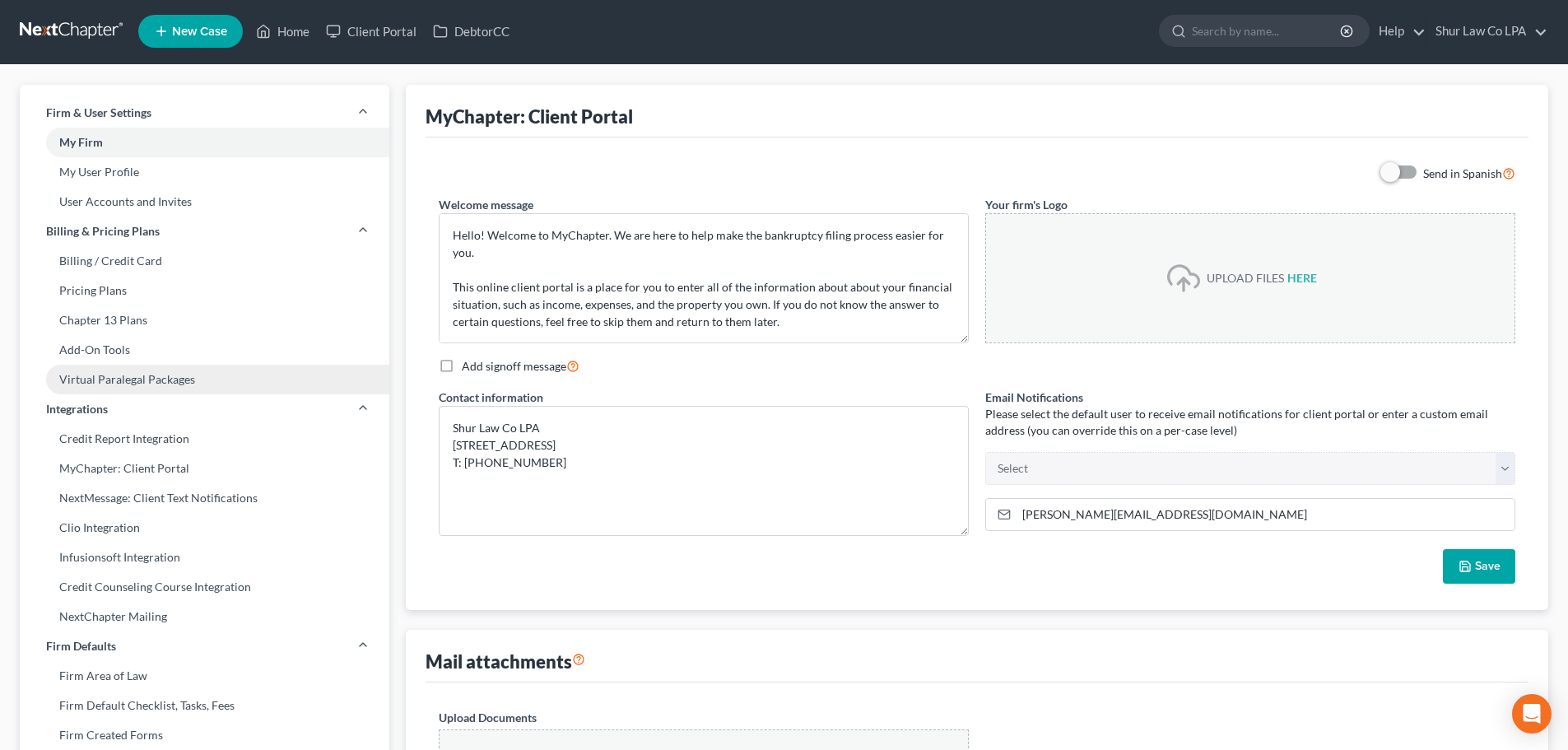
scroll to position [0, 0]
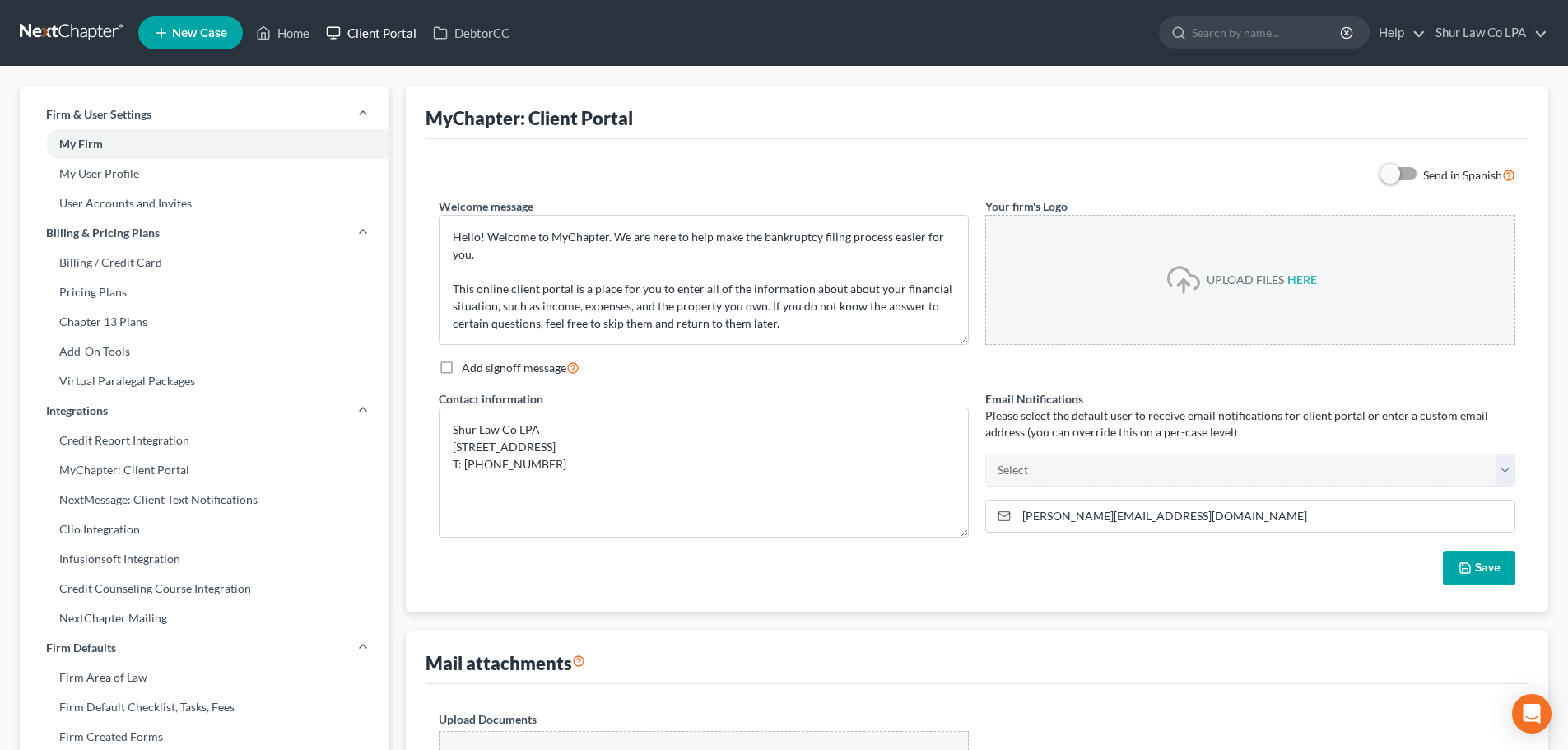
click at [356, 31] on link "Client Portal" at bounding box center [372, 33] width 107 height 30
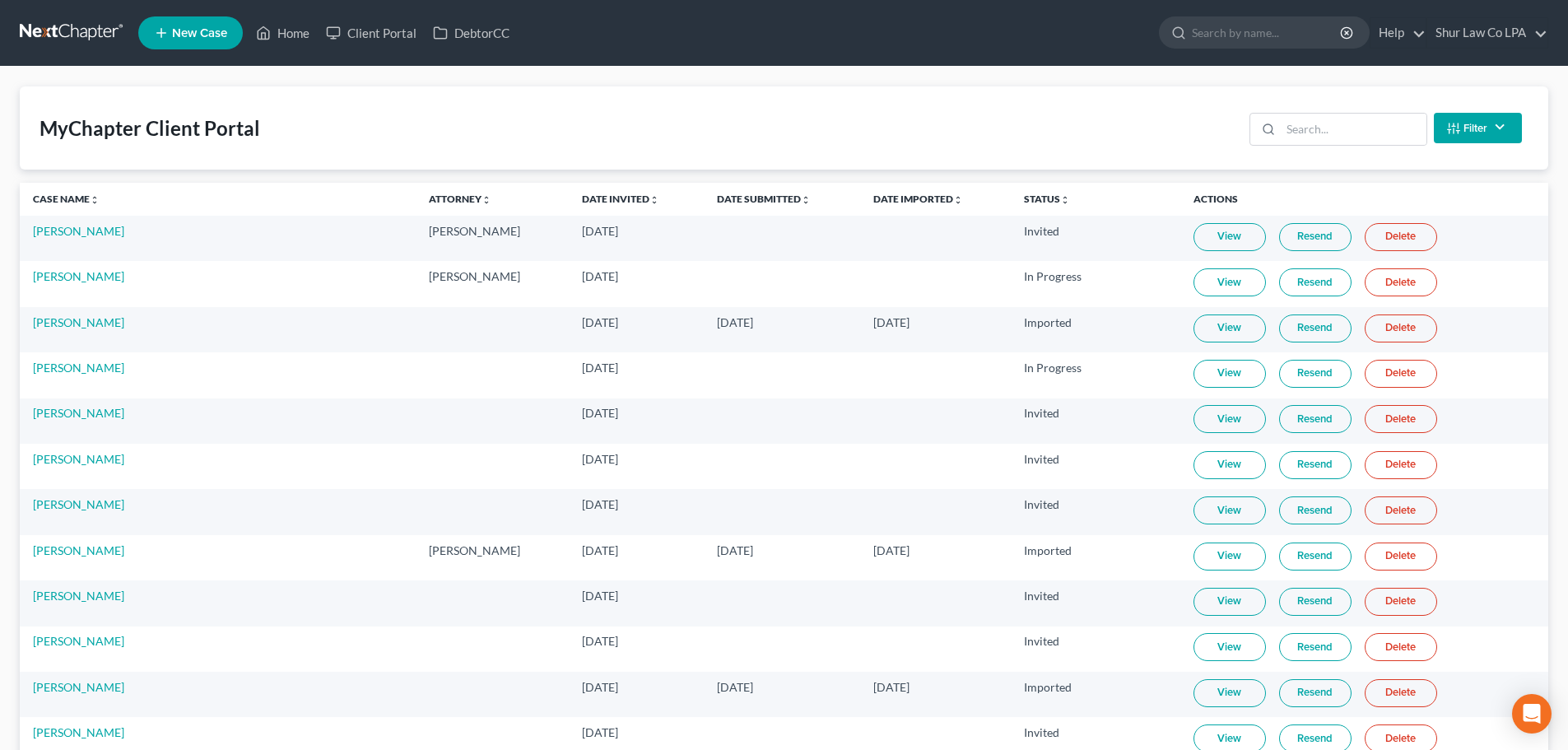
click at [83, 27] on link at bounding box center [72, 33] width 105 height 30
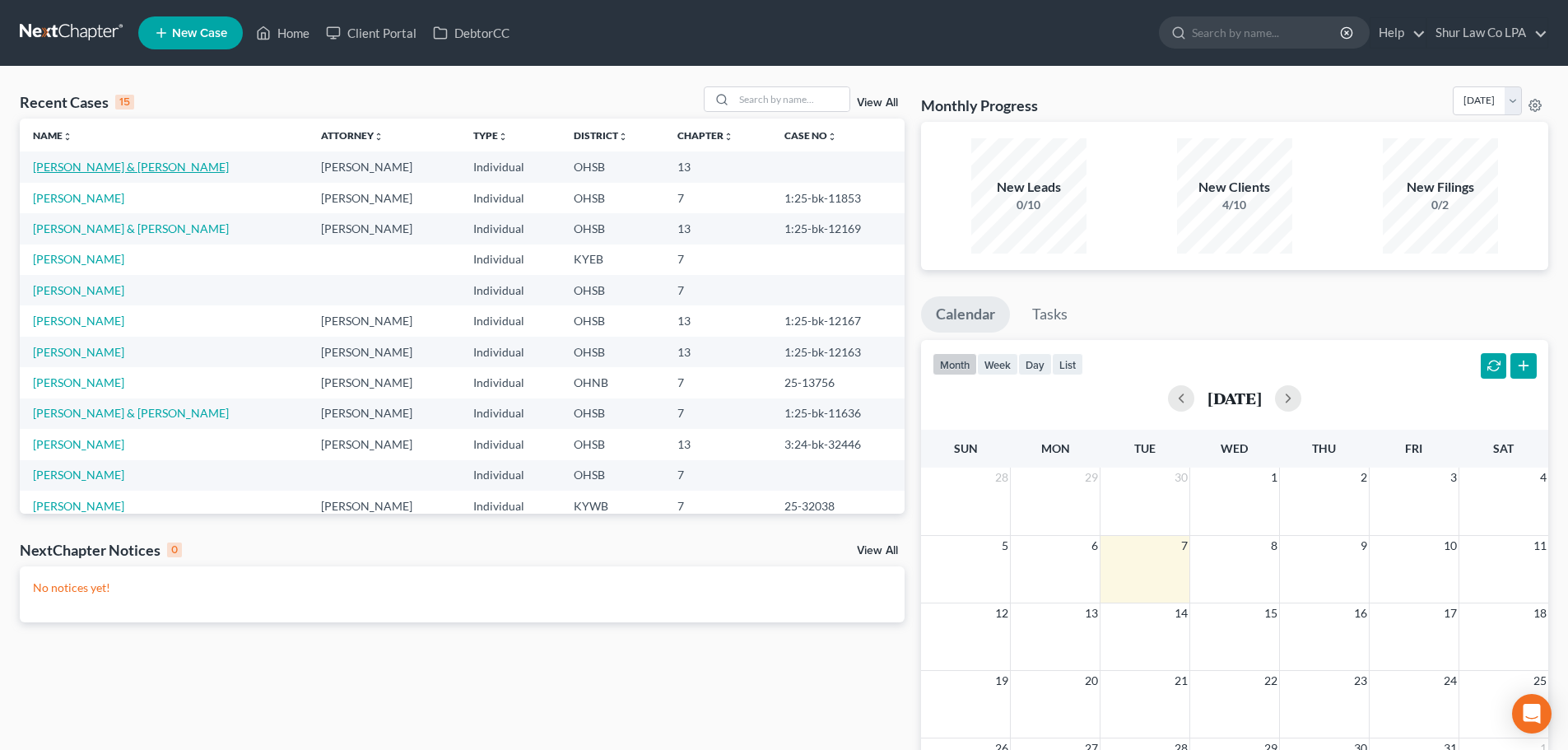
click at [109, 172] on link "Innis, Terry & Pamela" at bounding box center [130, 166] width 196 height 14
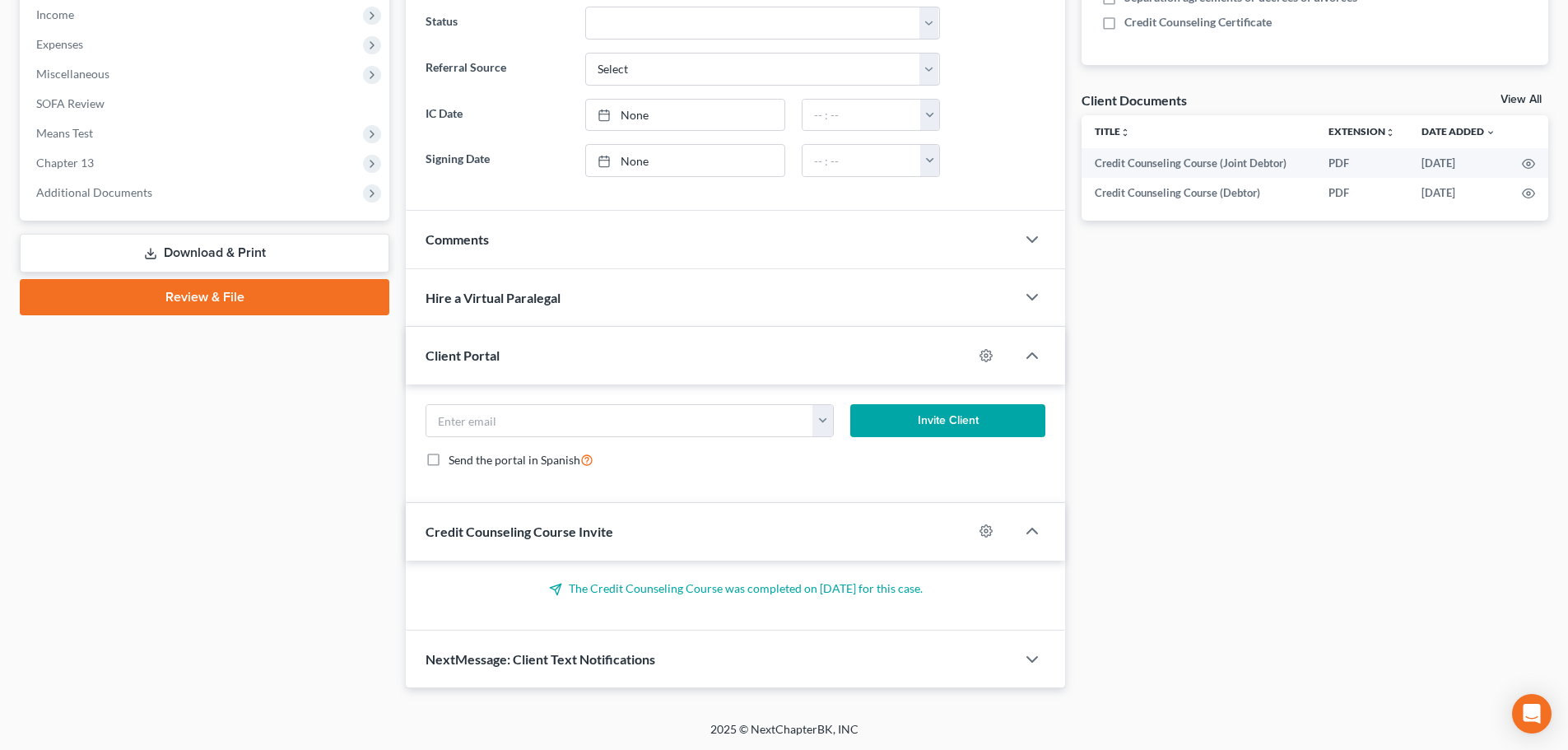
scroll to position [528, 0]
click at [983, 357] on icon "button" at bounding box center [986, 354] width 12 height 12
select select "0"
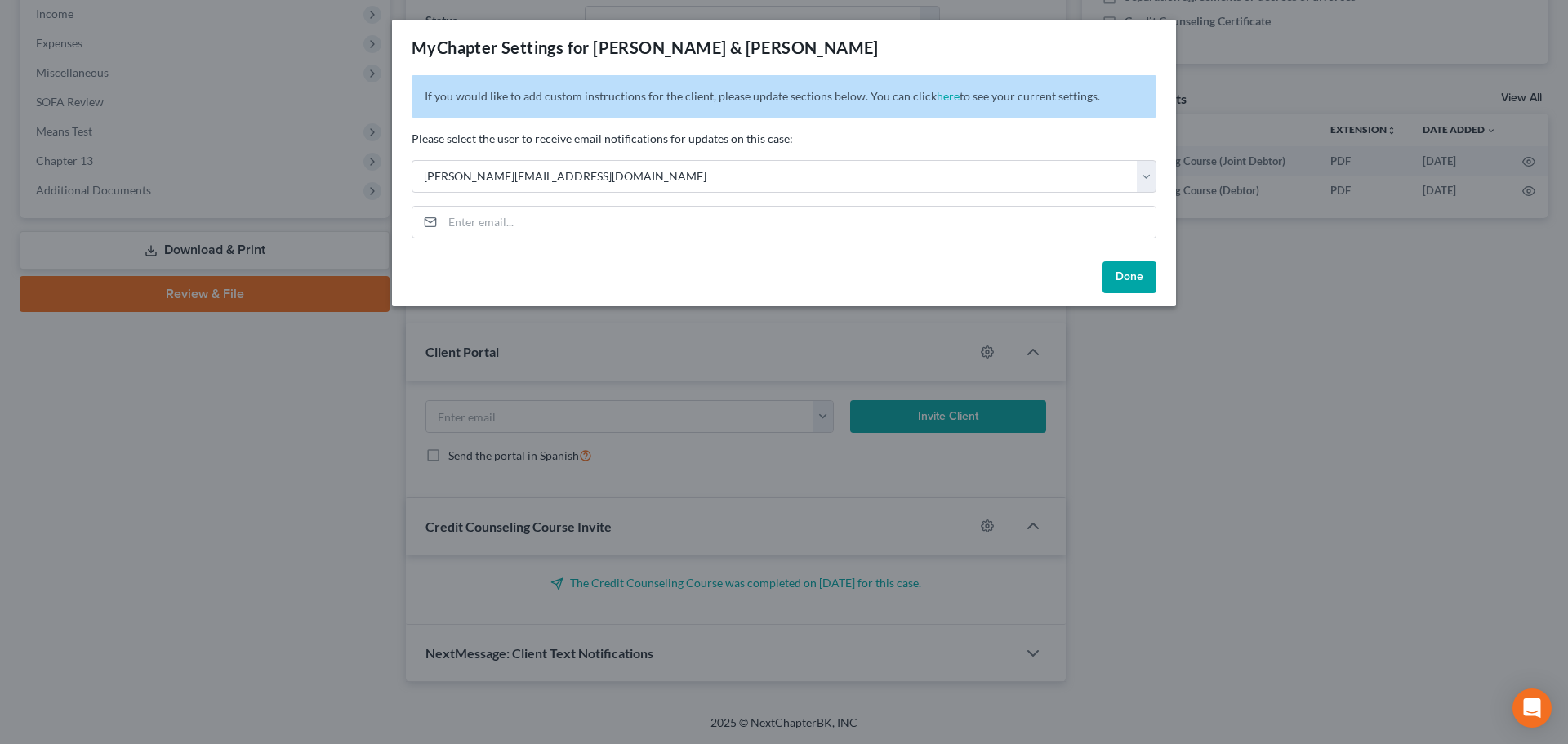
click at [1129, 275] on button "Done" at bounding box center [1129, 277] width 54 height 33
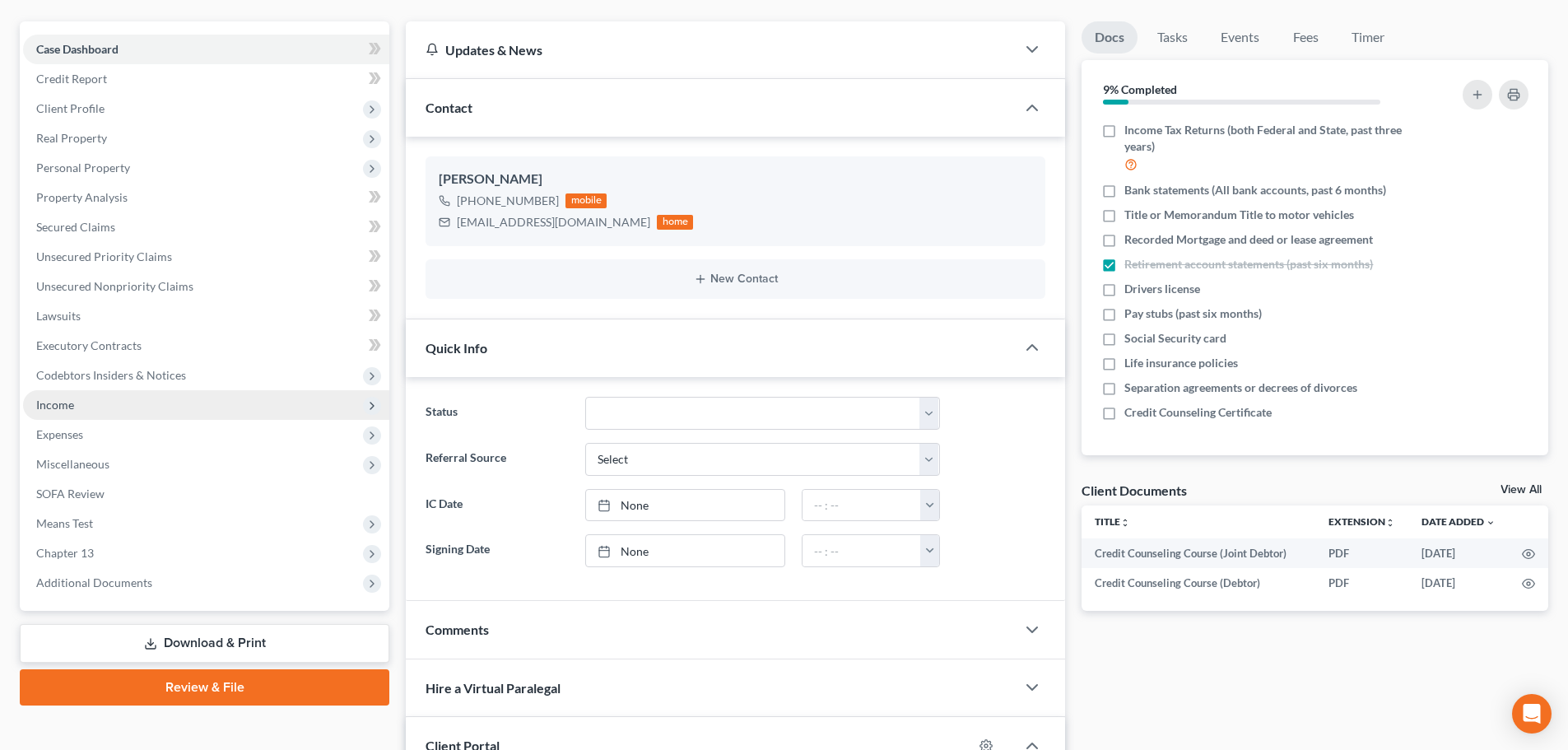
scroll to position [116, 0]
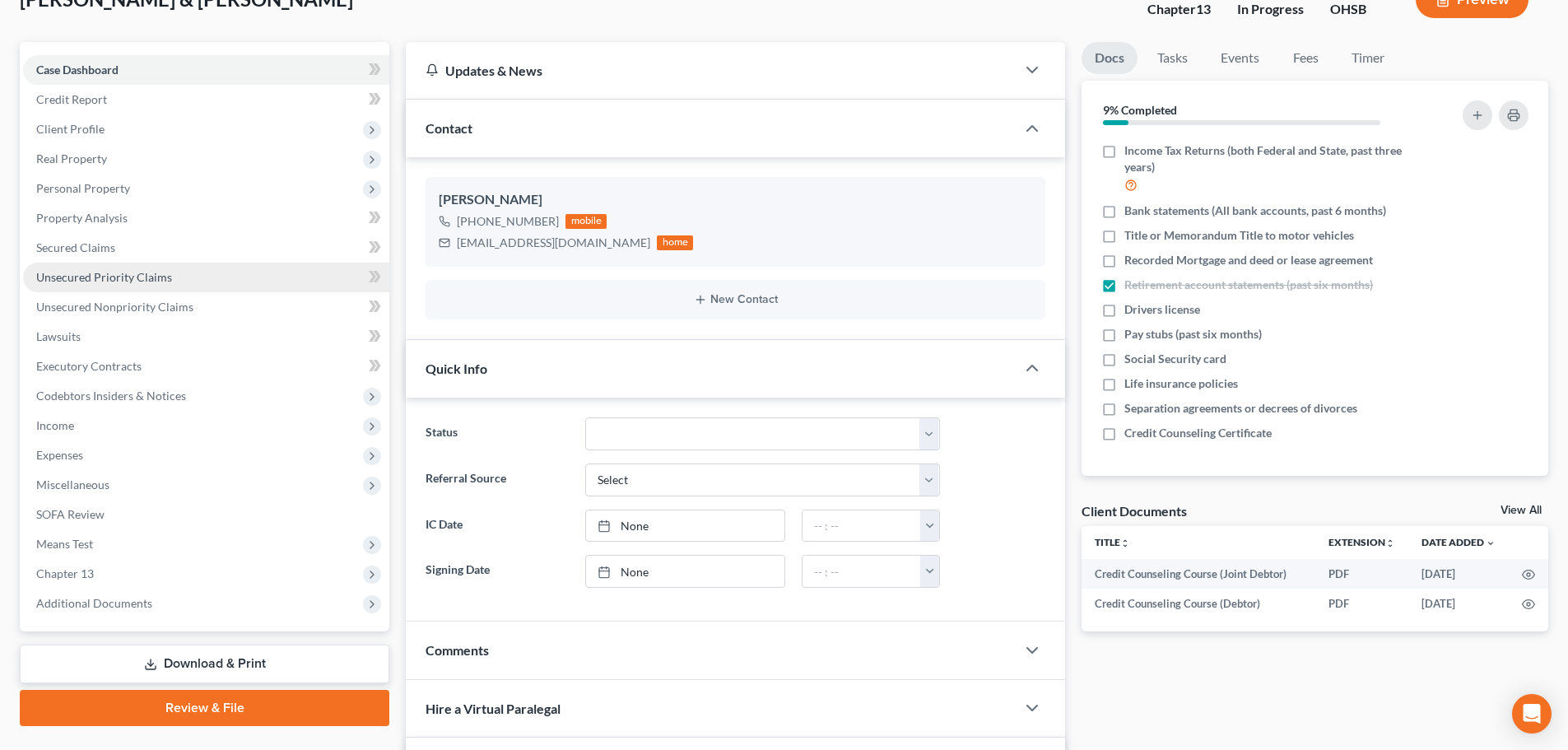
click at [104, 279] on span "Unsecured Priority Claims" at bounding box center [104, 277] width 136 height 14
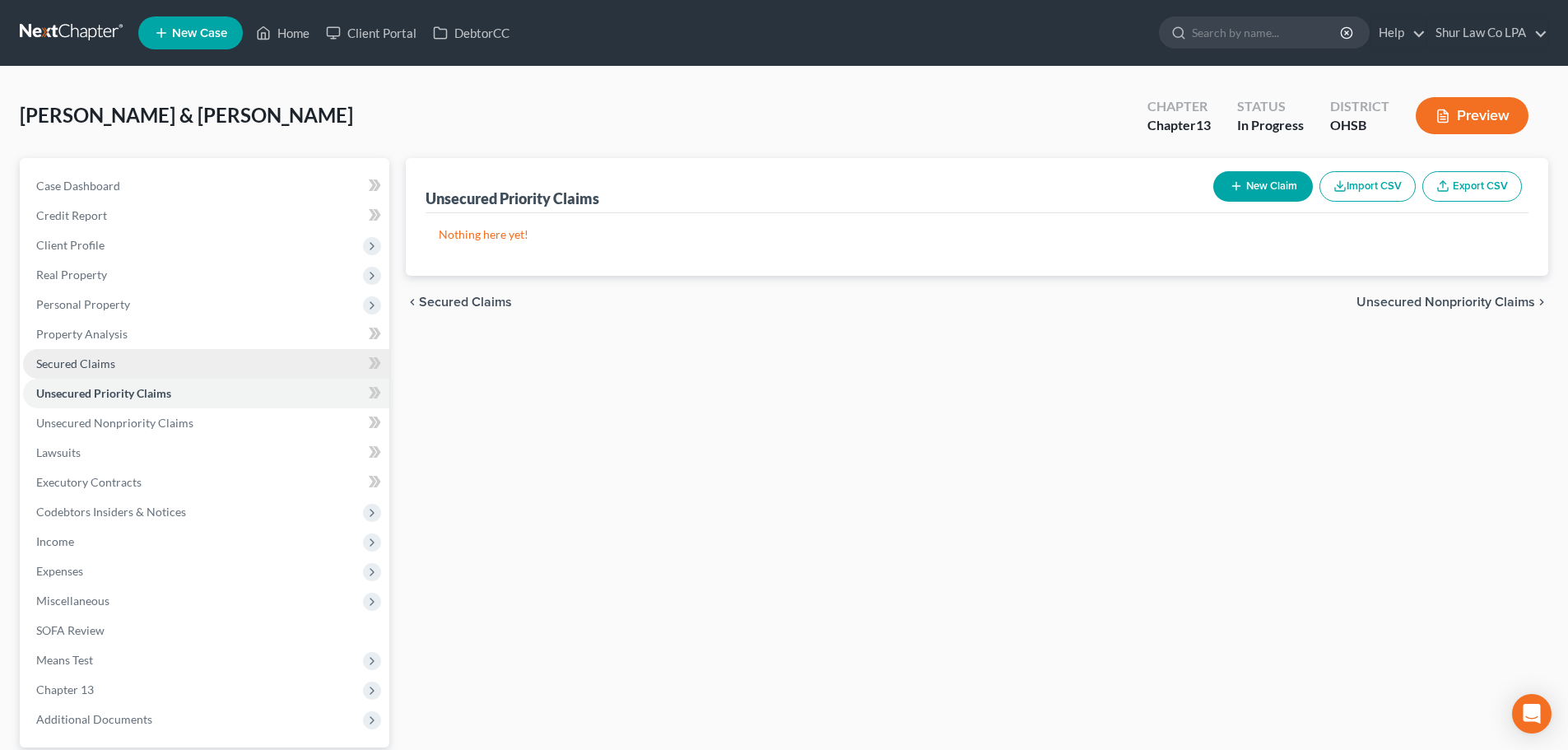
click at [88, 366] on span "Secured Claims" at bounding box center [76, 363] width 79 height 14
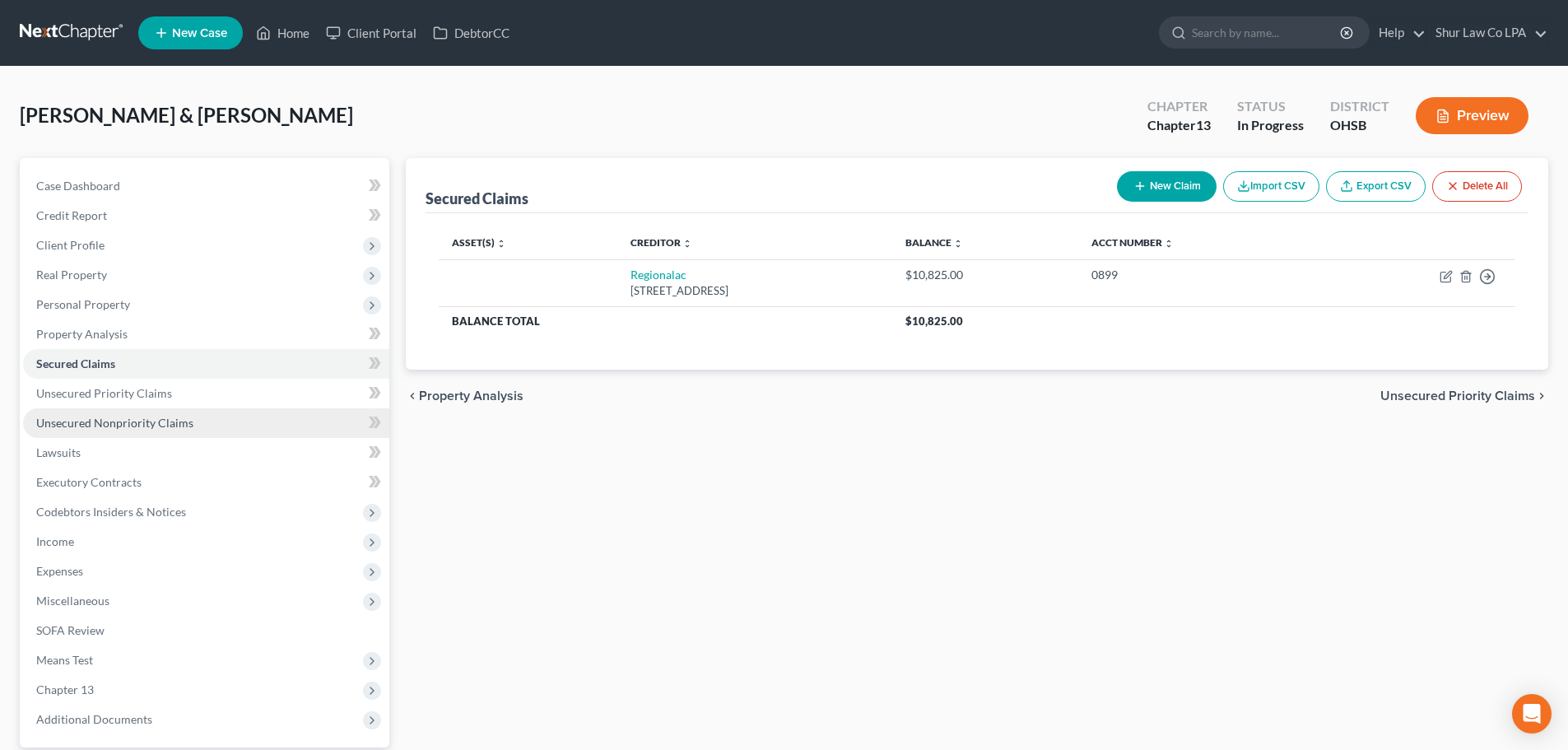
click at [148, 424] on span "Unsecured Nonpriority Claims" at bounding box center [115, 422] width 158 height 14
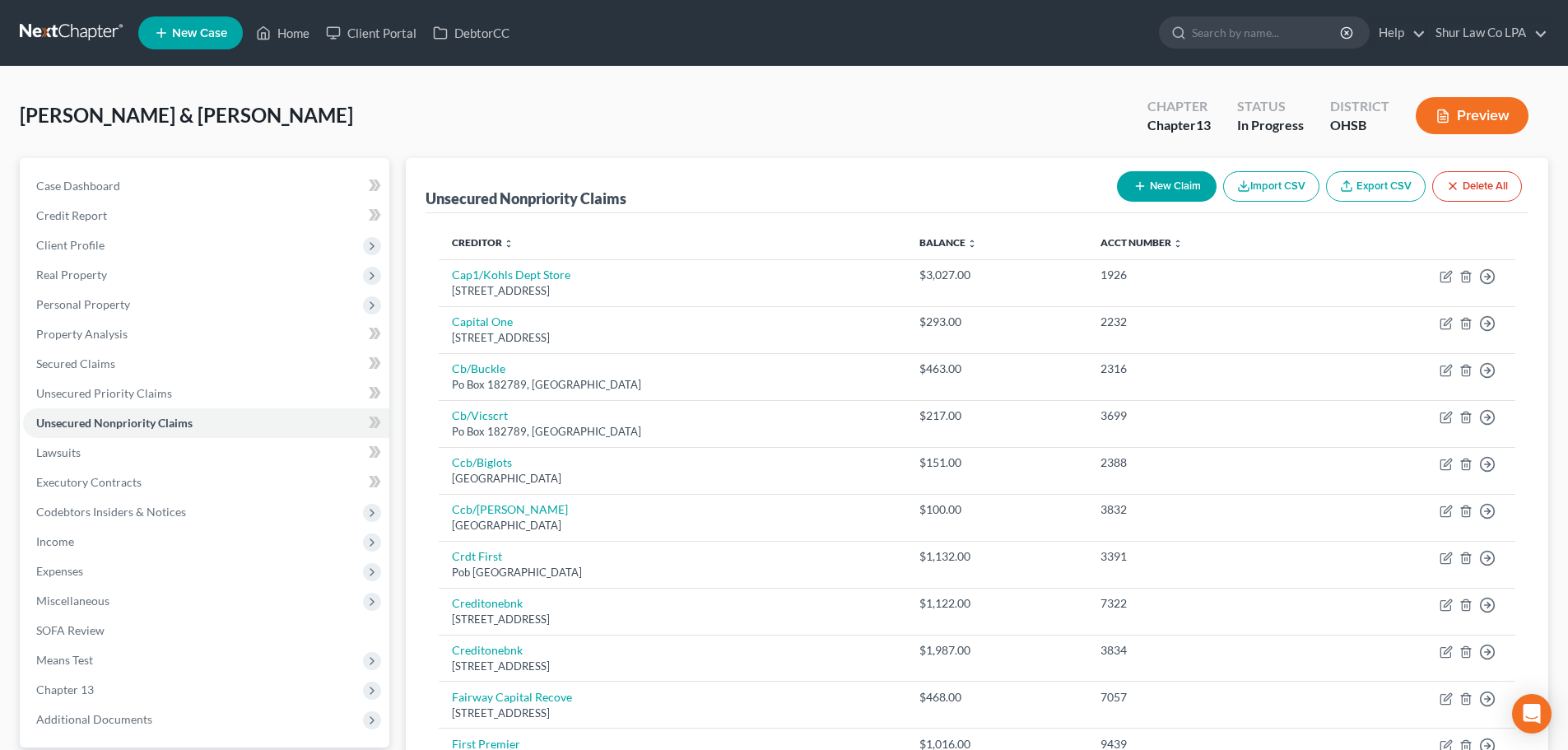
click at [267, 110] on div "Innis, Terry & Pamela Upgraded Chapter Chapter 13 Status In Progress District O…" at bounding box center [784, 122] width 1529 height 71
click at [384, 33] on link "Client Portal" at bounding box center [372, 33] width 107 height 30
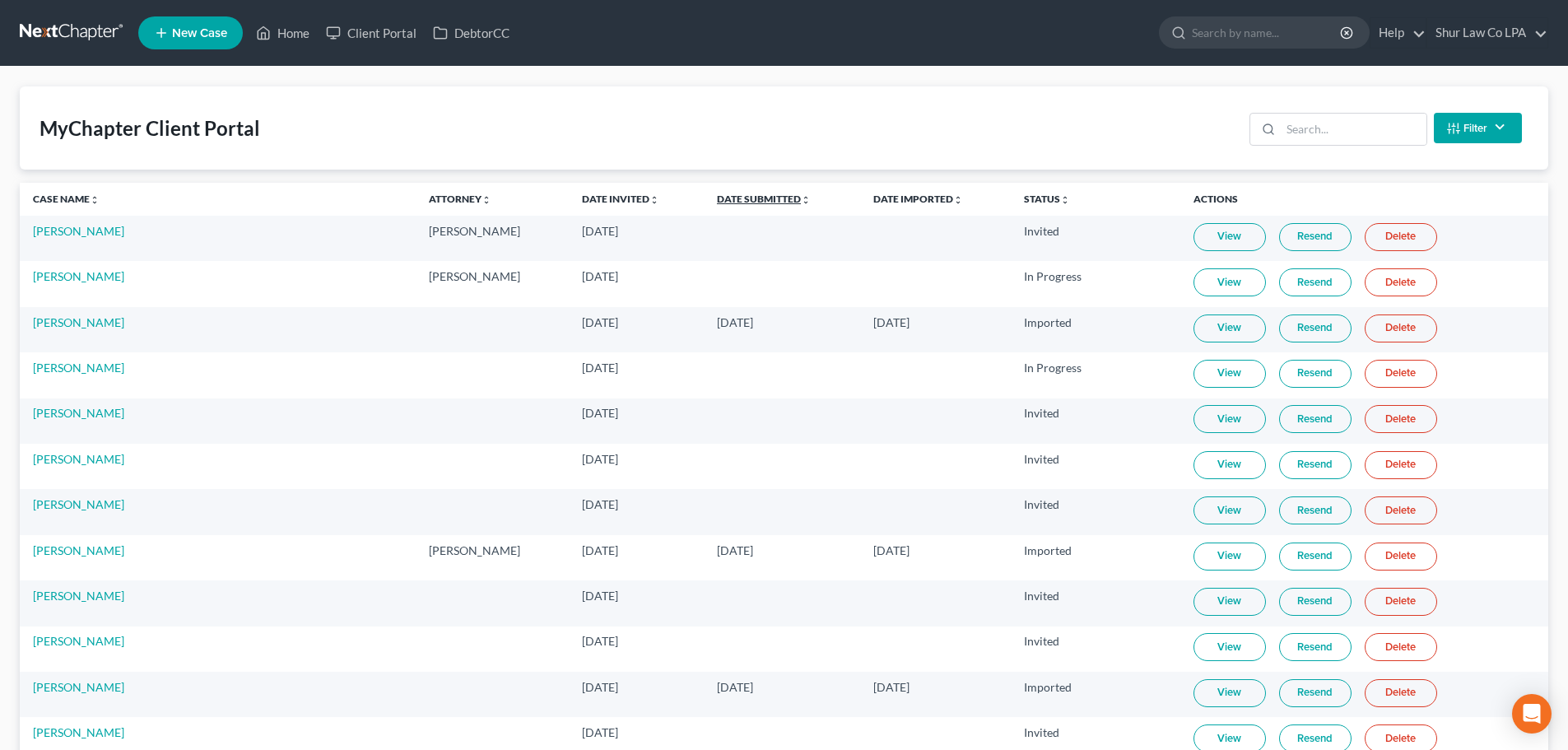
click at [717, 200] on link "Date Submitted unfold_more expand_more expand_less" at bounding box center [764, 198] width 94 height 12
click at [716, 198] on link "Date Submitted unfold_more expand_more expand_less" at bounding box center [764, 198] width 96 height 12
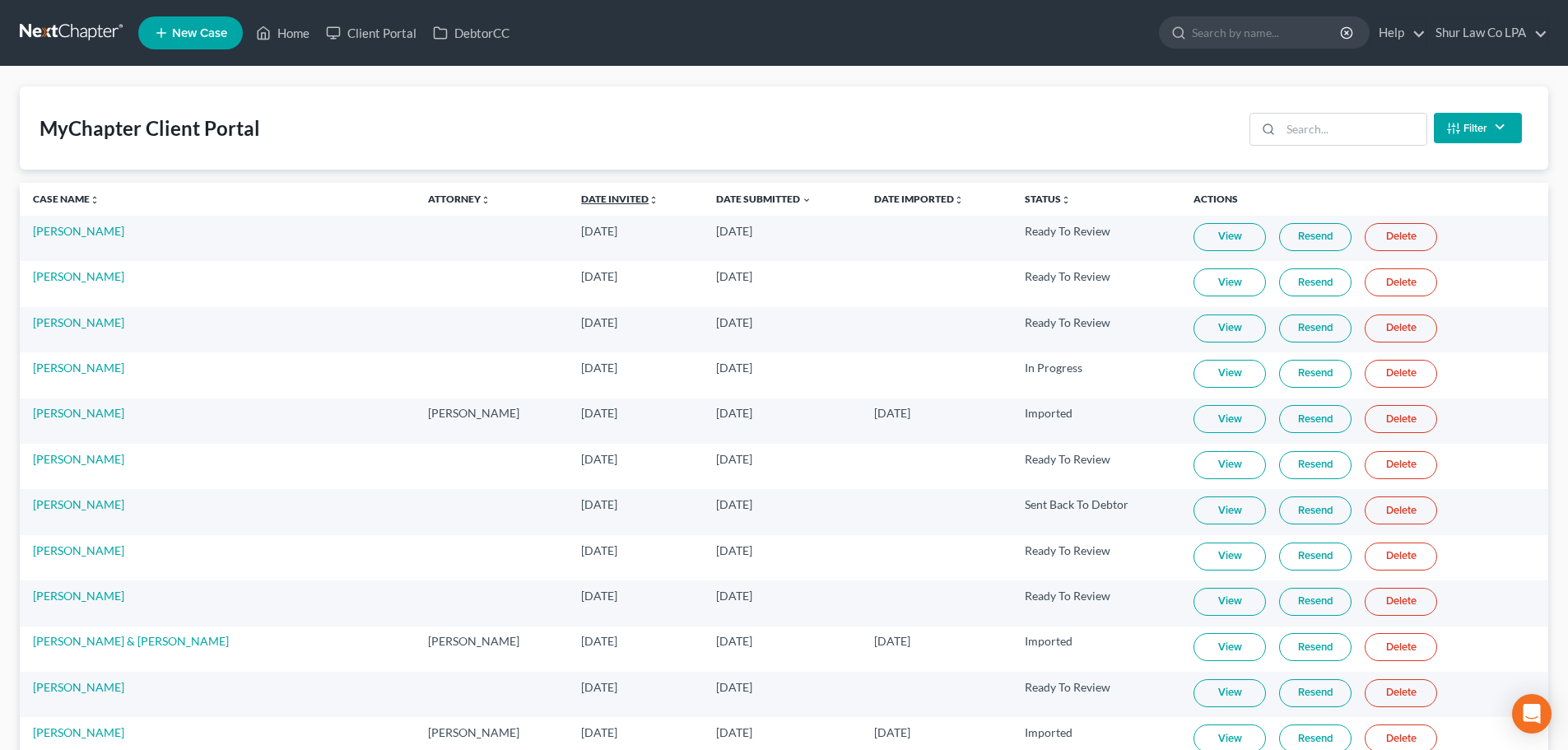
click at [581, 198] on link "Date Invited unfold_more expand_more expand_less" at bounding box center [619, 198] width 77 height 12
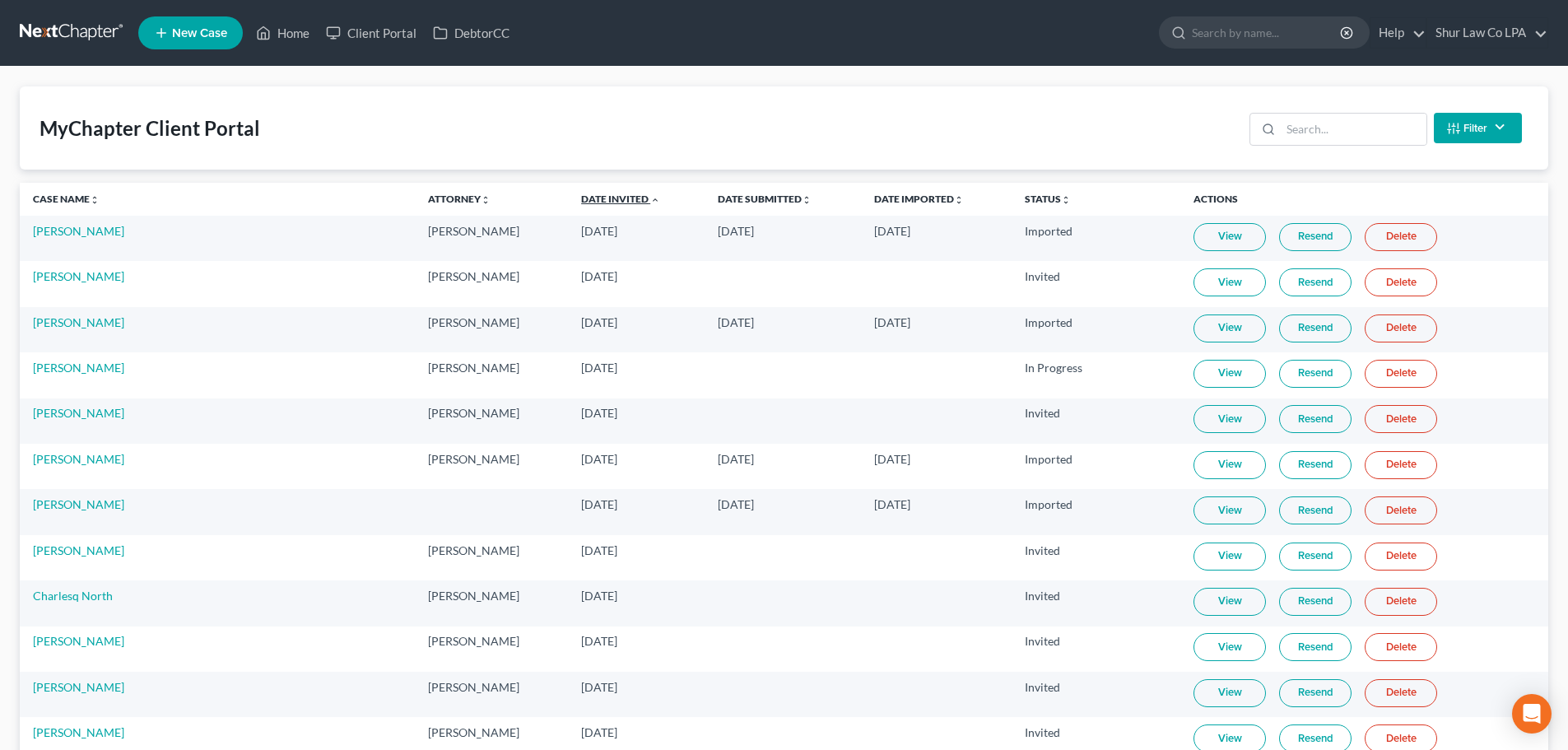
click at [581, 197] on link "Date Invited unfold_more expand_more expand_less" at bounding box center [620, 198] width 79 height 12
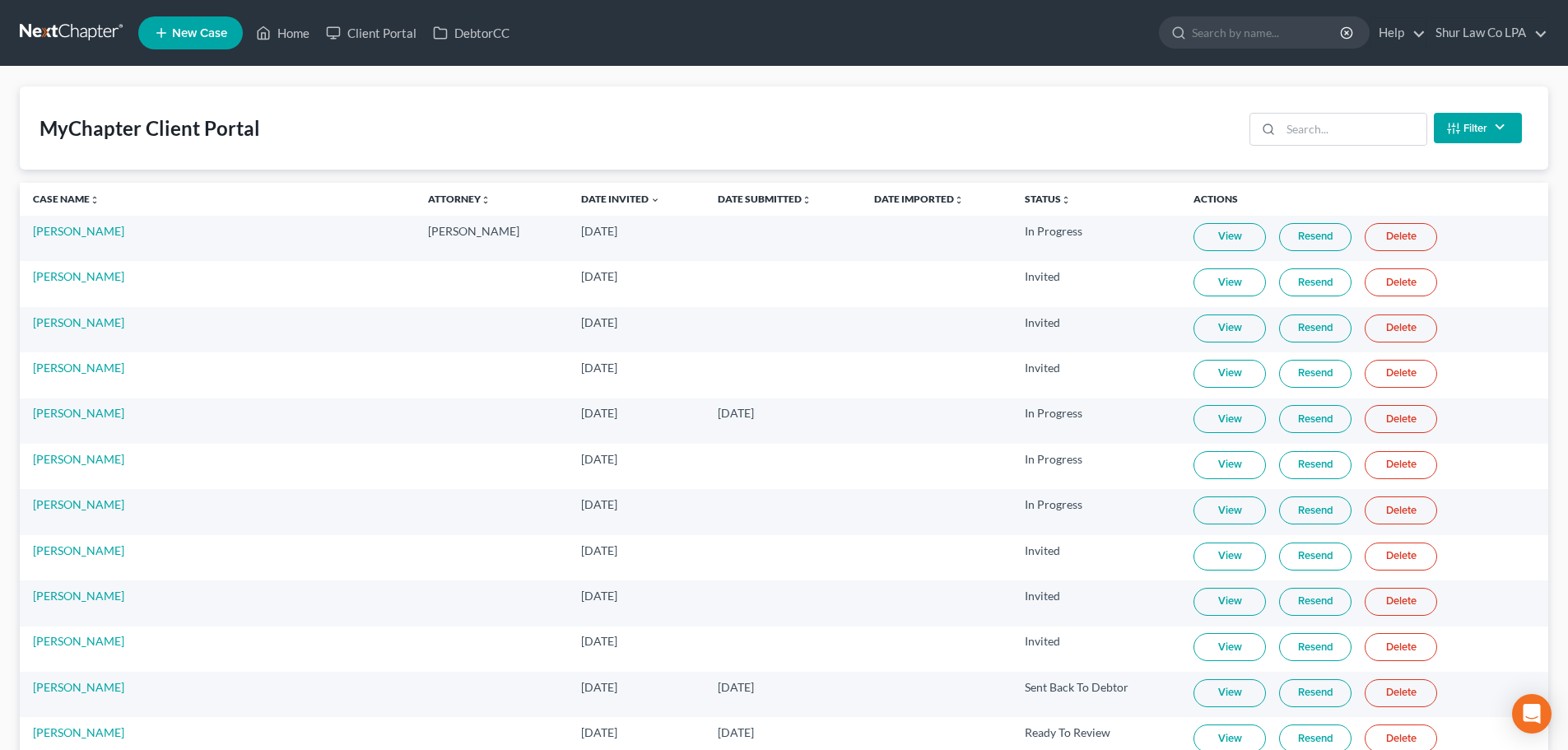
click at [1380, 239] on link "Delete" at bounding box center [1401, 237] width 72 height 28
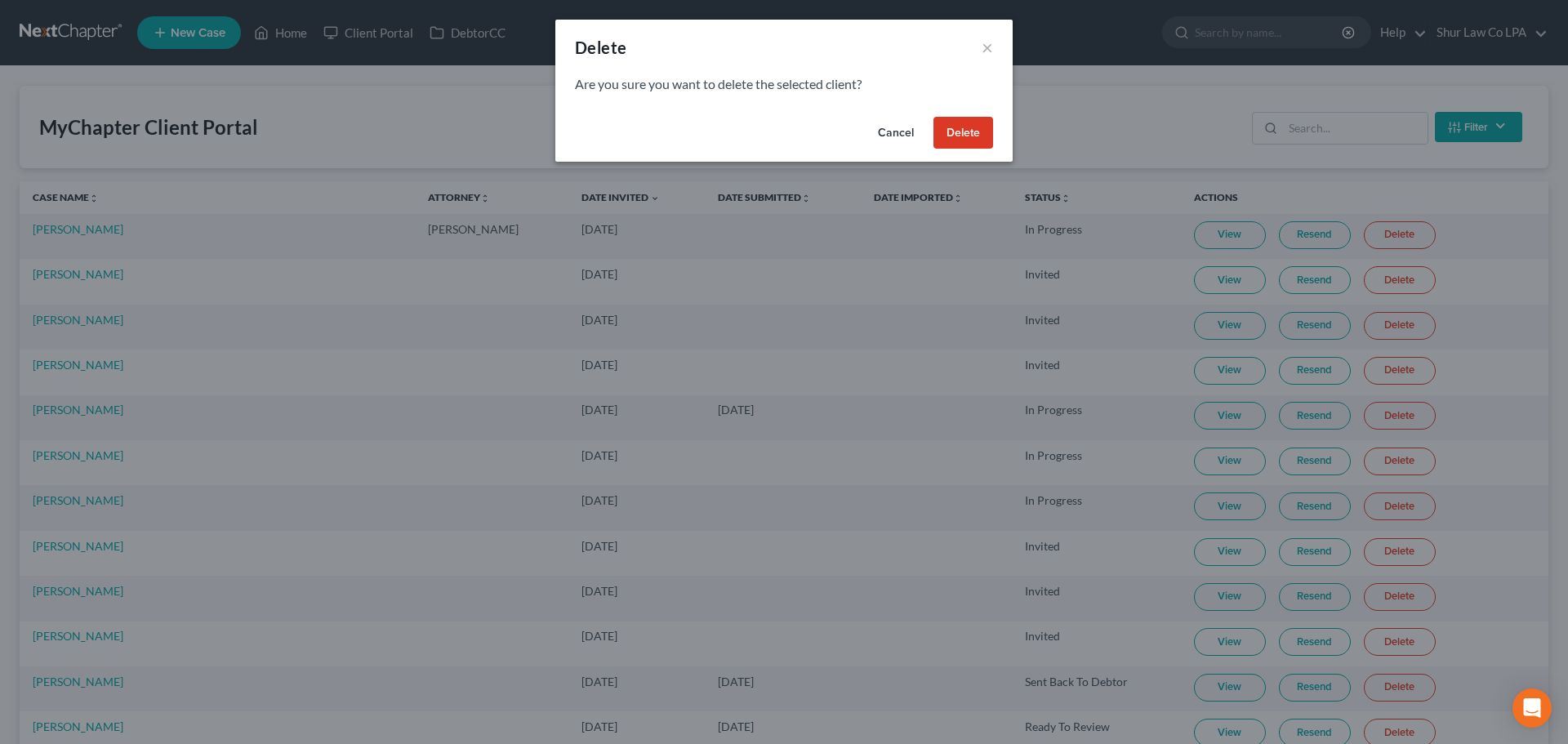
click at [975, 134] on button "Delete" at bounding box center [963, 132] width 60 height 33
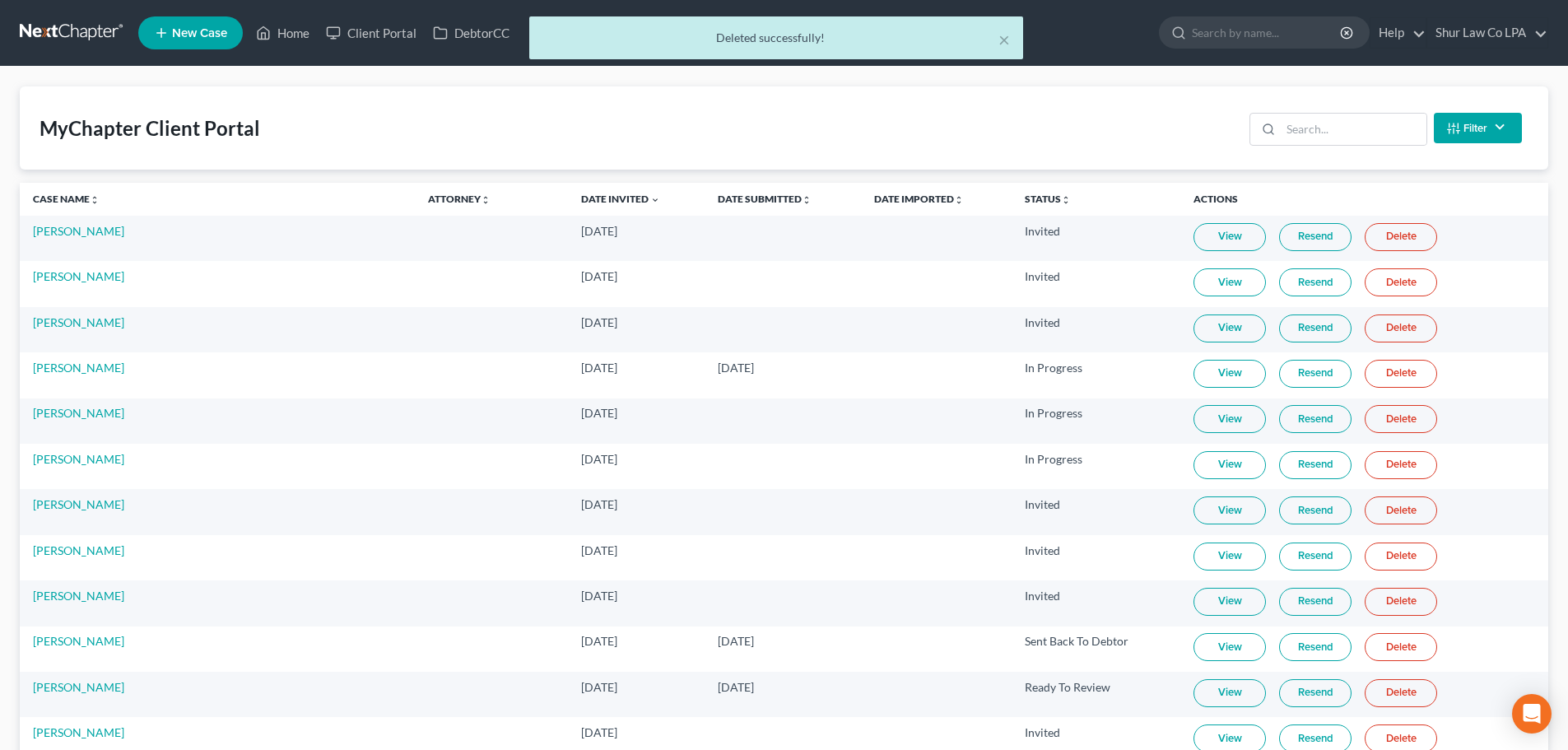
click at [272, 36] on div "× Deleted successfully!" at bounding box center [775, 42] width 1568 height 51
click at [279, 40] on div "× Deleted successfully!" at bounding box center [775, 42] width 1568 height 51
drag, startPoint x: 74, startPoint y: 30, endPoint x: 98, endPoint y: 30, distance: 24.0
click at [74, 29] on link at bounding box center [72, 33] width 105 height 30
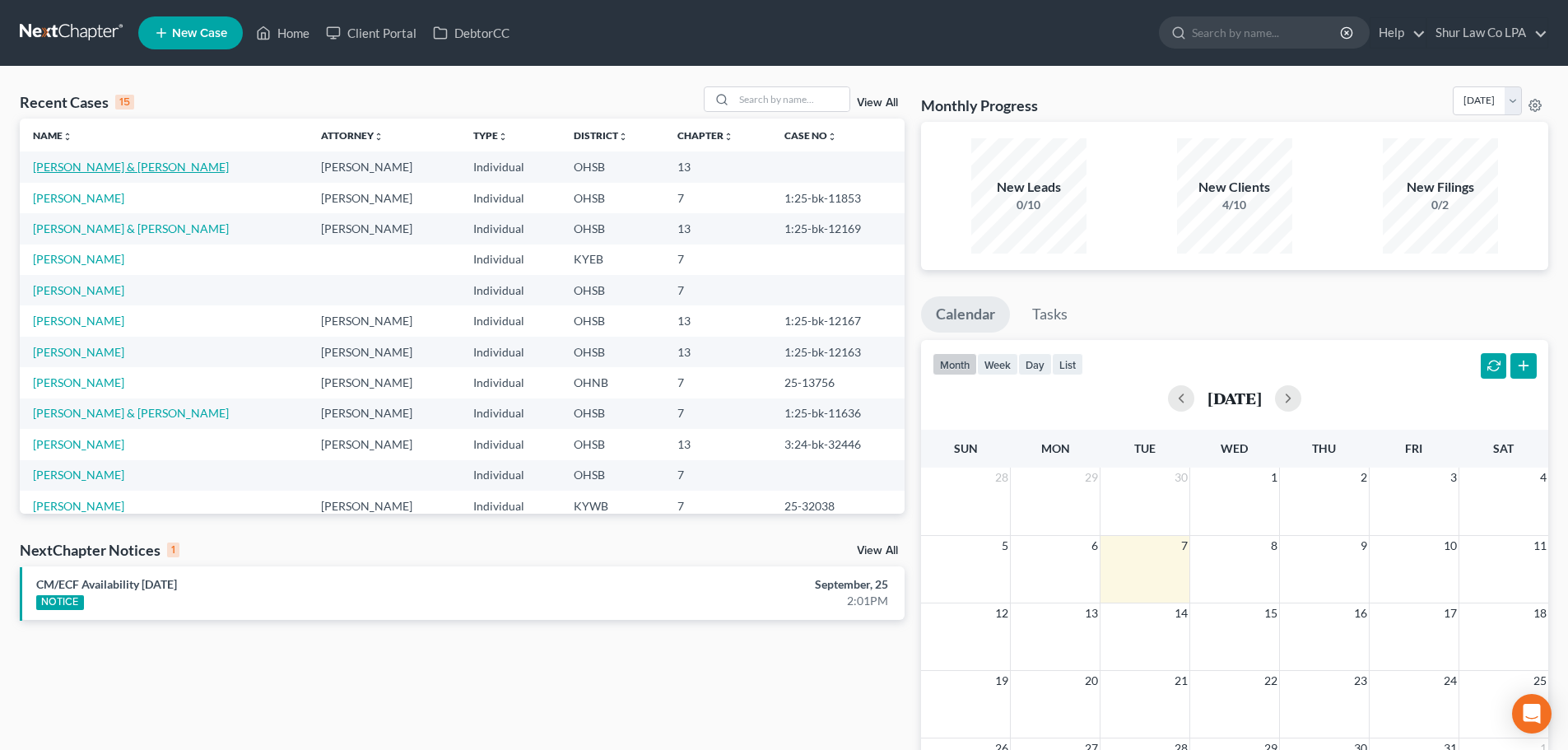
click at [109, 169] on link "[PERSON_NAME] & [PERSON_NAME]" at bounding box center [130, 166] width 196 height 14
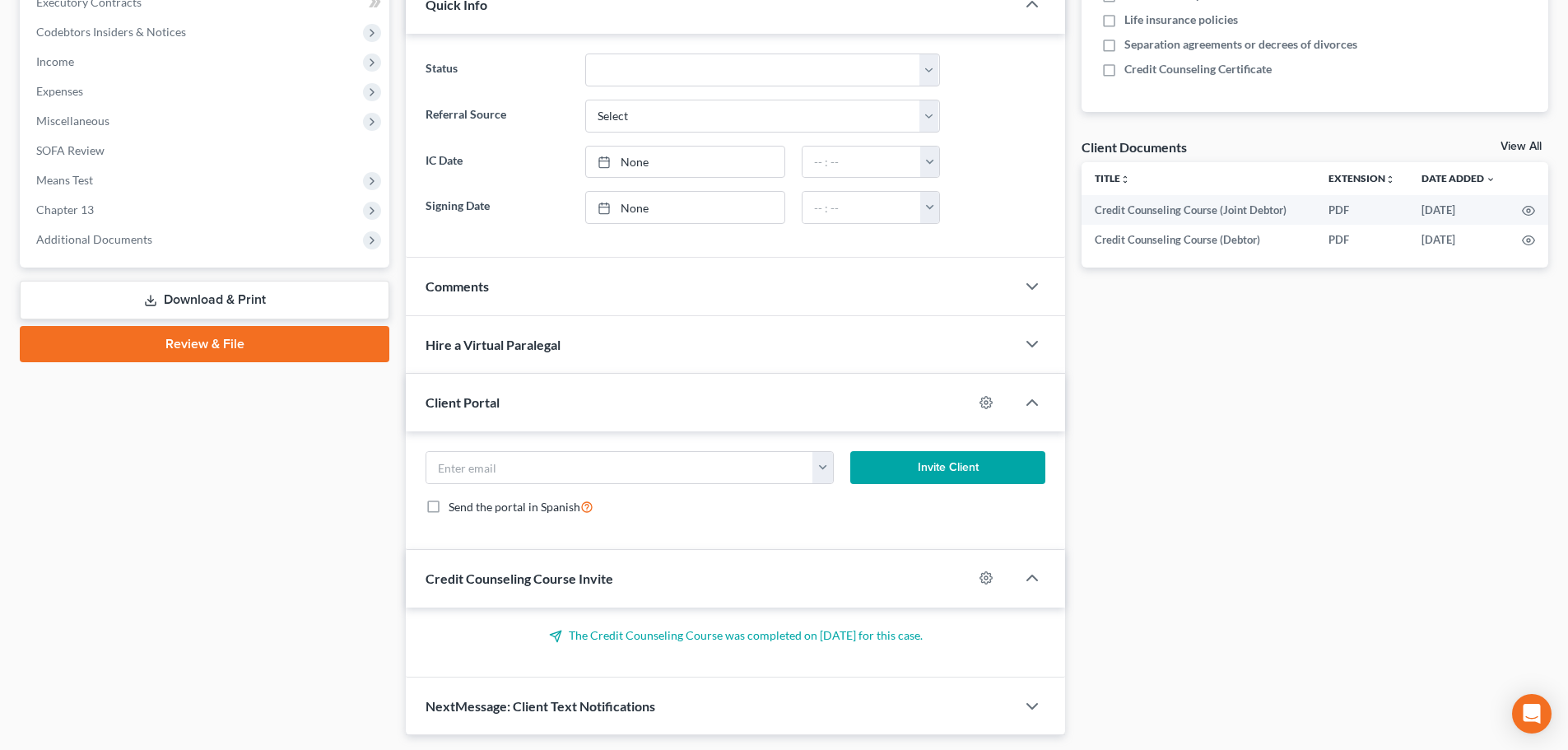
scroll to position [494, 0]
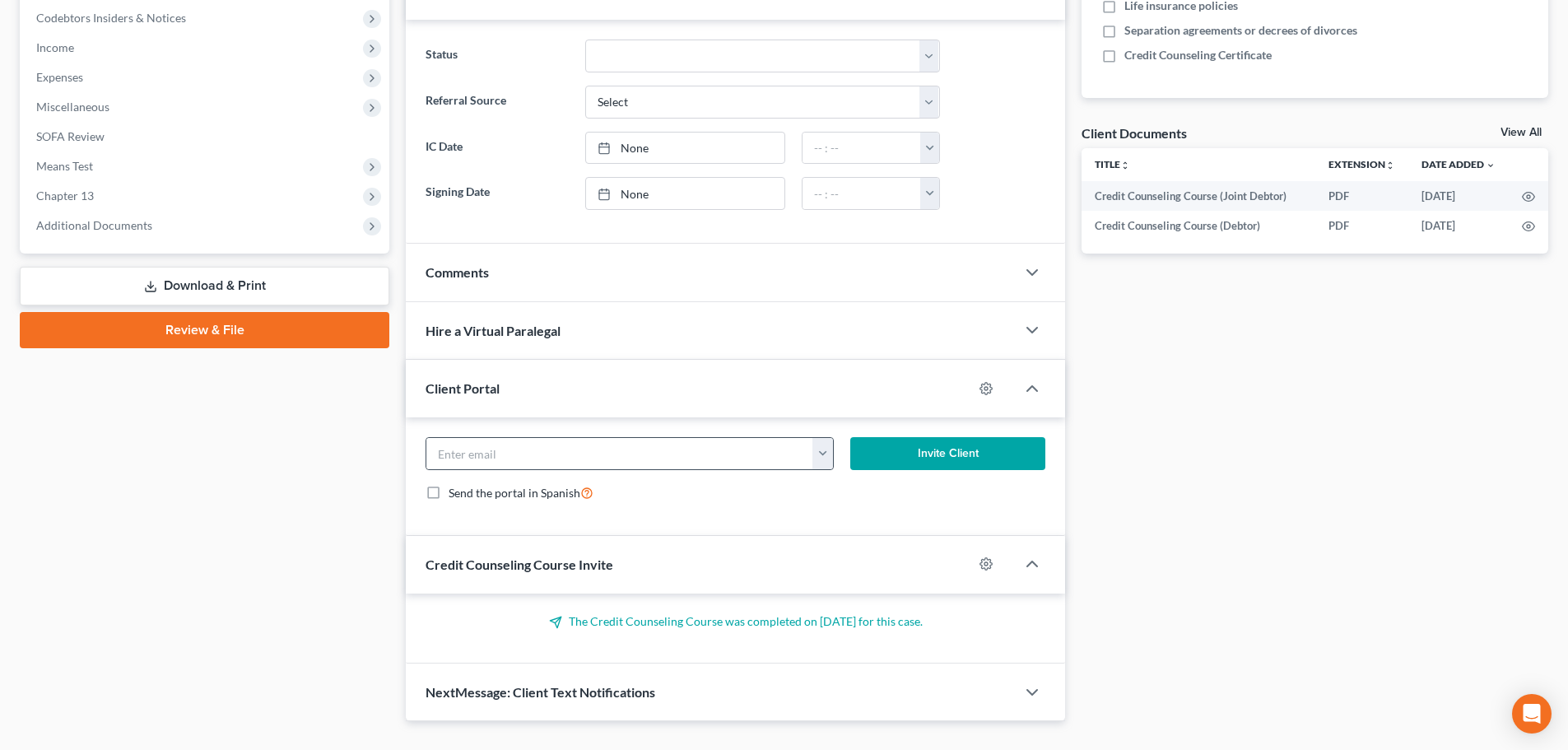
click at [831, 453] on button "button" at bounding box center [823, 453] width 21 height 31
click at [871, 493] on link "[EMAIL_ADDRESS][DOMAIN_NAME]" at bounding box center [925, 490] width 225 height 28
type input "[EMAIL_ADDRESS][DOMAIN_NAME]"
click at [805, 511] on form "[EMAIL_ADDRESS][DOMAIN_NAME] [EMAIL_ADDRESS][DOMAIN_NAME] Invite Client Send th…" at bounding box center [736, 476] width 636 height 78
click at [939, 451] on button "Invite Client" at bounding box center [948, 453] width 196 height 33
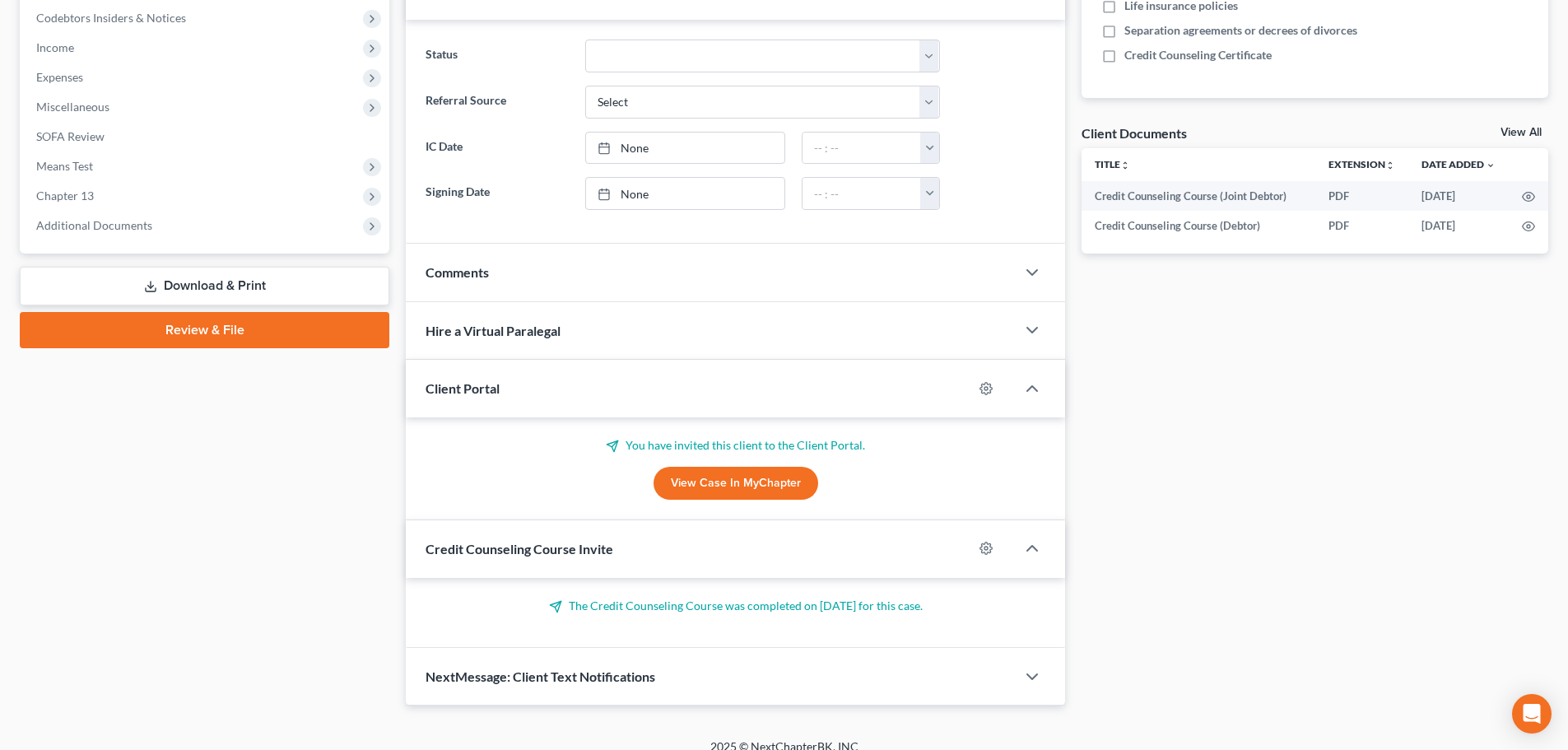
click at [757, 487] on link "View Case in MyChapter" at bounding box center [736, 482] width 164 height 33
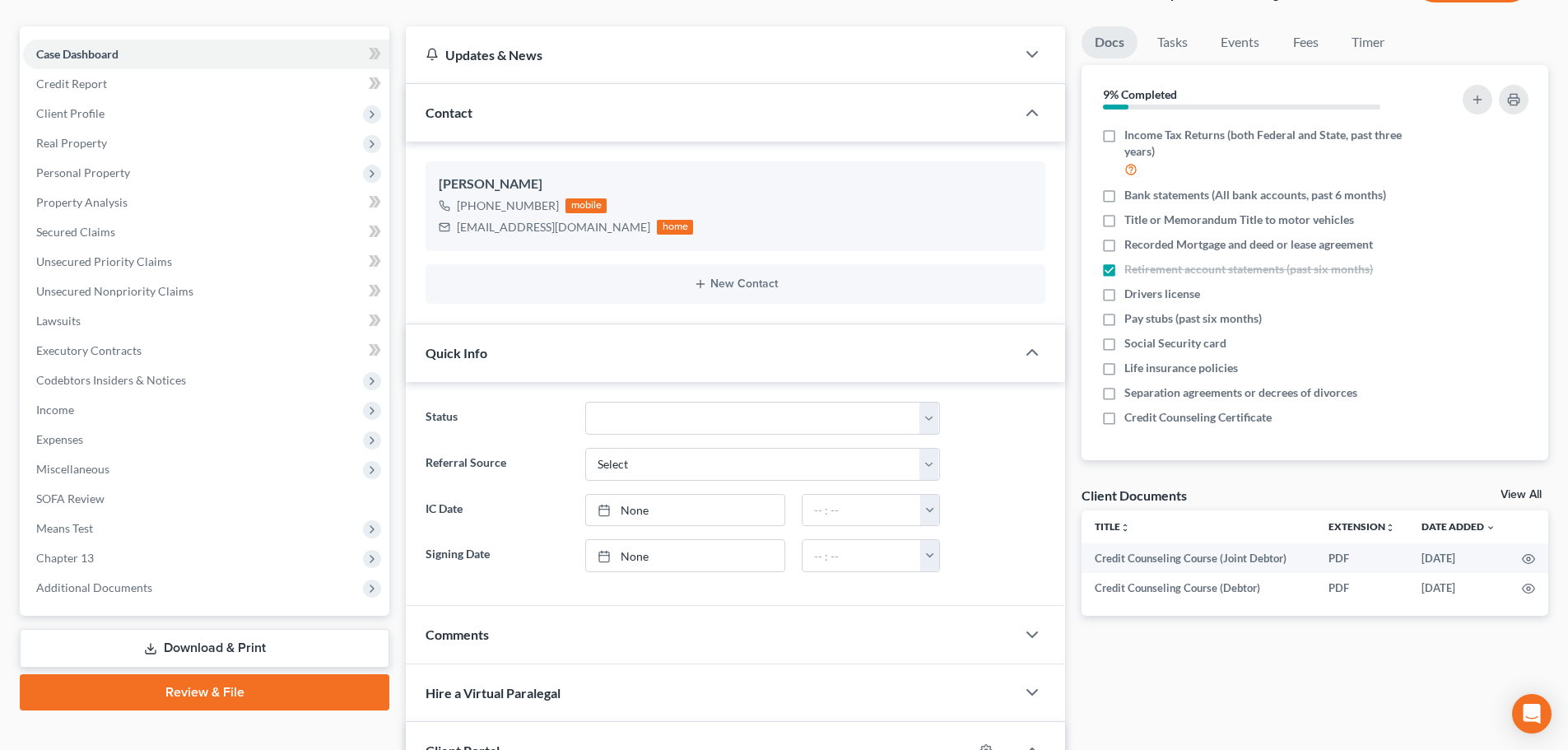
scroll to position [0, 0]
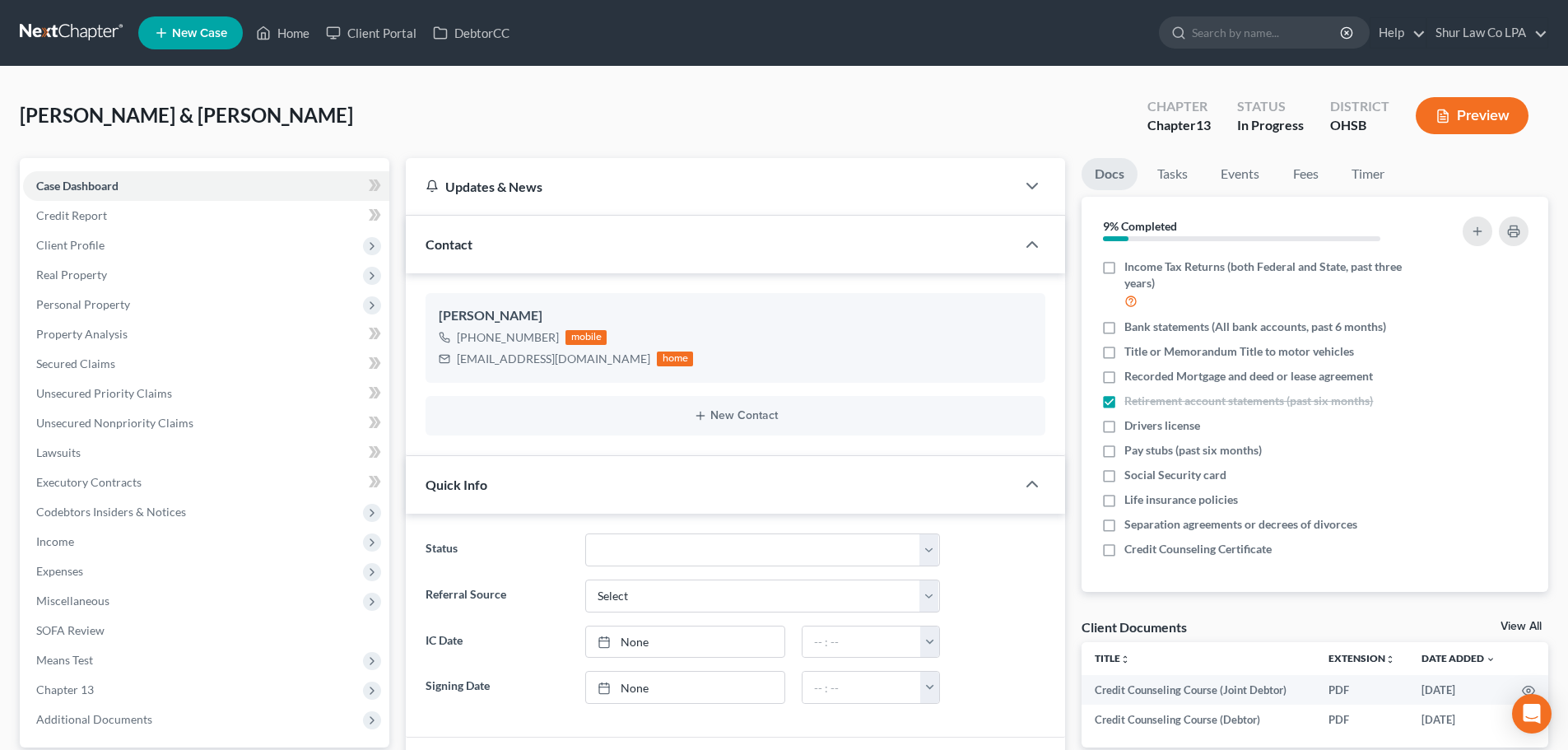
click at [69, 27] on link at bounding box center [72, 33] width 105 height 30
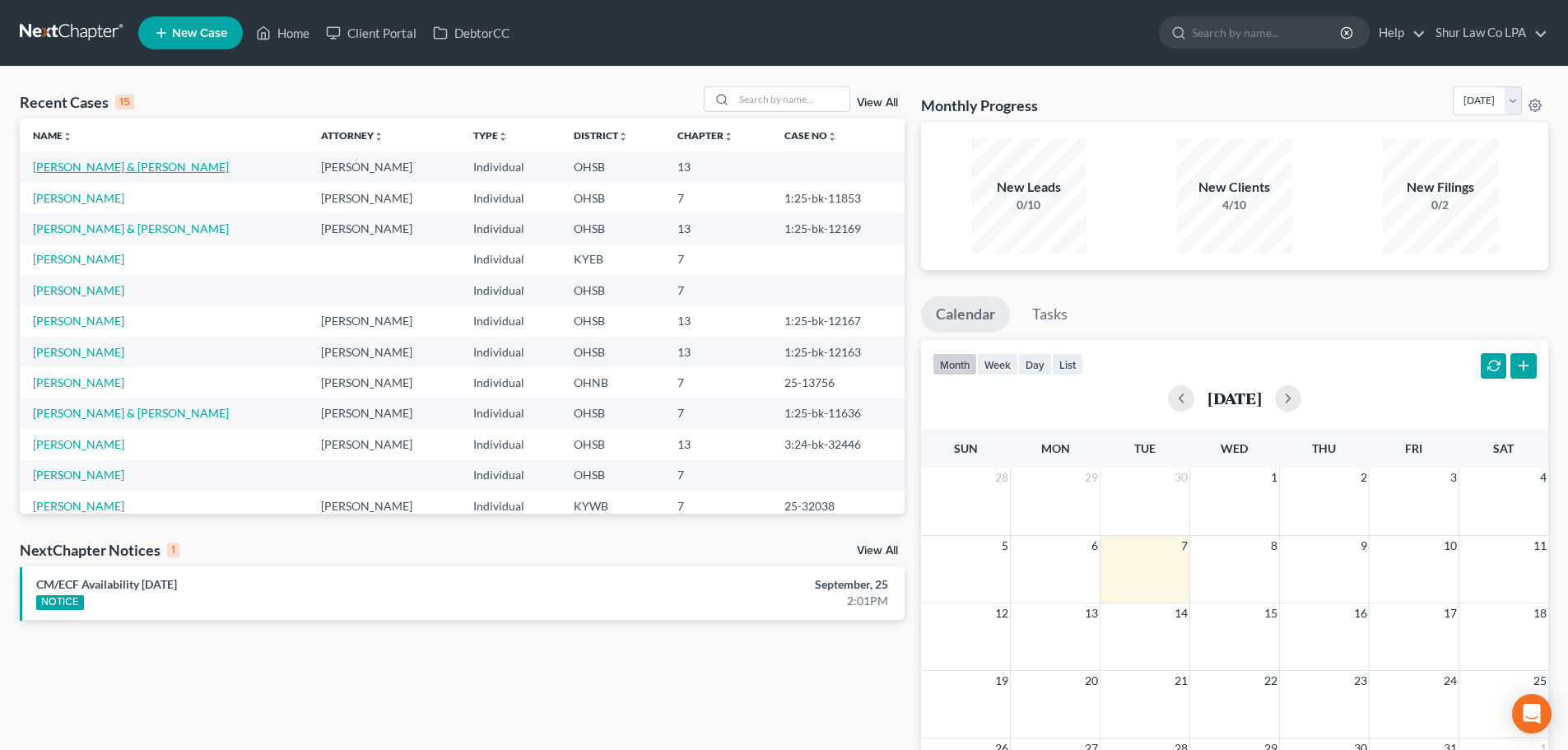
click at [100, 168] on link "[PERSON_NAME] & [PERSON_NAME]" at bounding box center [130, 166] width 196 height 14
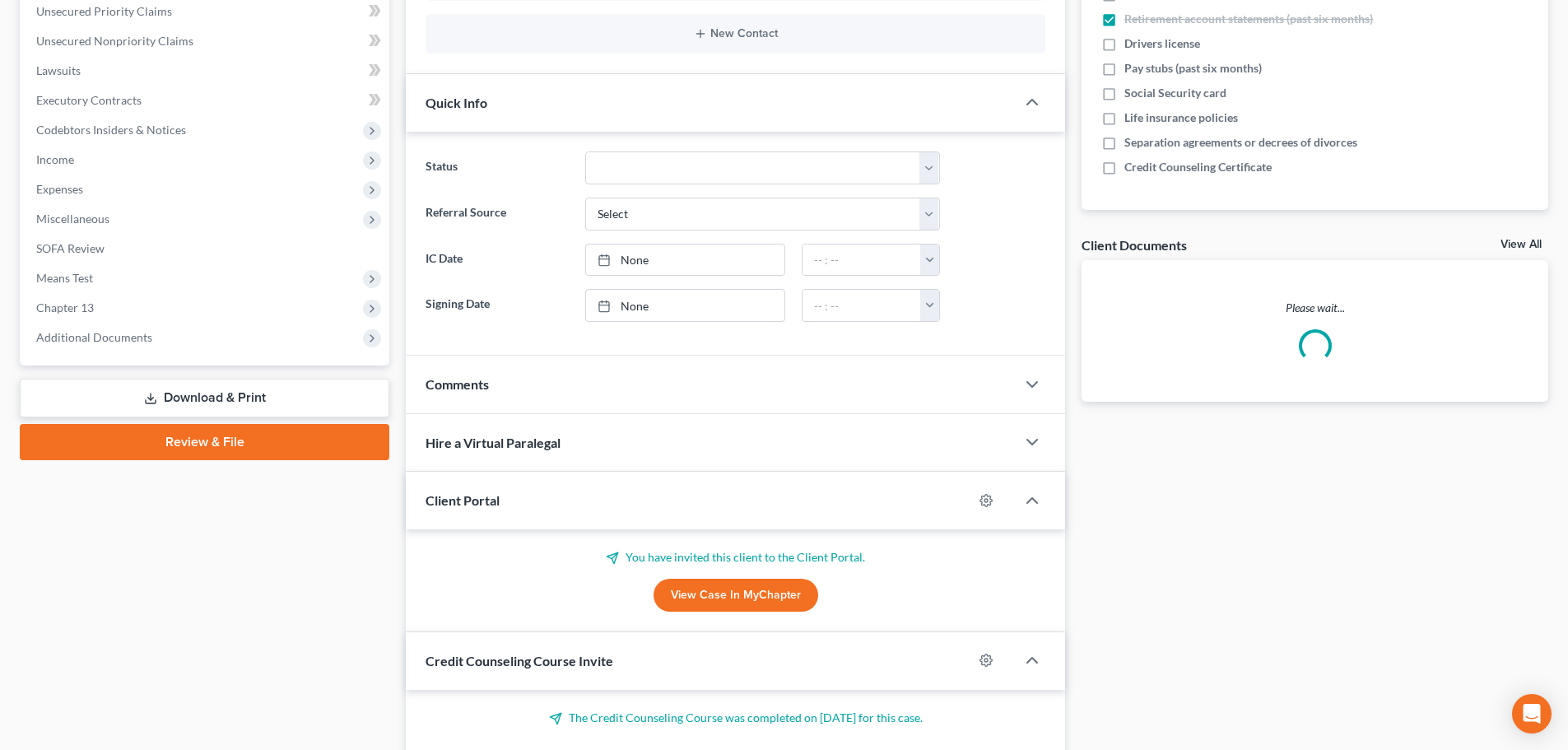
scroll to position [412, 0]
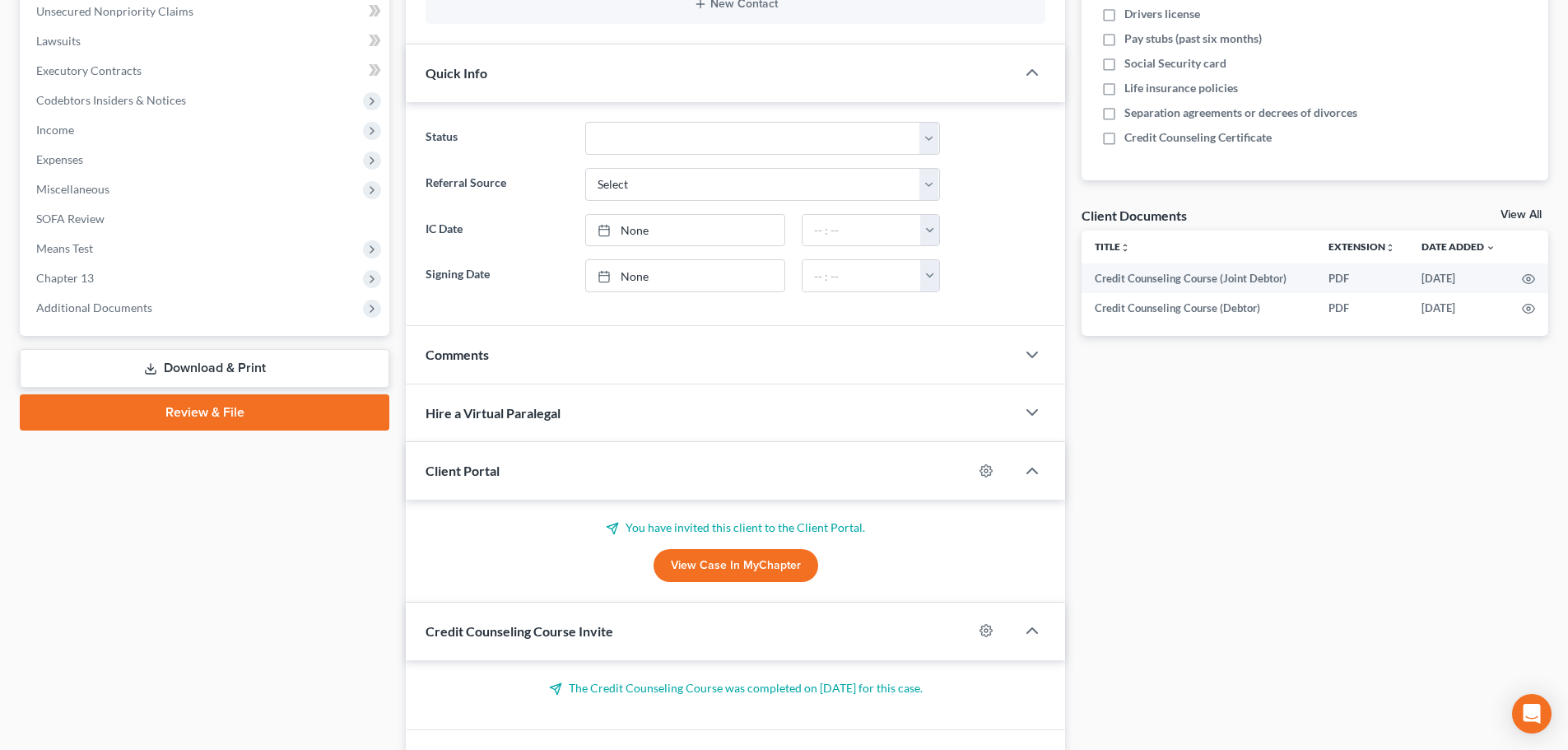
click at [665, 530] on p "You have invited this client to the Client Portal." at bounding box center [736, 528] width 620 height 17
click at [783, 533] on p "You have invited this client to the Client Portal." at bounding box center [736, 528] width 620 height 17
drag, startPoint x: 813, startPoint y: 527, endPoint x: 823, endPoint y: 526, distance: 10.0
click at [814, 527] on p "You have invited this client to the Client Portal." at bounding box center [736, 528] width 620 height 17
click at [900, 534] on p "You have invited this client to the Client Portal." at bounding box center [736, 528] width 620 height 17
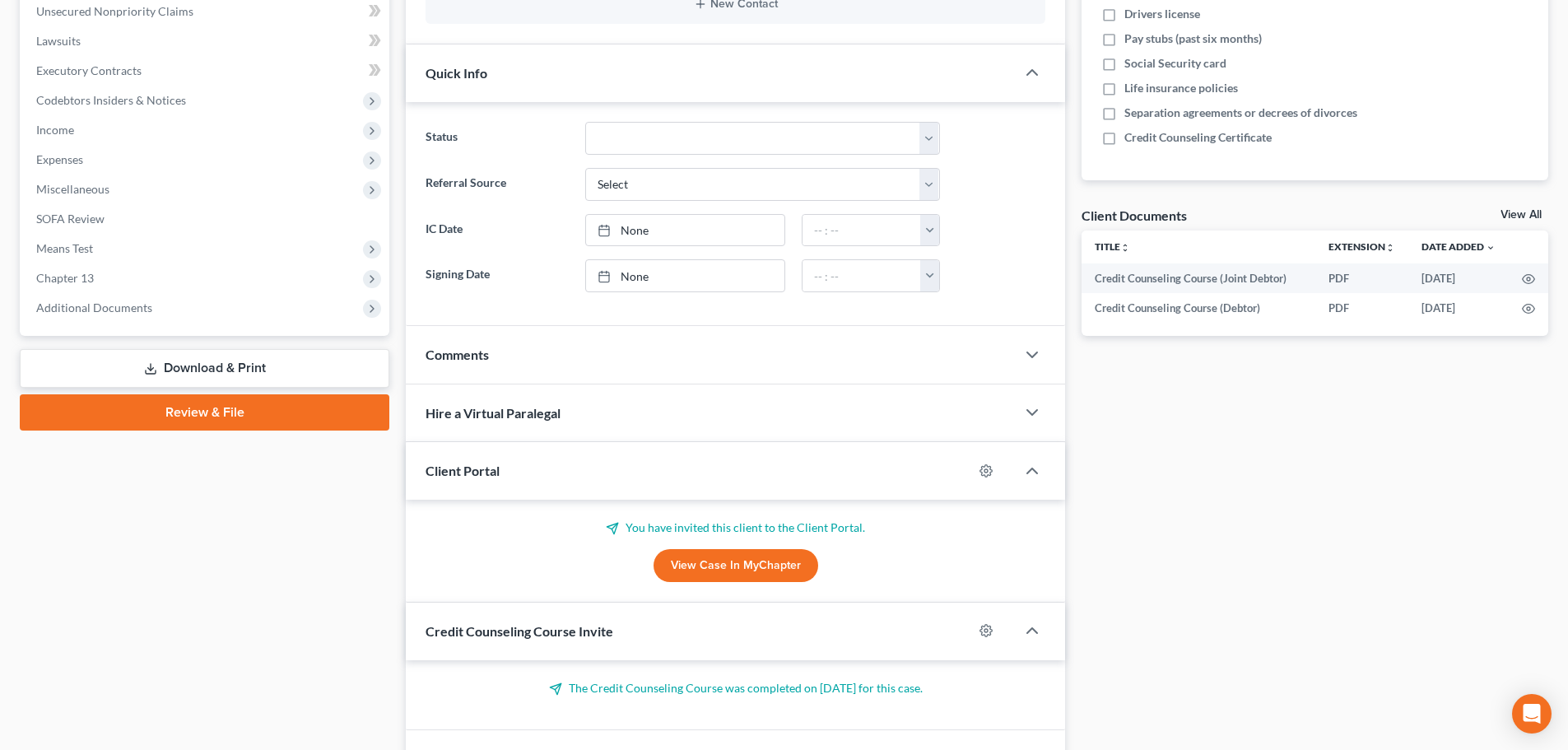
click at [783, 559] on link "View Case in MyChapter" at bounding box center [736, 565] width 164 height 33
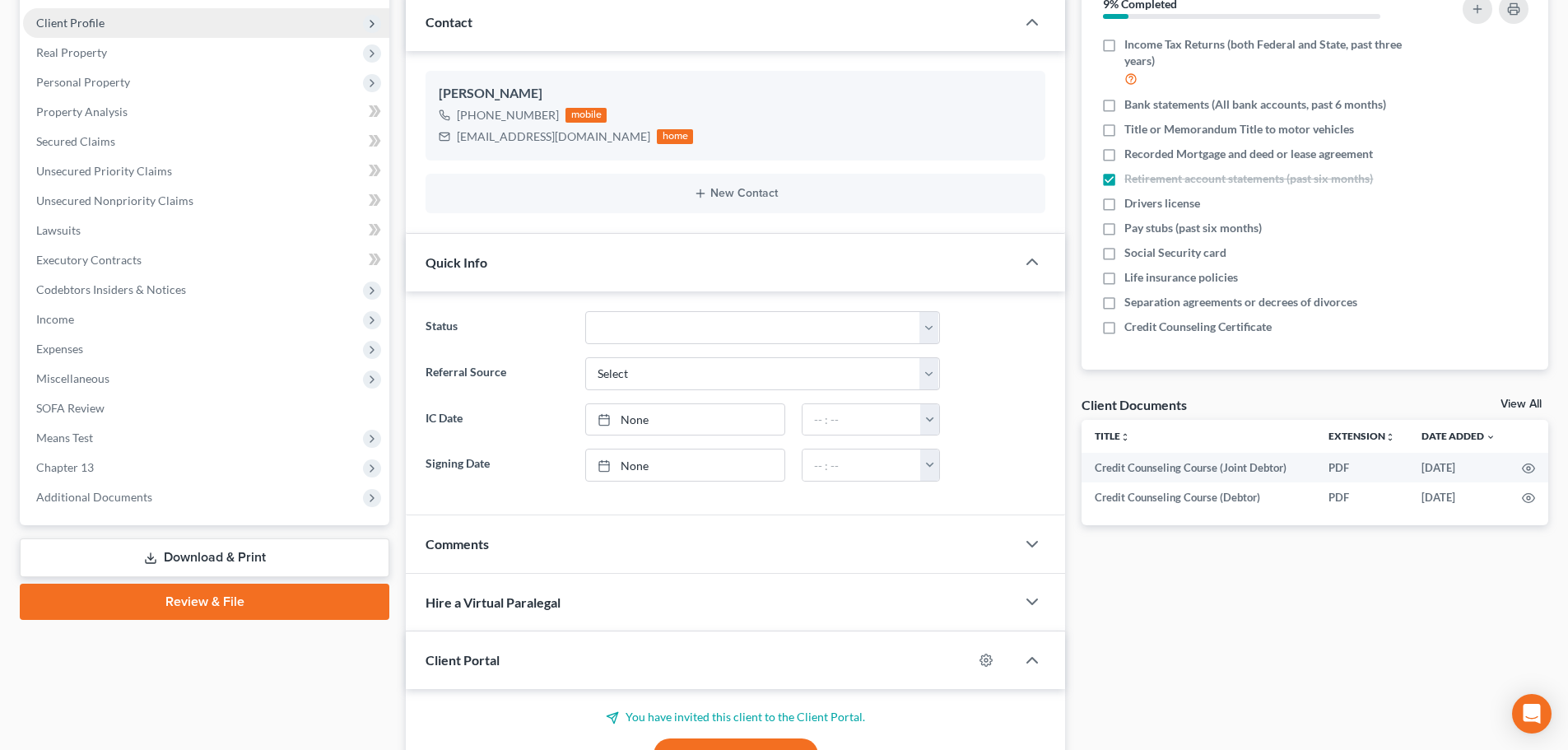
scroll to position [0, 0]
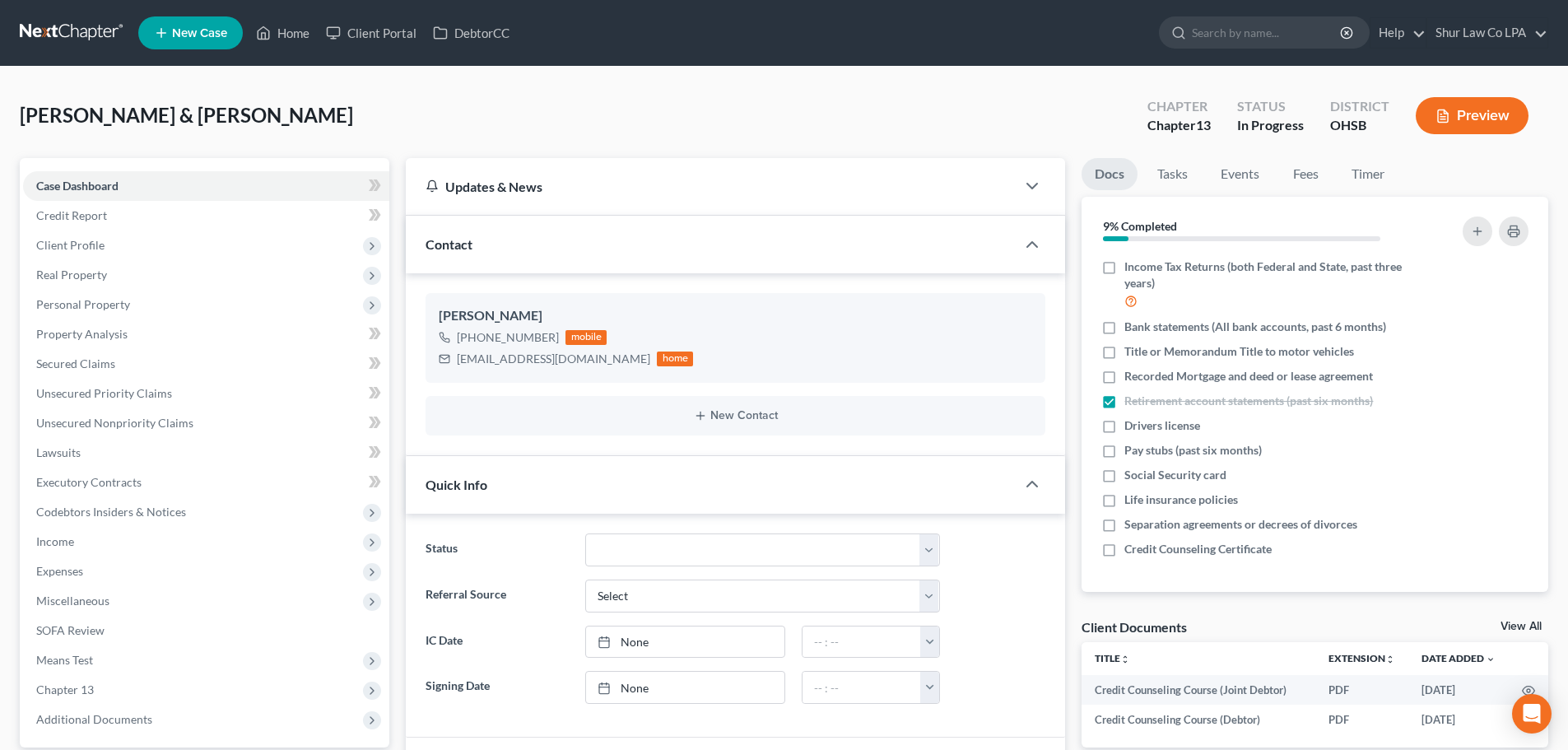
click at [64, 23] on link at bounding box center [72, 33] width 105 height 30
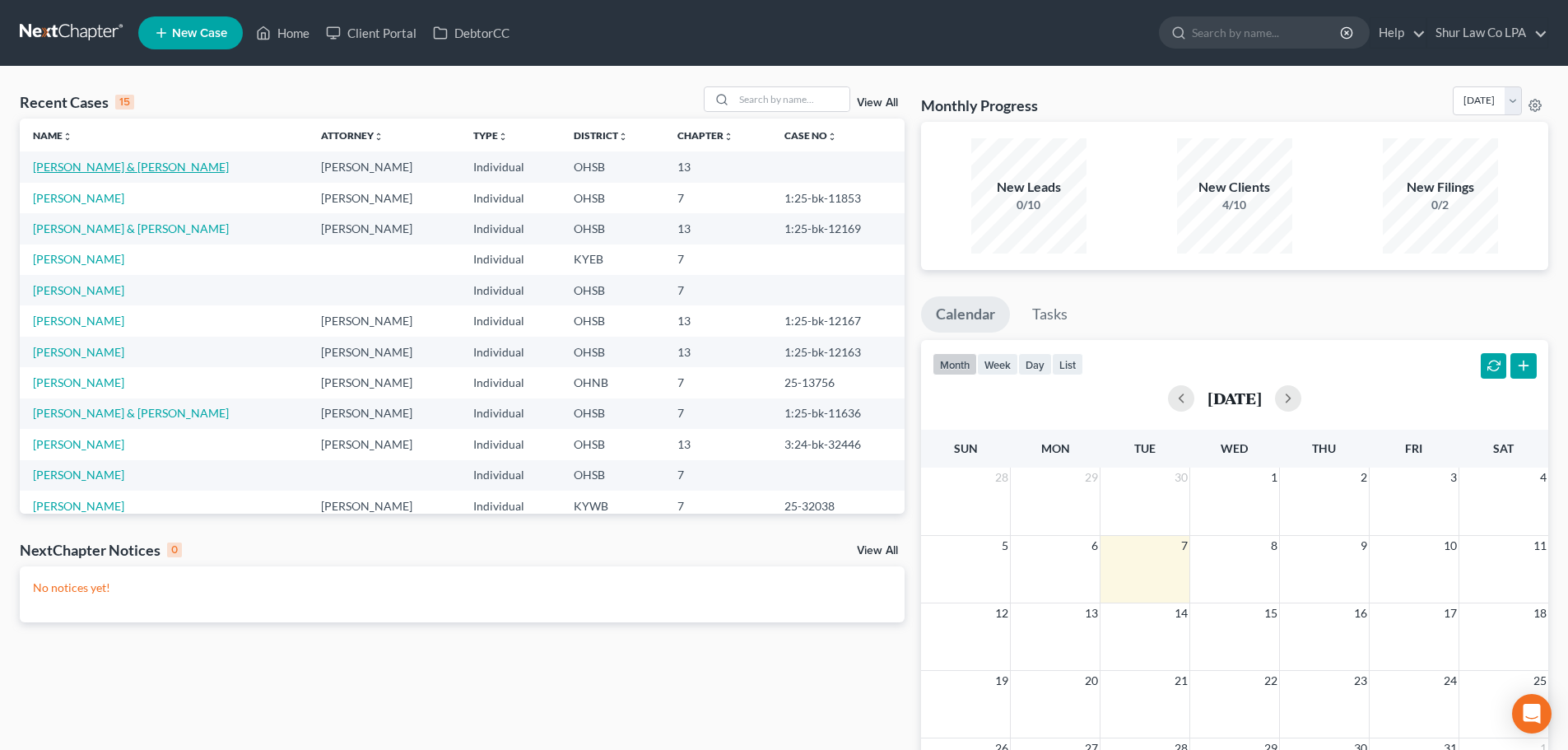
click at [86, 171] on link "[PERSON_NAME] & [PERSON_NAME]" at bounding box center [130, 166] width 196 height 14
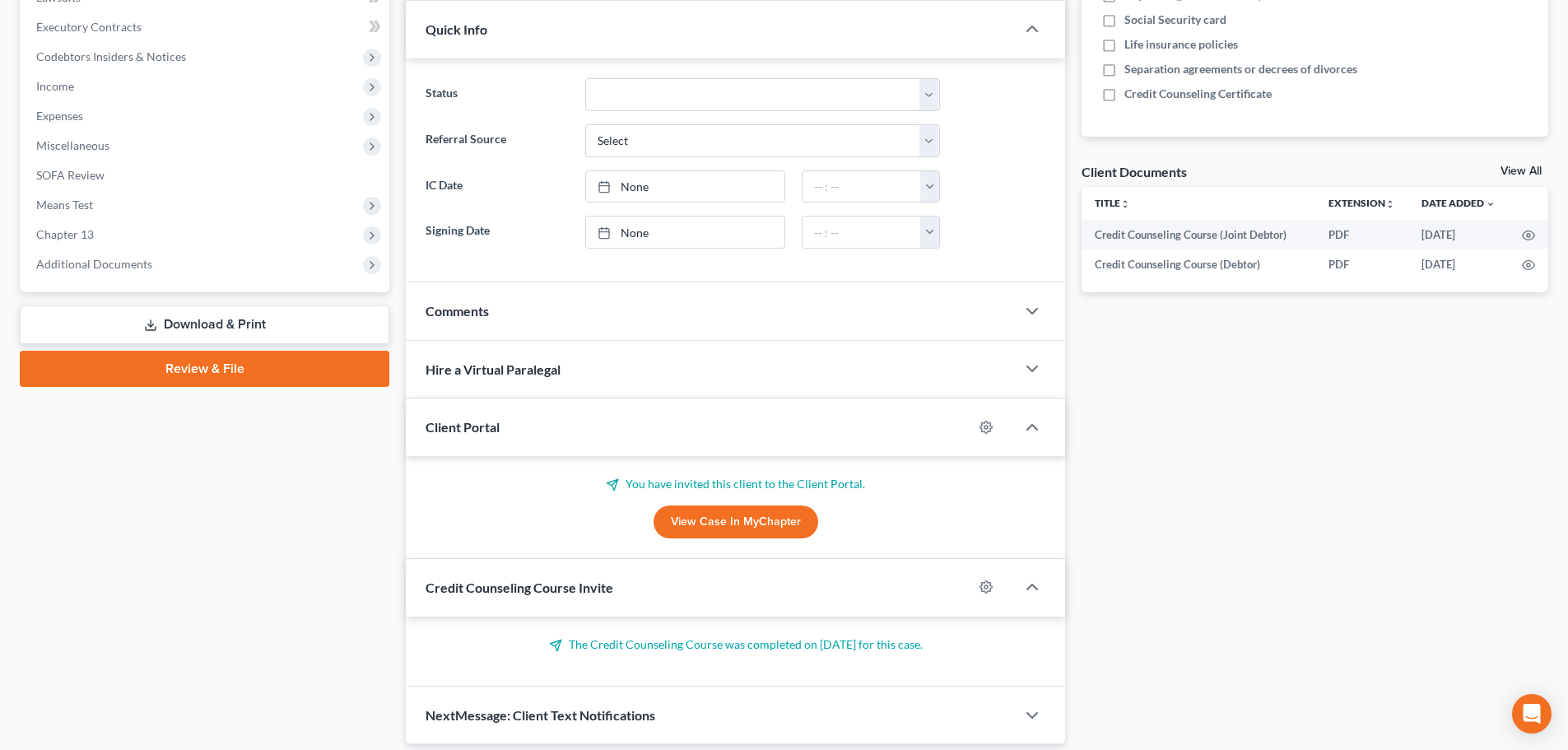
scroll to position [494, 0]
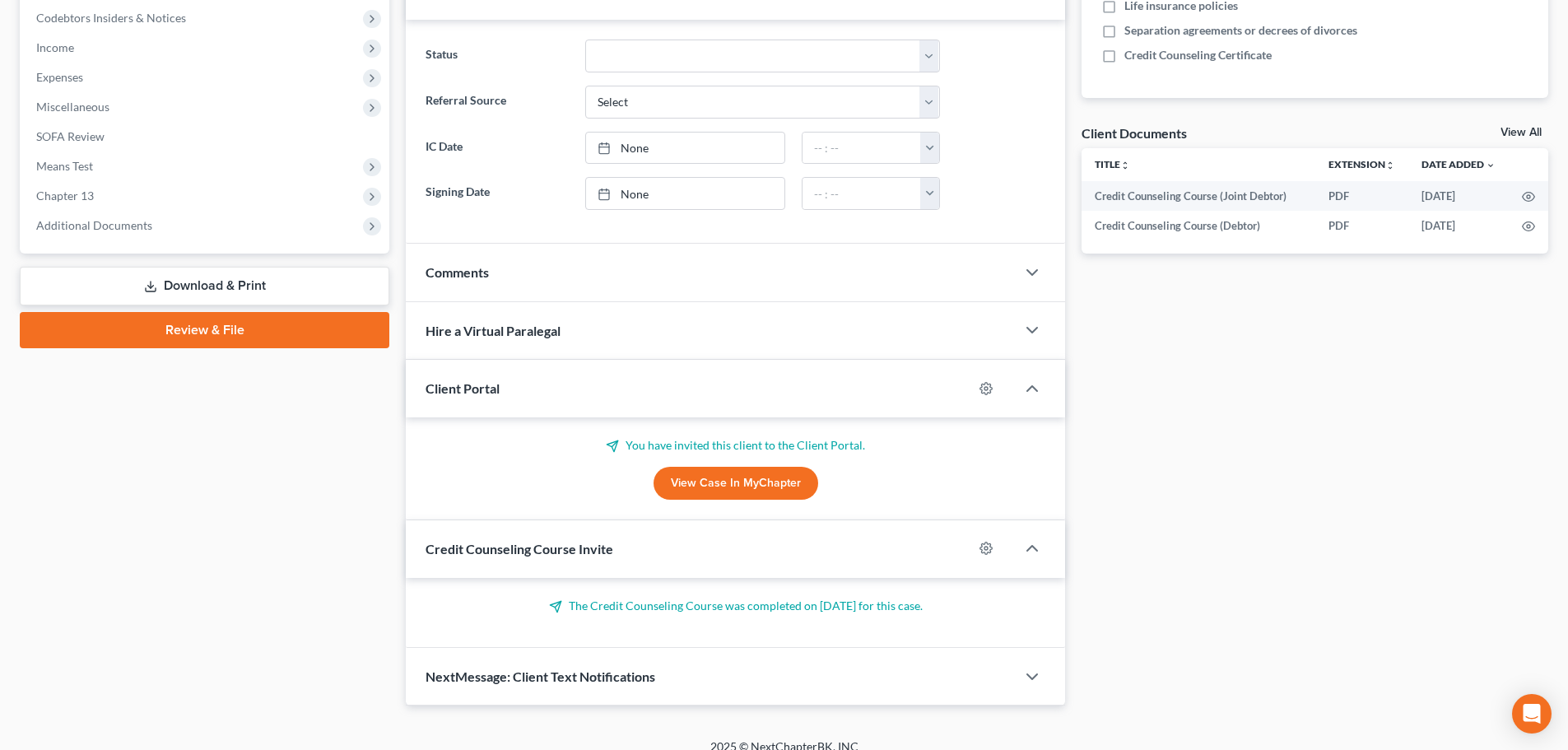
click at [781, 485] on link "View Case in MyChapter" at bounding box center [736, 482] width 164 height 33
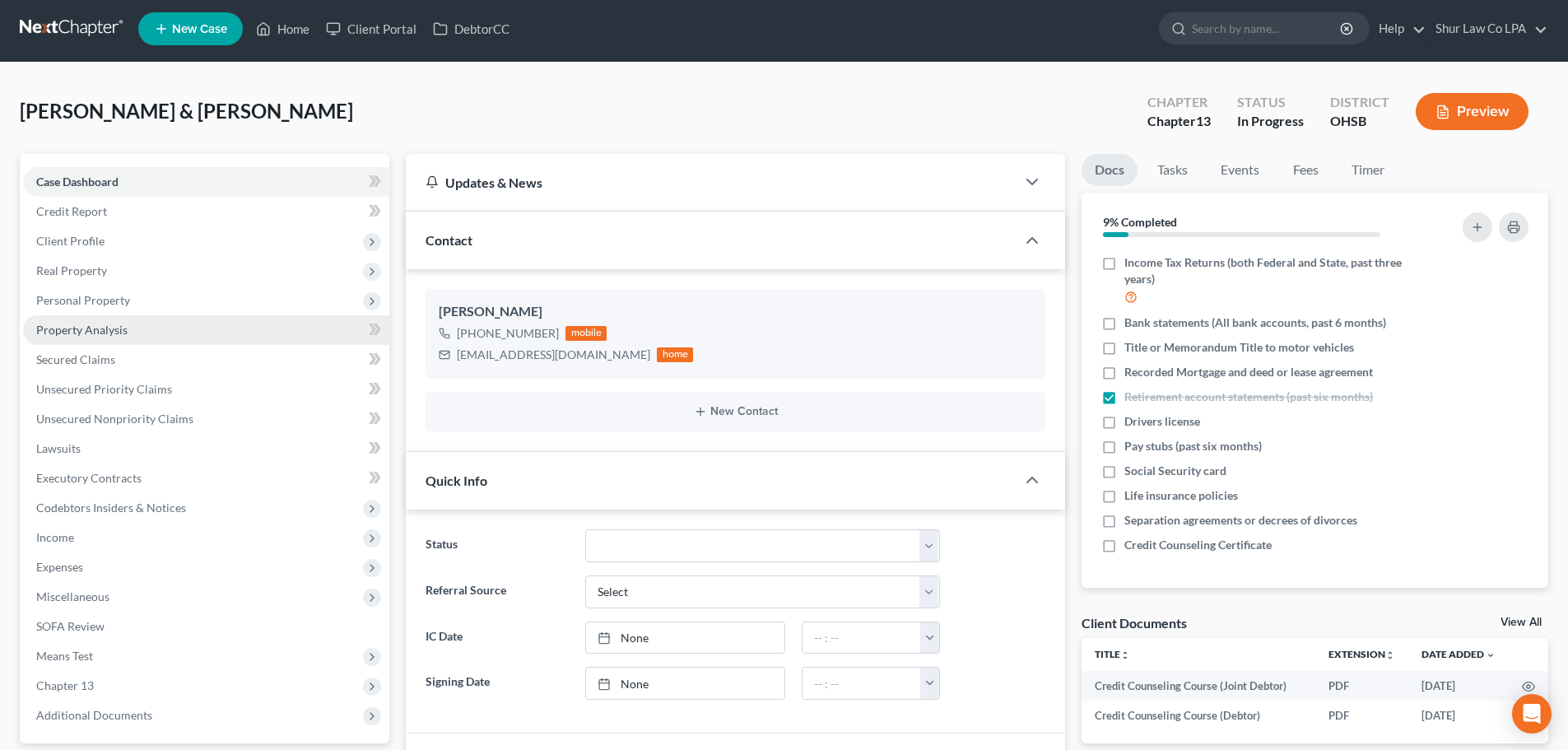
scroll to position [0, 0]
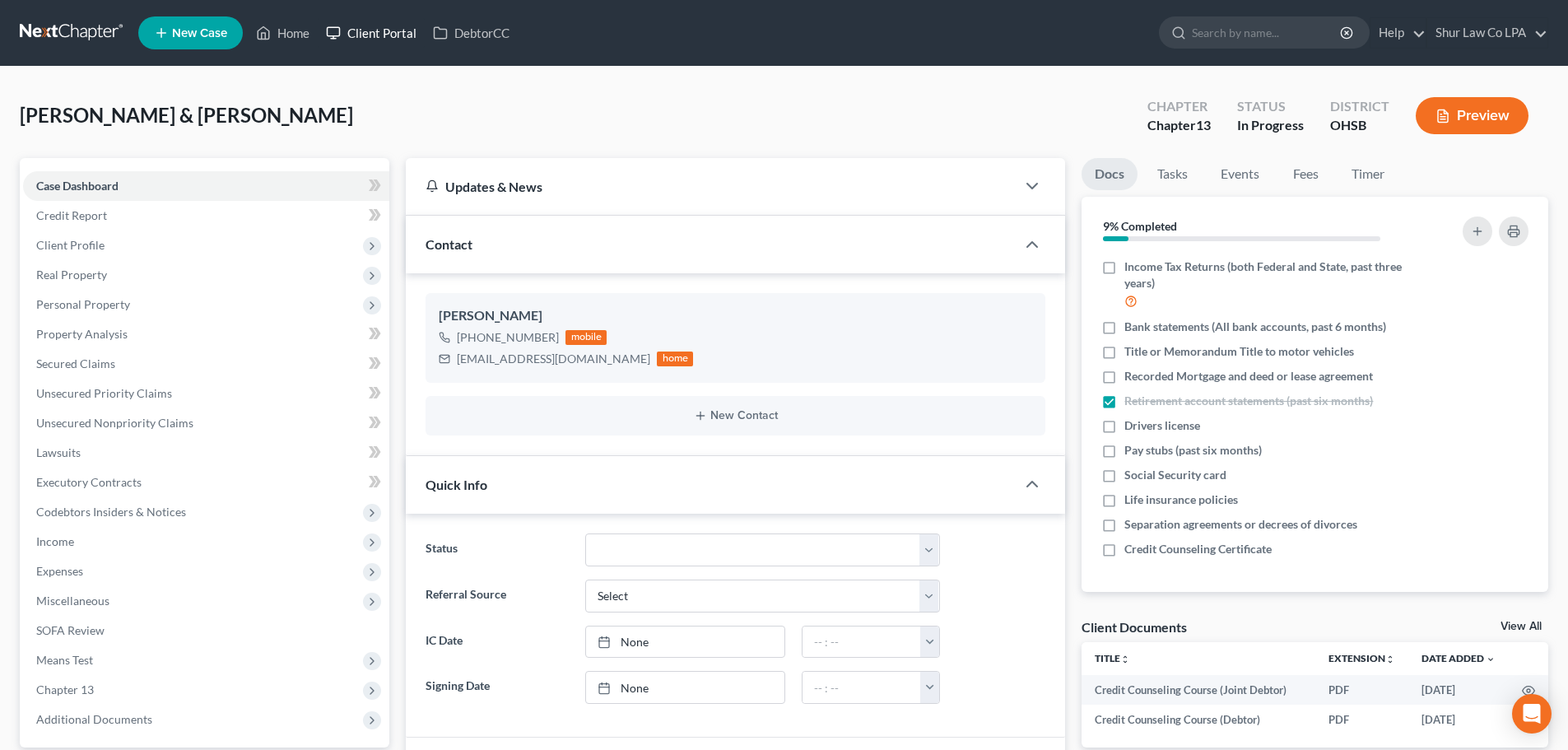
click at [377, 26] on link "Client Portal" at bounding box center [372, 33] width 107 height 30
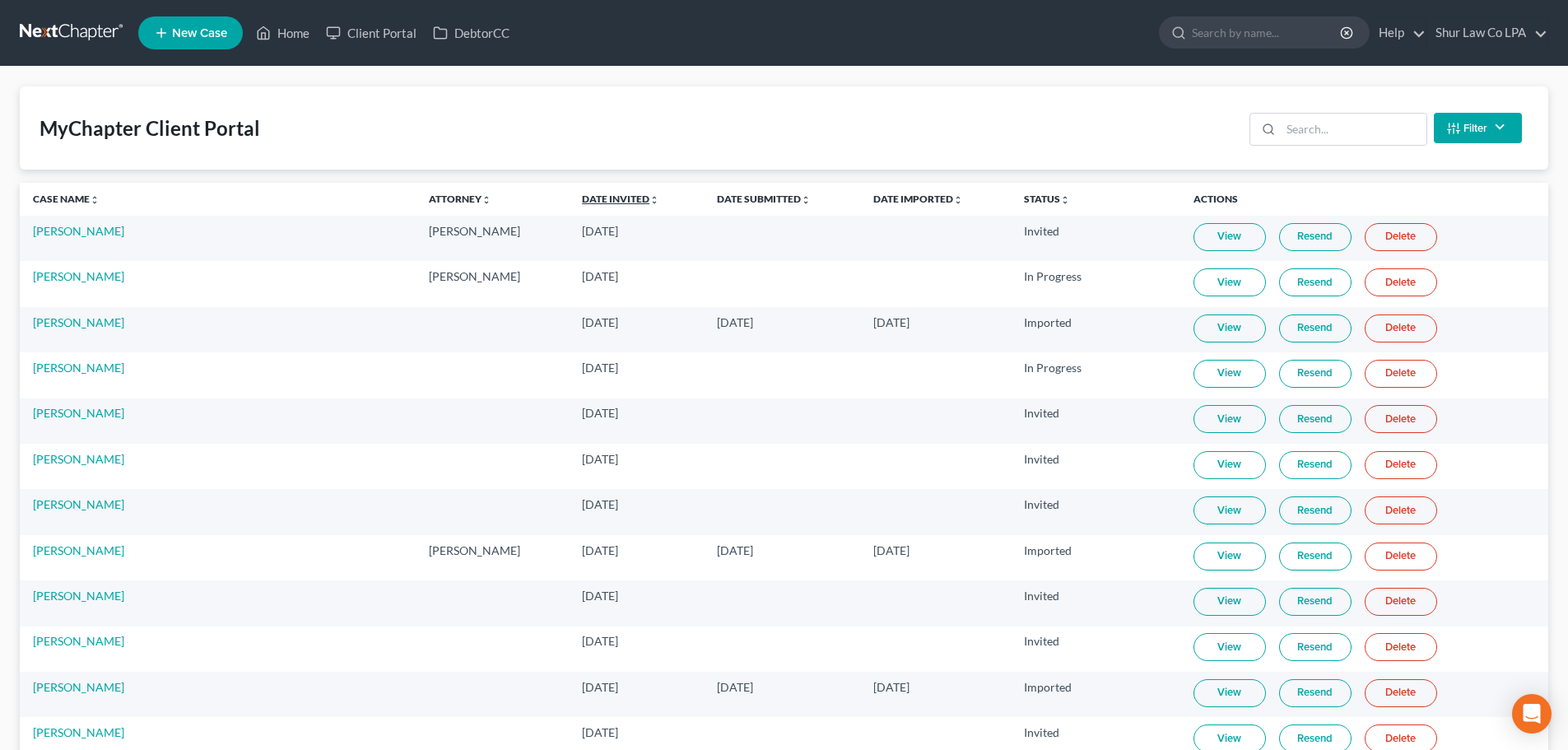
click at [582, 195] on link "Date Invited unfold_more expand_more expand_less" at bounding box center [620, 198] width 77 height 12
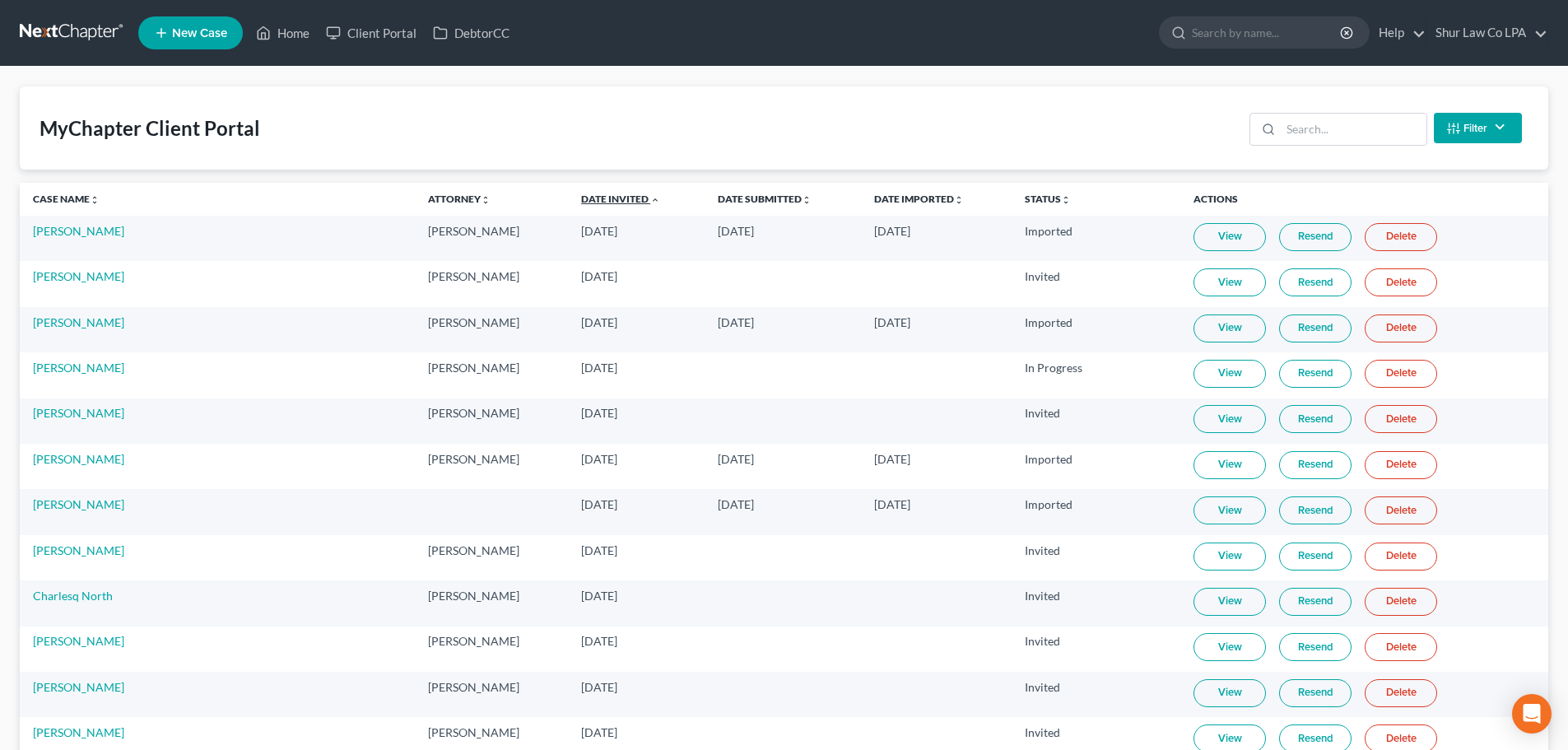
click at [581, 198] on link "Date Invited unfold_more expand_more expand_less" at bounding box center [620, 198] width 79 height 12
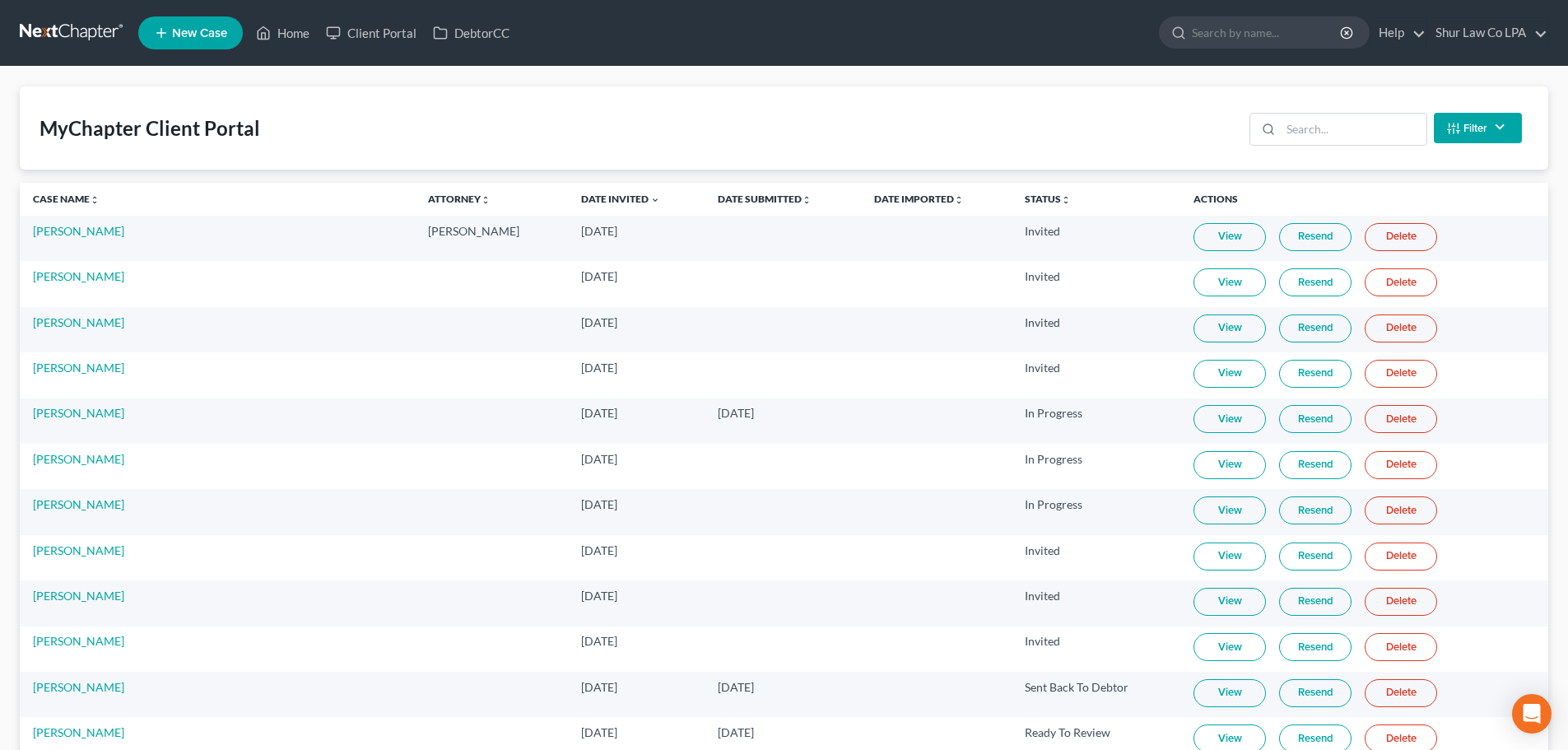
click at [1306, 244] on link "Resend" at bounding box center [1315, 237] width 72 height 28
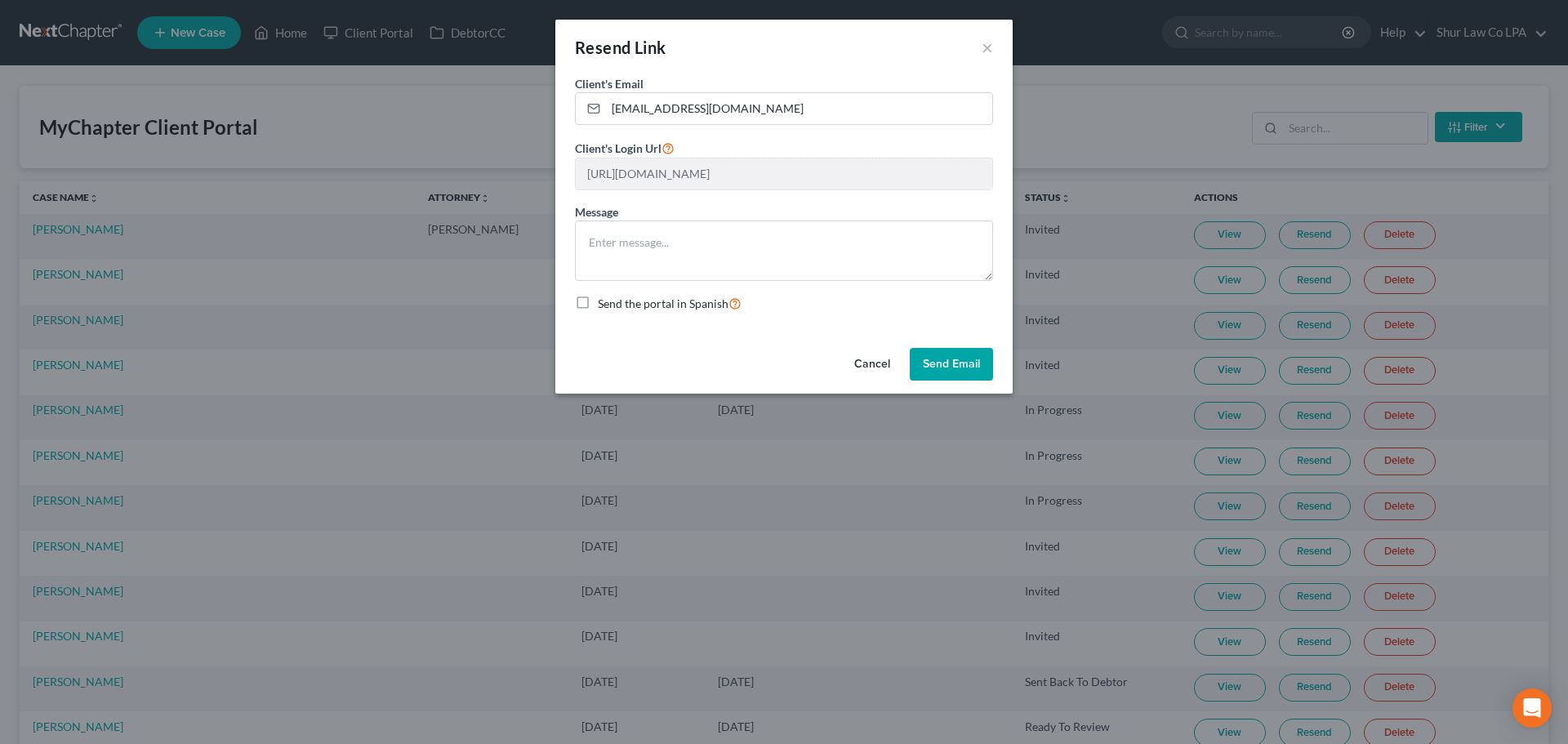
click at [968, 366] on button "Send Email" at bounding box center [950, 364] width 83 height 33
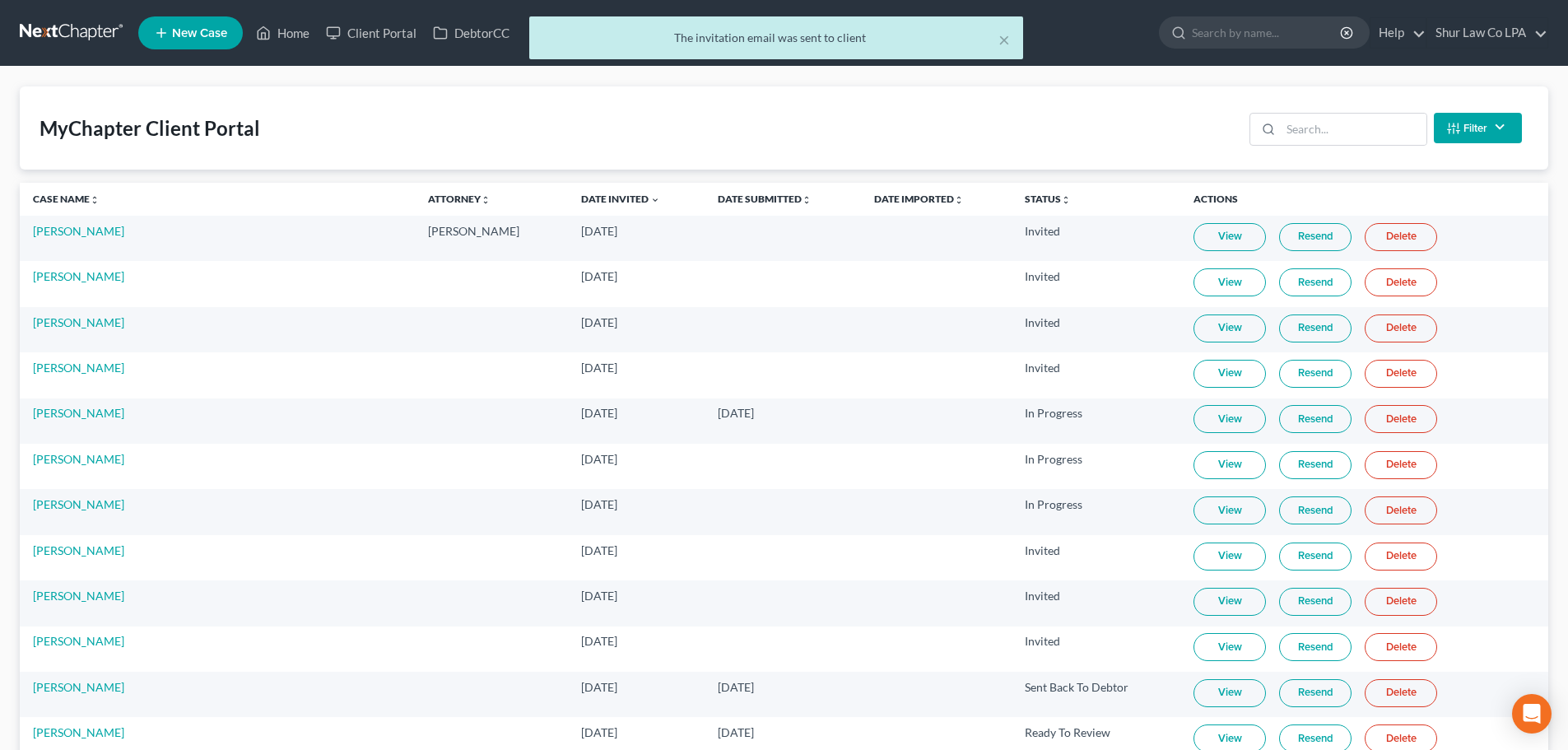
click at [596, 101] on div "MyChapter Client Portal Filter Status Filter... Invited In Progress Ready To Re…" at bounding box center [784, 128] width 1529 height 84
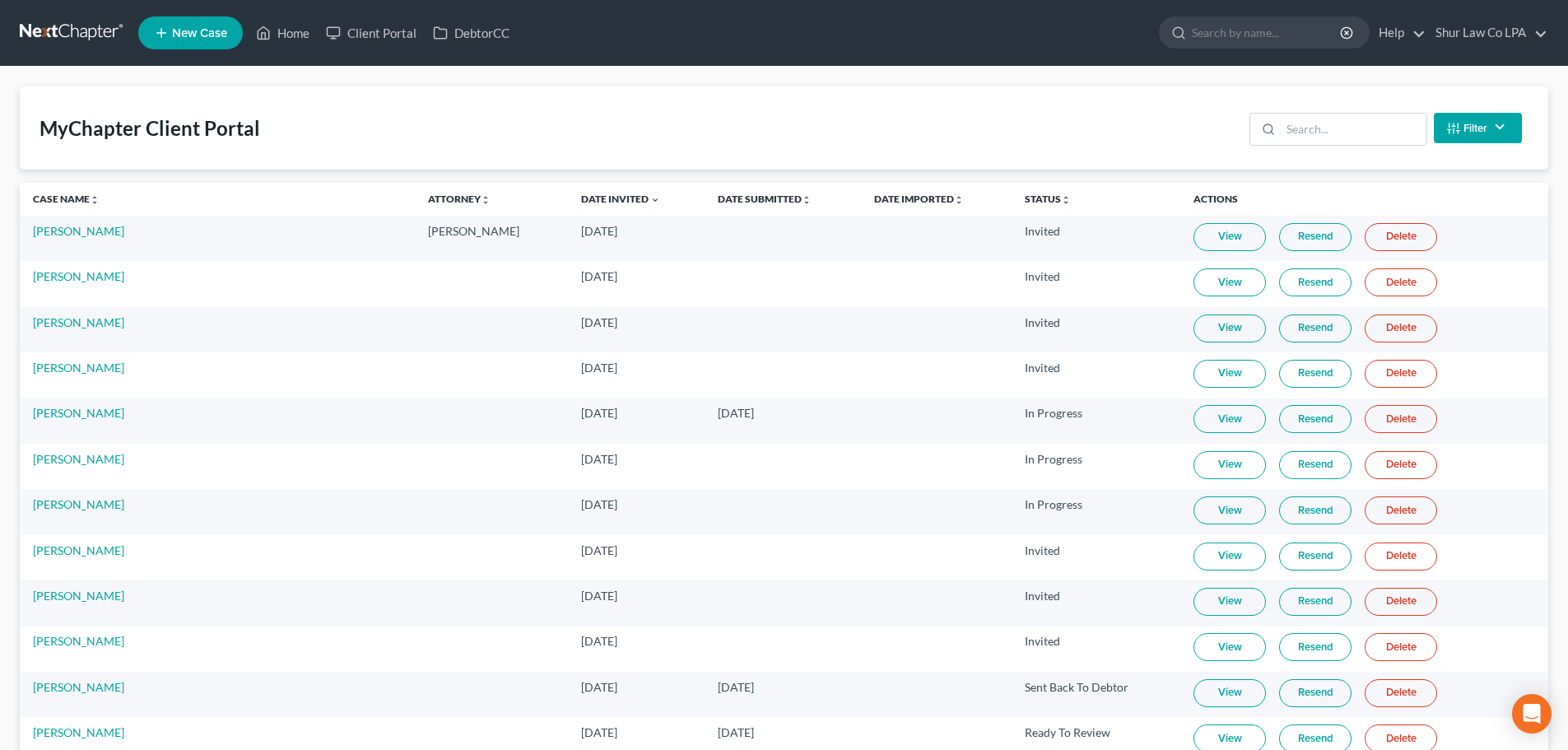
click at [1222, 234] on link "View" at bounding box center [1229, 237] width 72 height 28
click at [75, 229] on link "[PERSON_NAME]" at bounding box center [78, 231] width 91 height 14
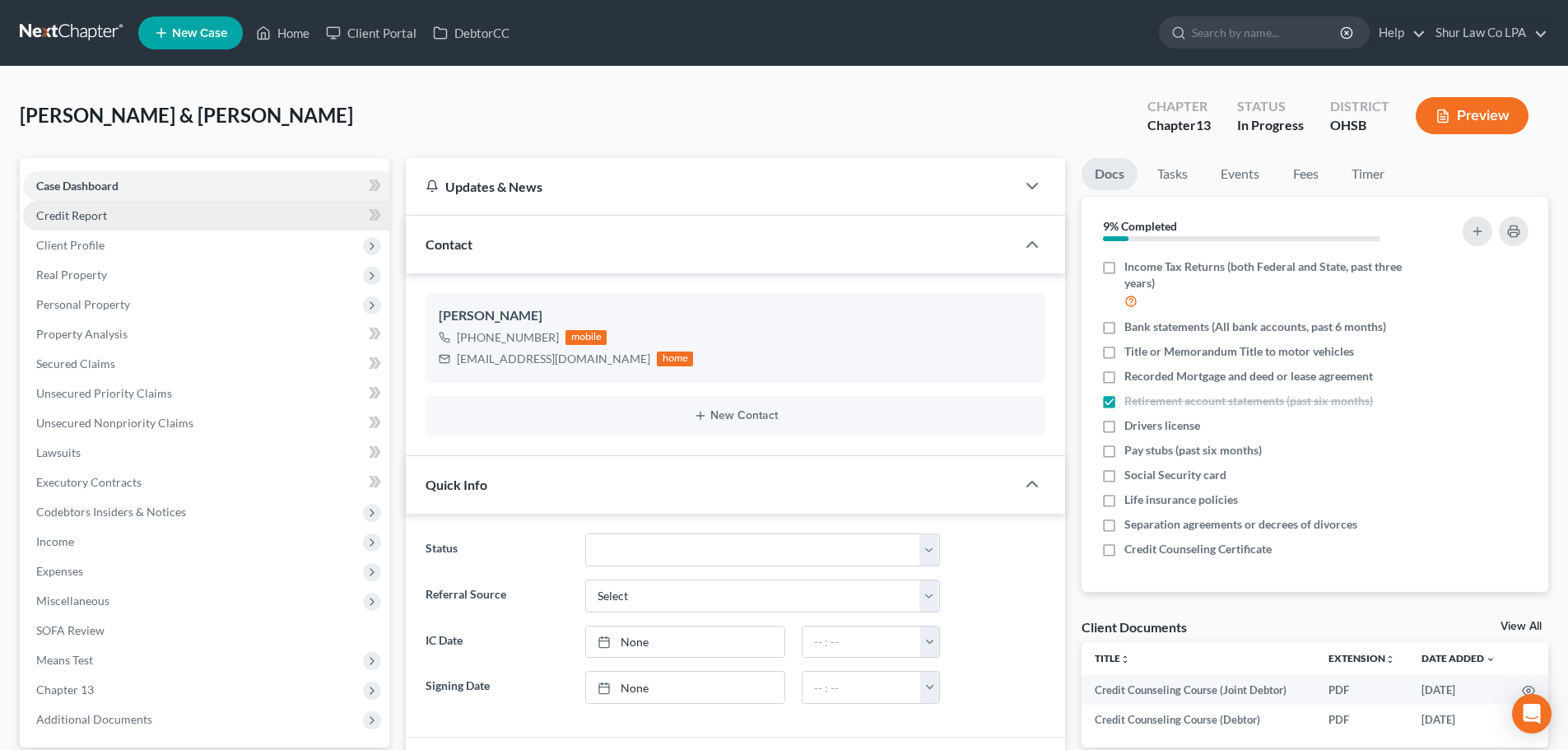
click at [120, 217] on link "Credit Report" at bounding box center [206, 216] width 366 height 30
